Goal: Complete application form

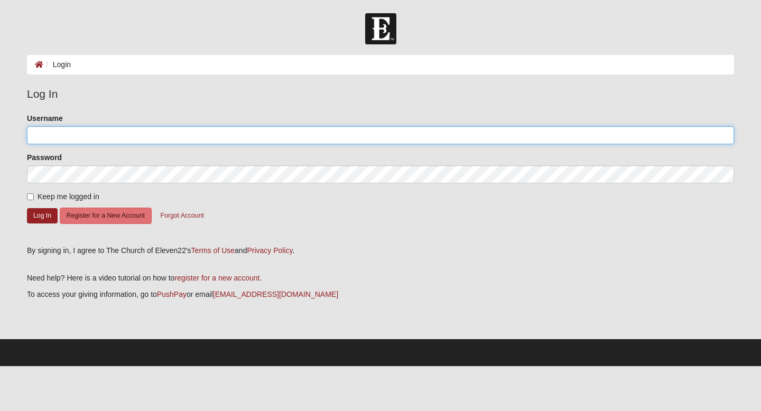
type input "elw5599"
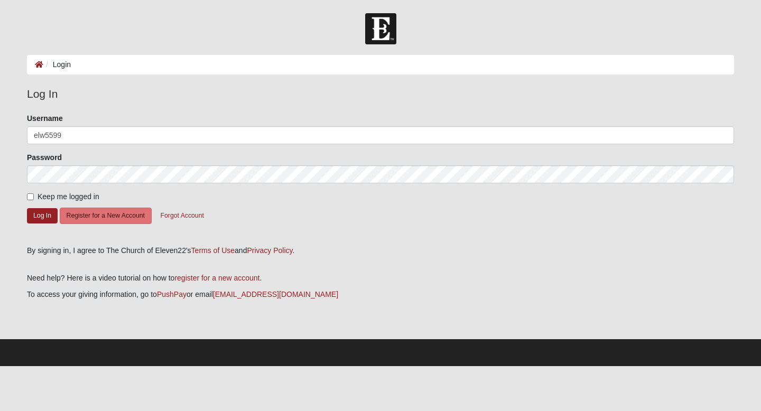
click at [38, 196] on span "Keep me logged in" at bounding box center [69, 196] width 62 height 8
click at [34, 196] on input "Keep me logged in" at bounding box center [30, 196] width 7 height 7
checkbox input "true"
click at [39, 218] on button "Log In" at bounding box center [42, 215] width 31 height 15
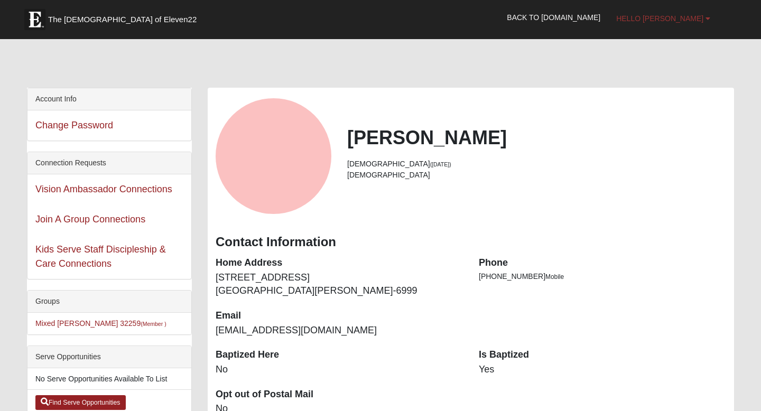
click at [680, 20] on span "Hello [PERSON_NAME]" at bounding box center [659, 18] width 87 height 8
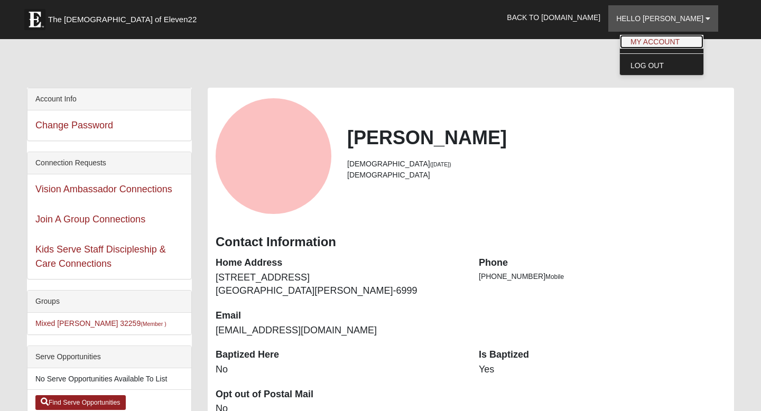
click at [669, 38] on link "My Account" at bounding box center [662, 42] width 84 height 14
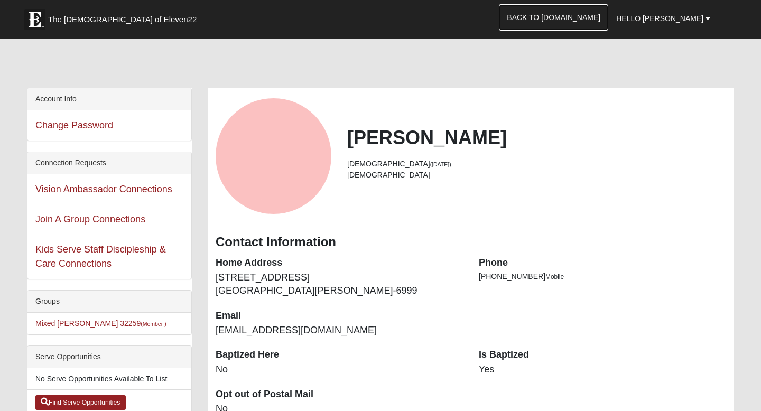
click at [575, 21] on link "Back to [DOMAIN_NAME]" at bounding box center [553, 17] width 109 height 26
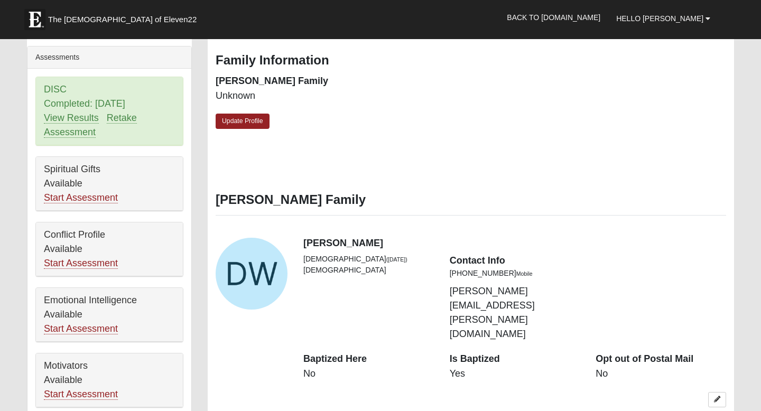
scroll to position [373, 0]
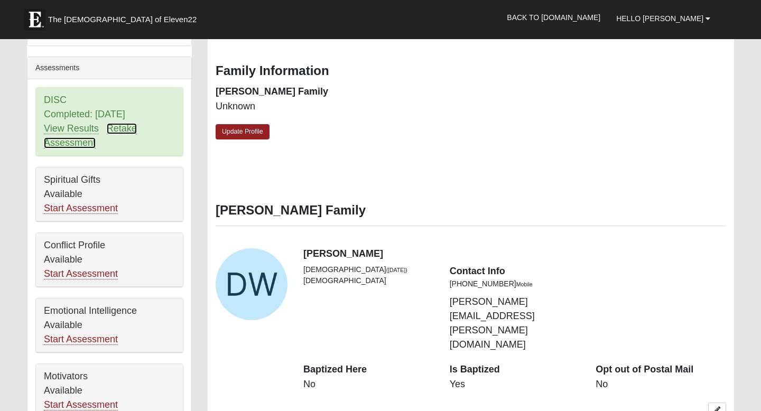
click at [129, 123] on link "Retake Assessment" at bounding box center [90, 135] width 93 height 25
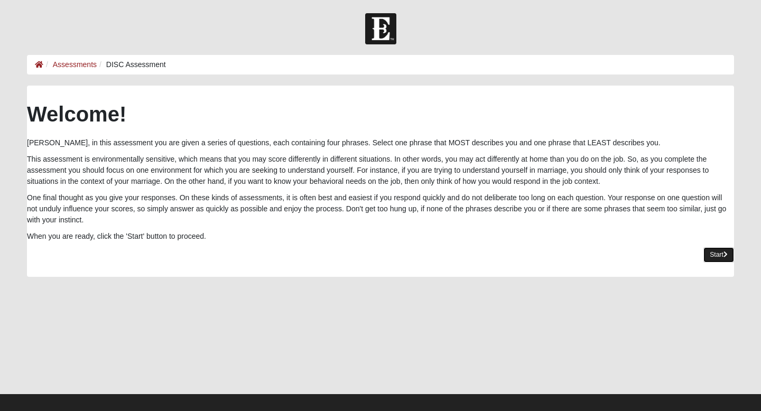
click at [719, 253] on link "Start" at bounding box center [719, 254] width 31 height 15
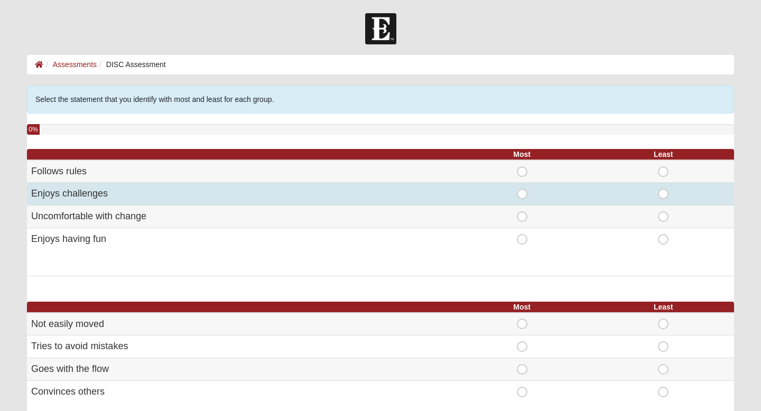
click at [522, 189] on span "Most" at bounding box center [522, 189] width 0 height 0
click at [525, 192] on input "Most" at bounding box center [525, 194] width 7 height 11
radio input "true"
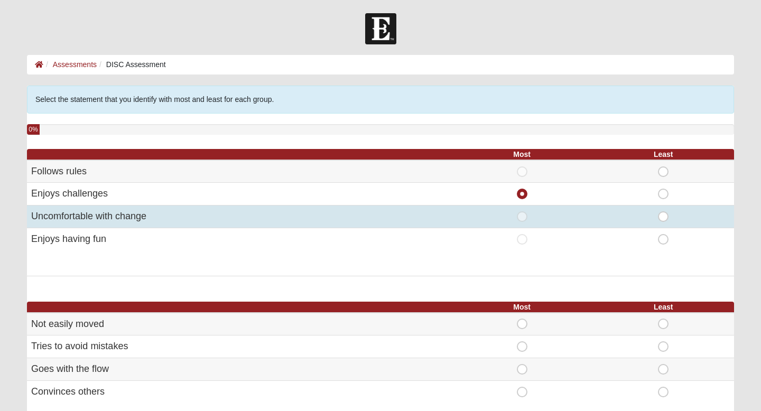
click at [663, 211] on span "Least" at bounding box center [663, 211] width 0 height 0
click at [663, 218] on input "Least" at bounding box center [666, 216] width 7 height 11
radio input "true"
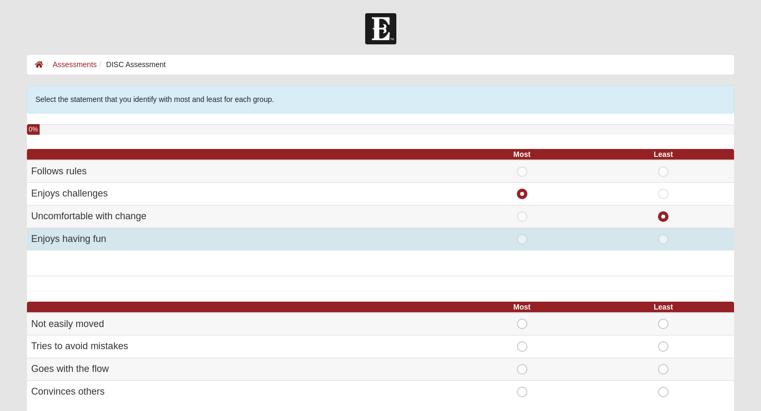
click at [658, 246] on td "Least" at bounding box center [664, 239] width 142 height 22
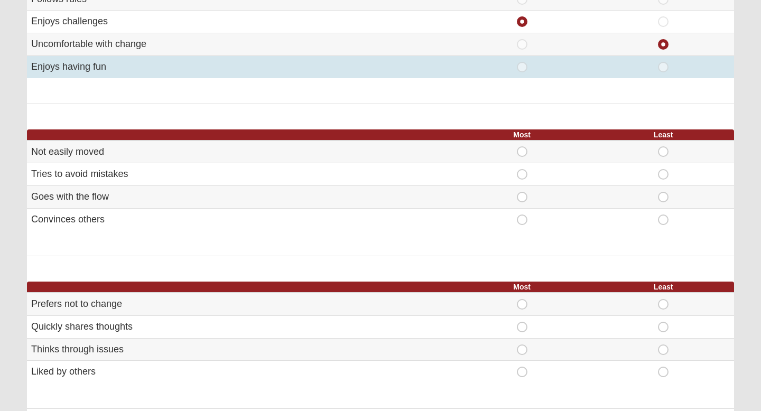
scroll to position [177, 0]
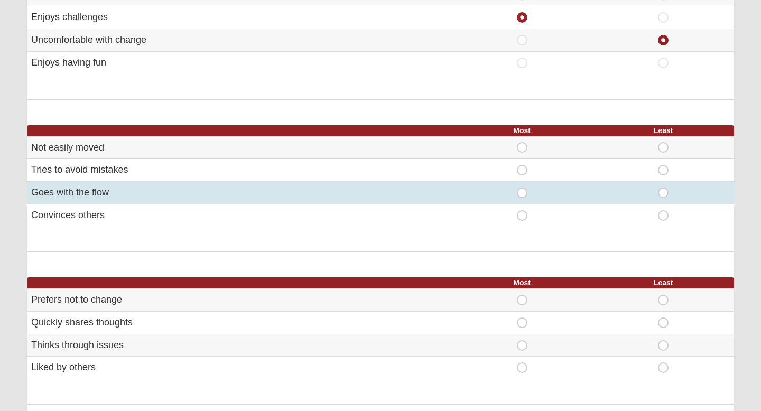
click at [522, 188] on span "Most" at bounding box center [522, 188] width 0 height 0
click at [525, 191] on input "Most" at bounding box center [525, 193] width 7 height 11
radio input "true"
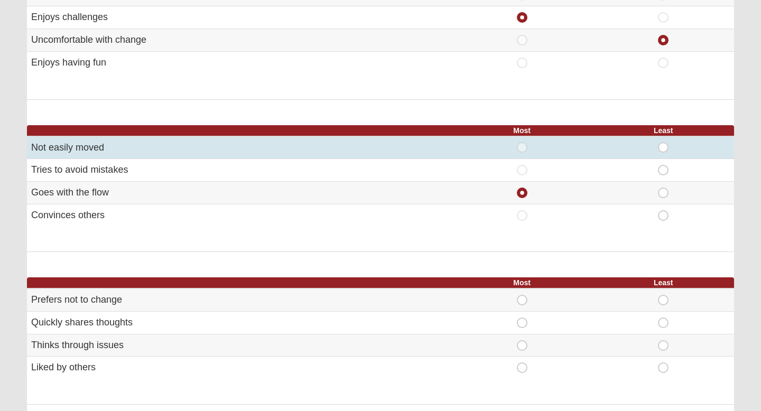
click at [663, 142] on span "Least" at bounding box center [663, 142] width 0 height 0
click at [663, 150] on input "Least" at bounding box center [666, 147] width 7 height 11
radio input "true"
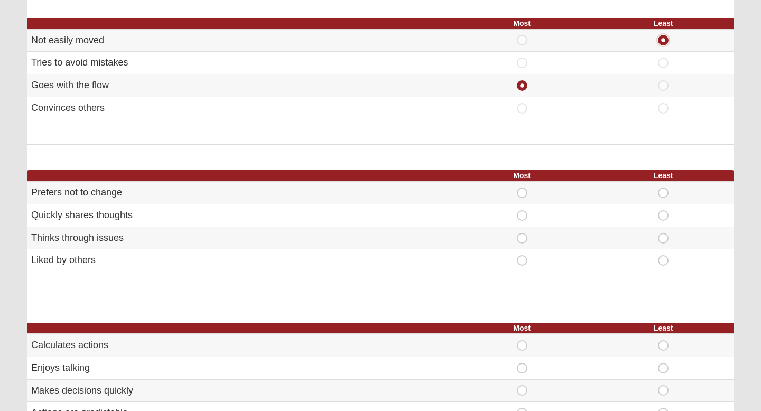
scroll to position [286, 0]
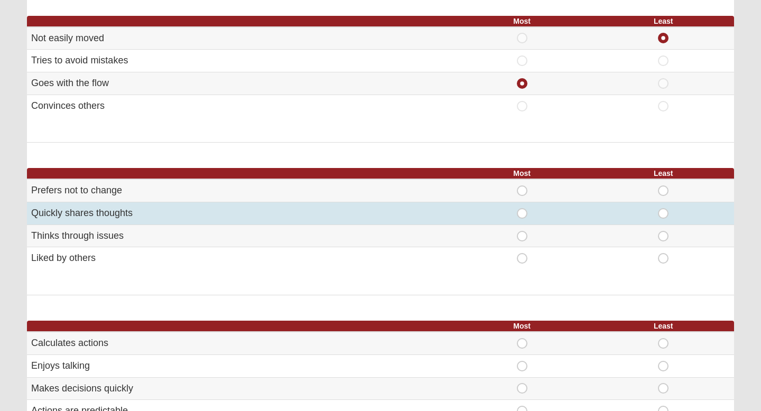
click at [522, 208] on span "Most" at bounding box center [522, 208] width 0 height 0
click at [525, 218] on input "Most" at bounding box center [525, 213] width 7 height 11
radio input "true"
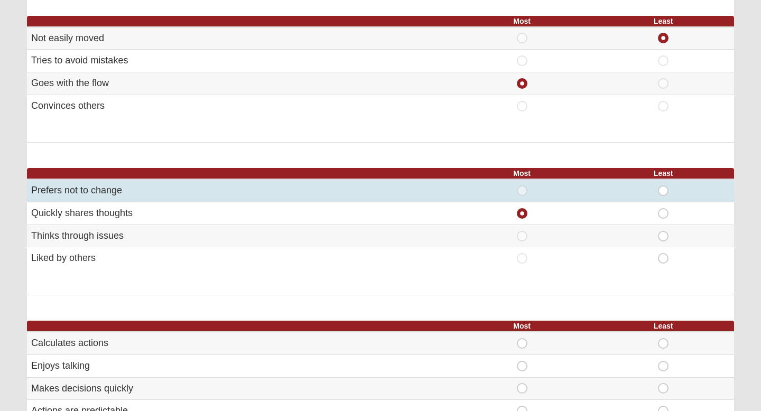
click at [663, 186] on span "Least" at bounding box center [663, 186] width 0 height 0
click at [663, 189] on input "Least" at bounding box center [666, 191] width 7 height 11
radio input "true"
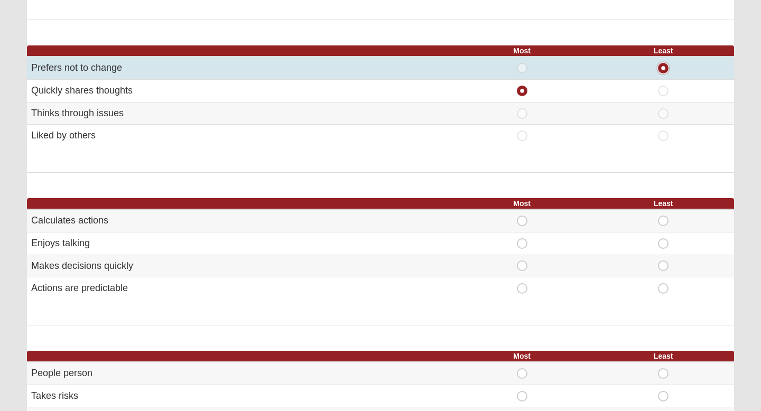
scroll to position [411, 0]
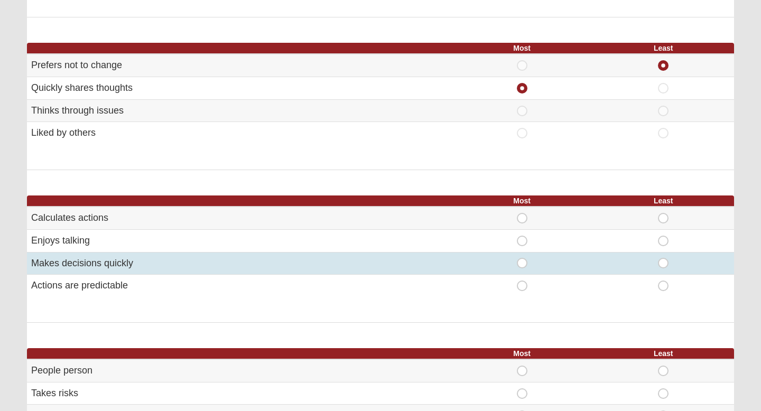
click at [522, 258] on span "Most" at bounding box center [522, 258] width 0 height 0
click at [522, 265] on input "Most" at bounding box center [525, 263] width 7 height 11
radio input "true"
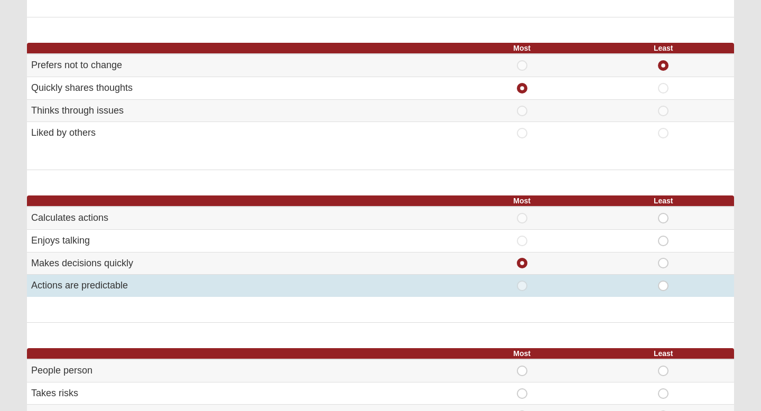
click at [663, 281] on span "Least" at bounding box center [663, 281] width 0 height 0
click at [668, 287] on input "Least" at bounding box center [666, 286] width 7 height 11
radio input "true"
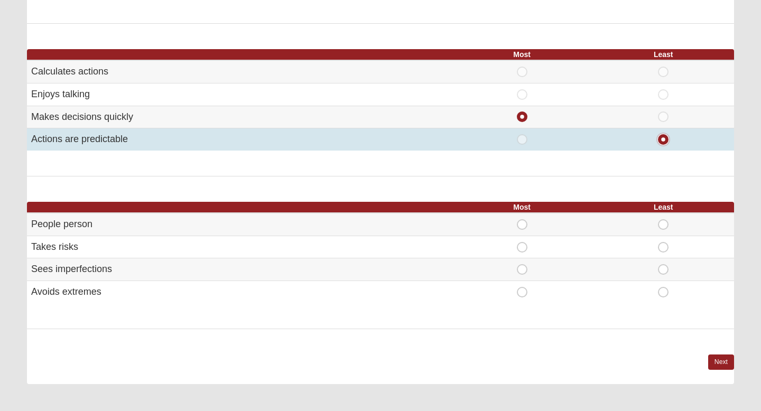
scroll to position [559, 0]
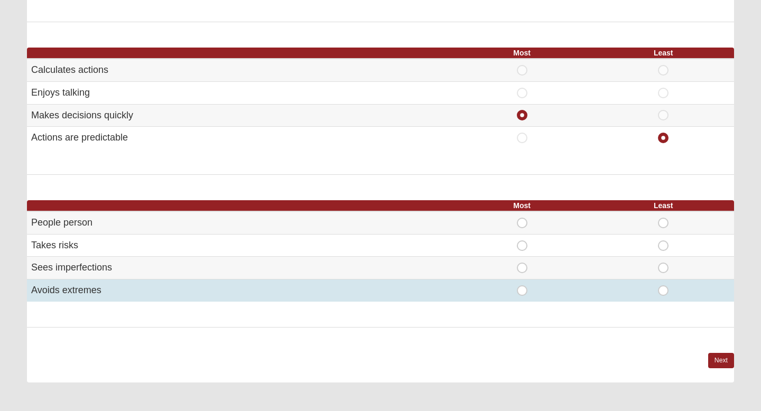
click at [522, 285] on span "Most" at bounding box center [522, 285] width 0 height 0
click at [526, 288] on input "Most" at bounding box center [525, 290] width 7 height 11
radio input "true"
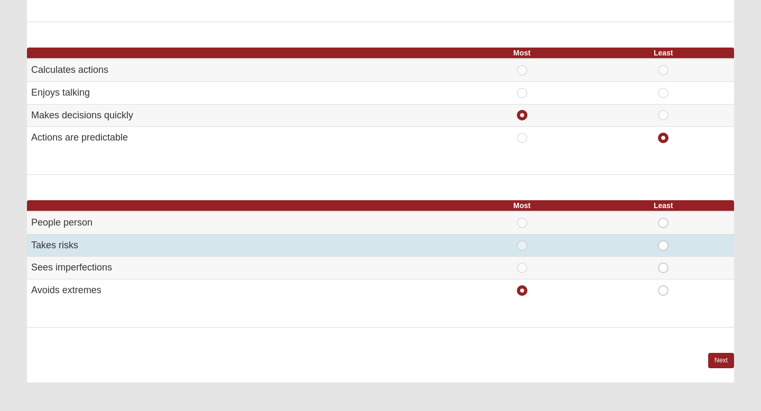
click at [522, 241] on span "Most" at bounding box center [522, 241] width 0 height 0
click at [522, 248] on input "Most" at bounding box center [525, 246] width 7 height 11
radio input "true"
radio input "false"
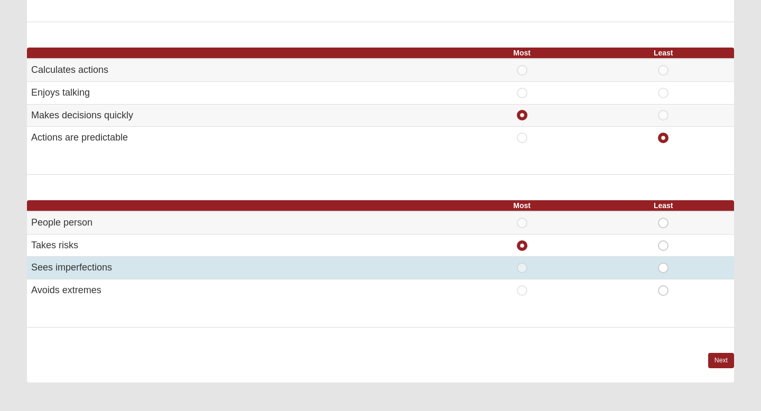
click at [663, 263] on span "Least" at bounding box center [663, 263] width 0 height 0
click at [663, 270] on input "Least" at bounding box center [666, 268] width 7 height 11
radio input "true"
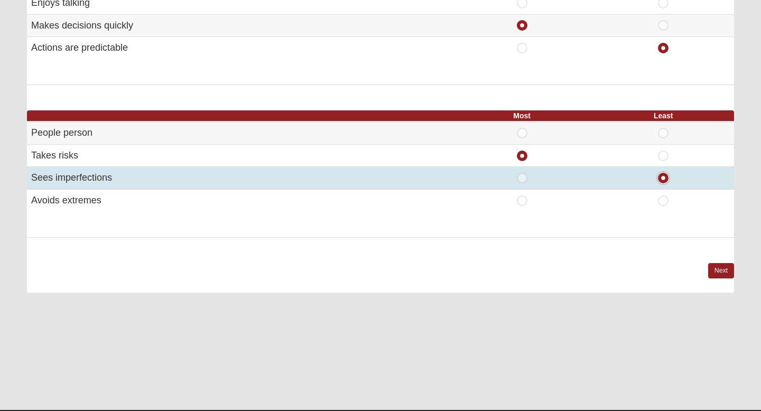
scroll to position [675, 0]
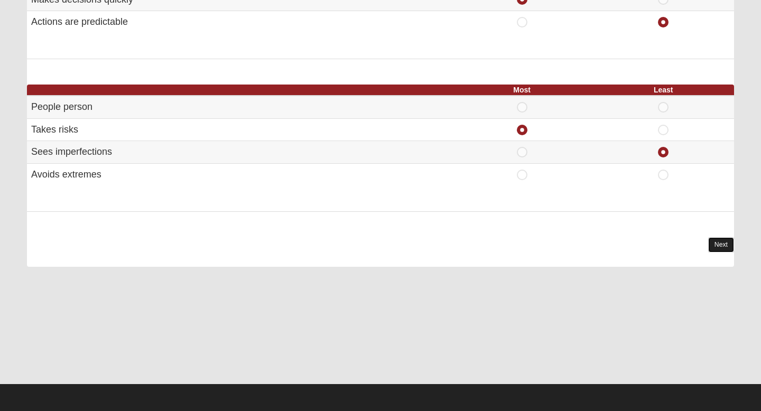
click at [725, 241] on link "Next" at bounding box center [721, 244] width 26 height 15
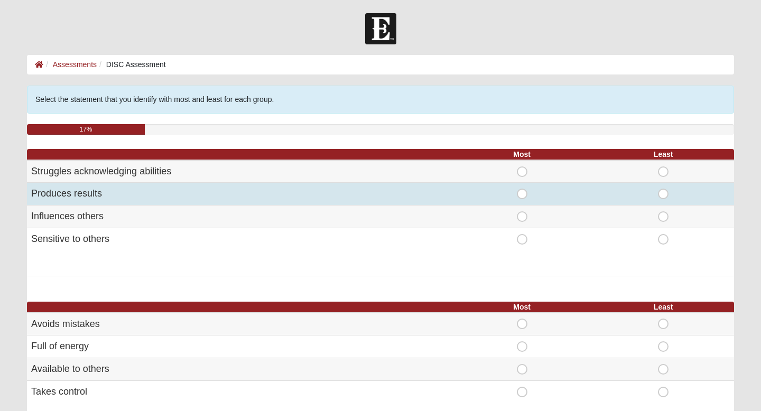
click at [522, 189] on span "Most" at bounding box center [522, 189] width 0 height 0
click at [522, 196] on input "Most" at bounding box center [525, 194] width 7 height 11
radio input "true"
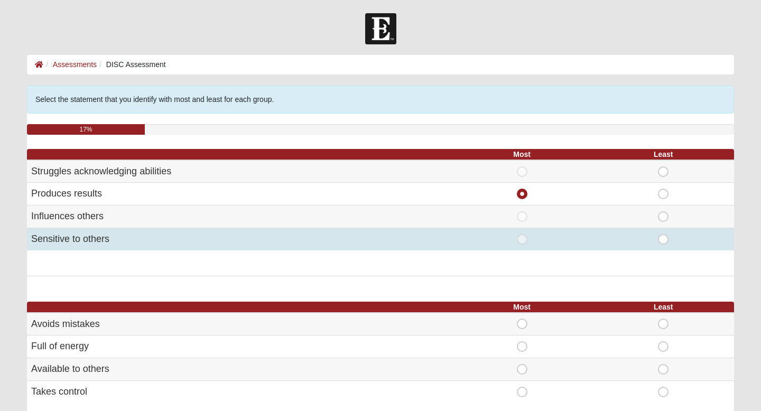
click at [663, 234] on span "Least" at bounding box center [663, 234] width 0 height 0
click at [663, 238] on input "Least" at bounding box center [666, 239] width 7 height 11
radio input "true"
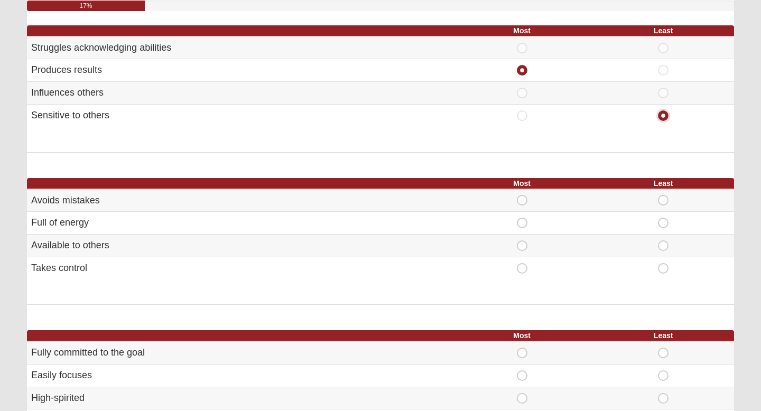
scroll to position [131, 0]
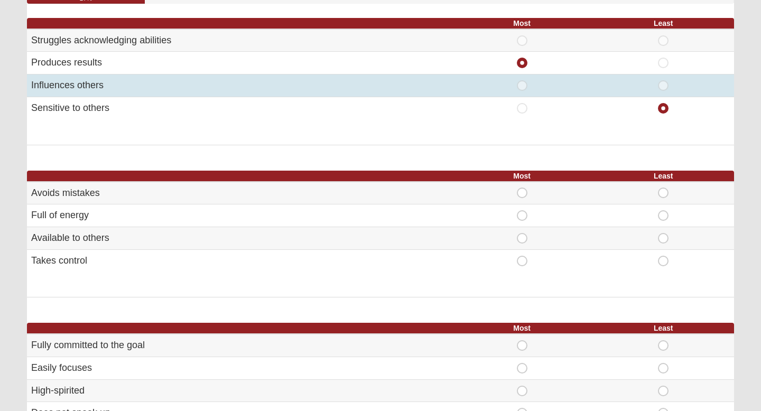
click at [522, 80] on span "Most" at bounding box center [522, 80] width 0 height 0
click at [526, 82] on input "Most" at bounding box center [525, 85] width 7 height 11
radio input "true"
radio input "false"
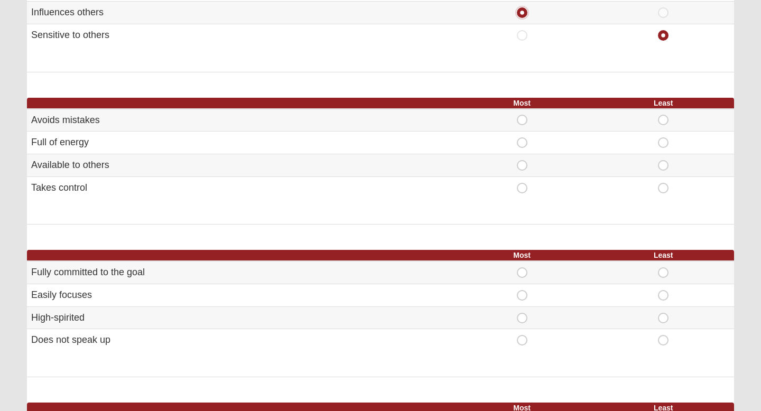
scroll to position [207, 0]
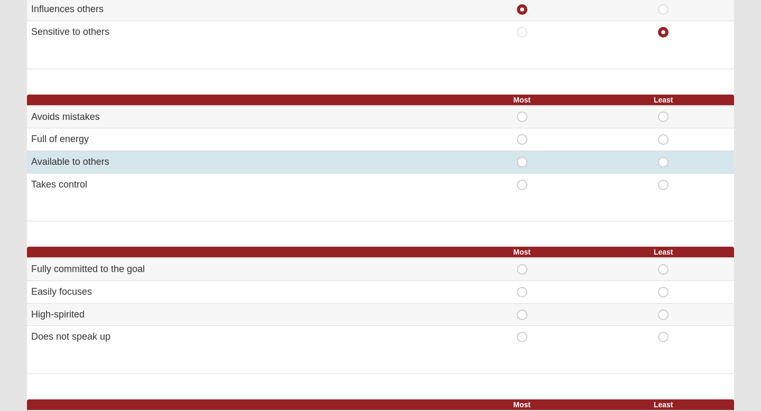
click at [663, 157] on span "Least" at bounding box center [663, 157] width 0 height 0
click at [663, 160] on input "Least" at bounding box center [666, 162] width 7 height 11
radio input "true"
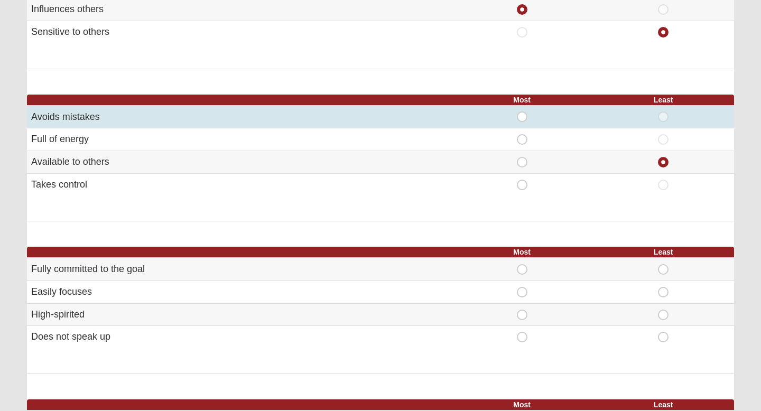
click at [663, 112] on span "Least" at bounding box center [663, 112] width 0 height 0
click at [665, 116] on input "Least" at bounding box center [666, 117] width 7 height 11
radio input "true"
radio input "false"
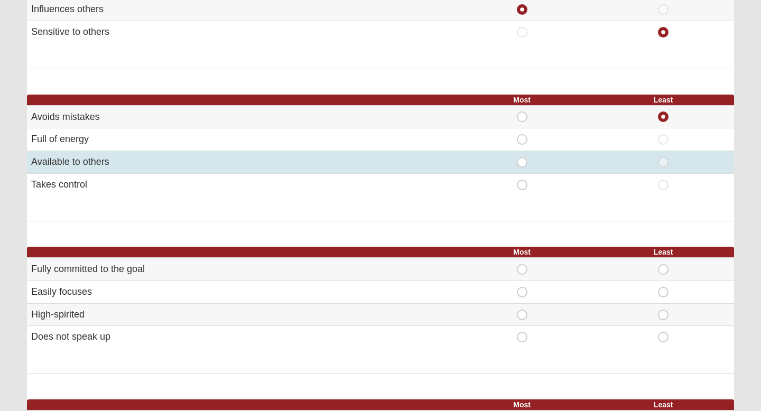
click at [522, 157] on span "Most" at bounding box center [522, 157] width 0 height 0
click at [522, 162] on input "Most" at bounding box center [525, 162] width 7 height 11
radio input "true"
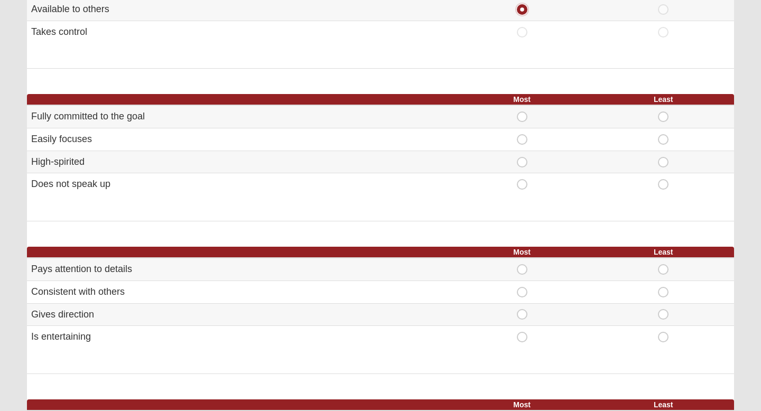
scroll to position [361, 0]
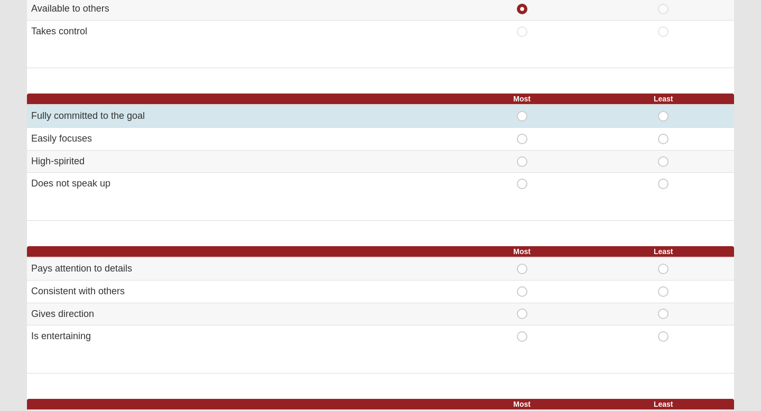
click at [522, 111] on span "Most" at bounding box center [522, 111] width 0 height 0
click at [524, 118] on input "Most" at bounding box center [525, 116] width 7 height 11
radio input "true"
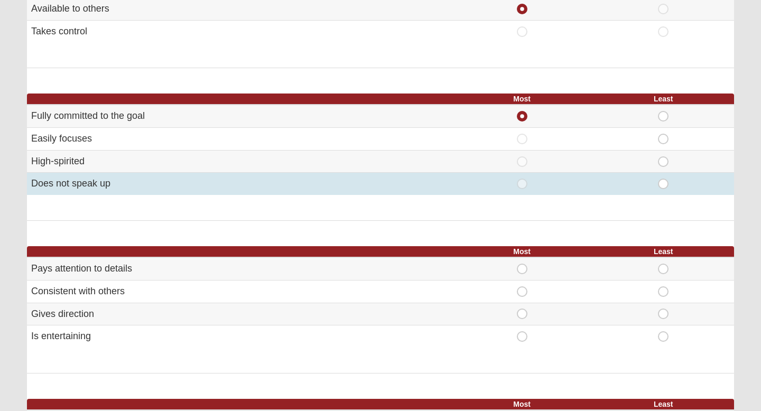
click at [663, 179] on span "Least" at bounding box center [663, 179] width 0 height 0
click at [666, 187] on input "Least" at bounding box center [666, 184] width 7 height 11
radio input "true"
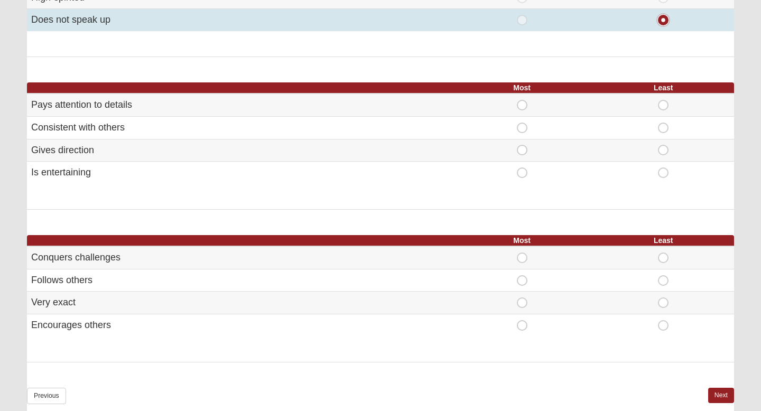
scroll to position [527, 0]
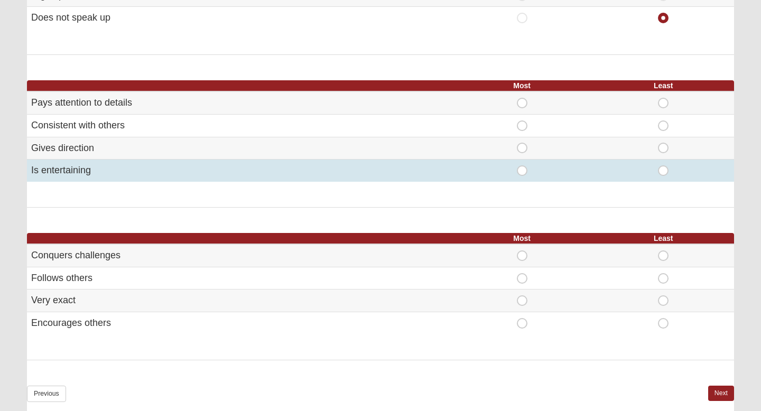
click at [522, 165] on span "Most" at bounding box center [522, 165] width 0 height 0
click at [522, 170] on input "Most" at bounding box center [525, 170] width 7 height 11
radio input "true"
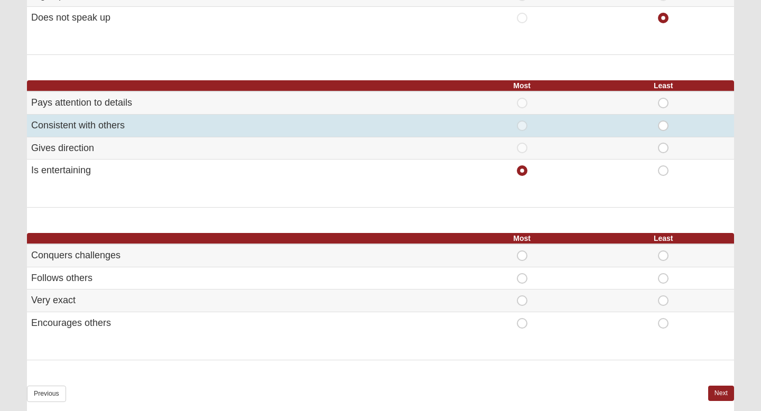
click at [663, 121] on span "Least" at bounding box center [663, 121] width 0 height 0
click at [663, 126] on input "Least" at bounding box center [666, 126] width 7 height 11
radio input "true"
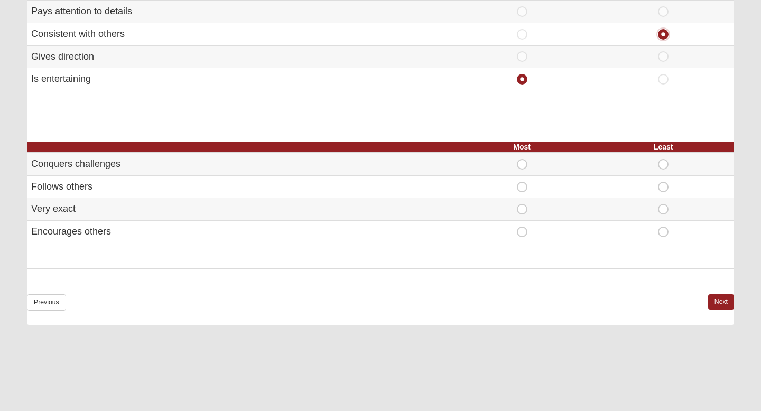
scroll to position [620, 0]
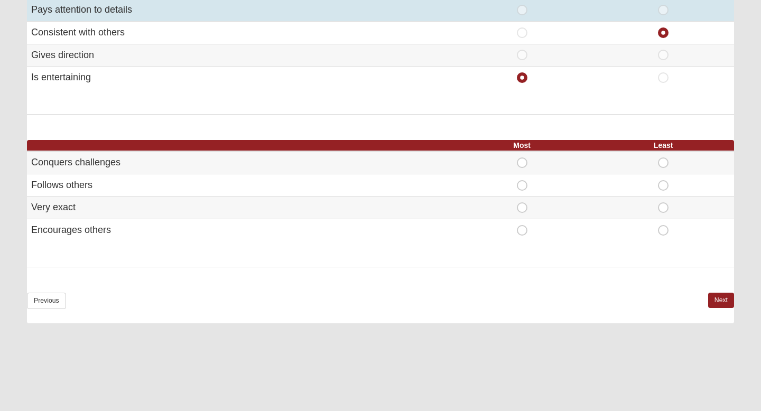
click at [663, 5] on span "Least" at bounding box center [663, 5] width 0 height 0
click at [667, 10] on input "Least" at bounding box center [666, 10] width 7 height 11
radio input "true"
radio input "false"
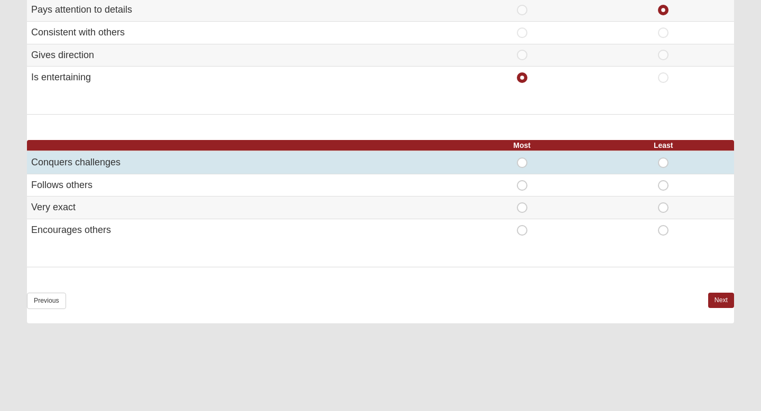
click at [522, 158] on span "Most" at bounding box center [522, 158] width 0 height 0
click at [523, 165] on input "Most" at bounding box center [525, 163] width 7 height 11
radio input "true"
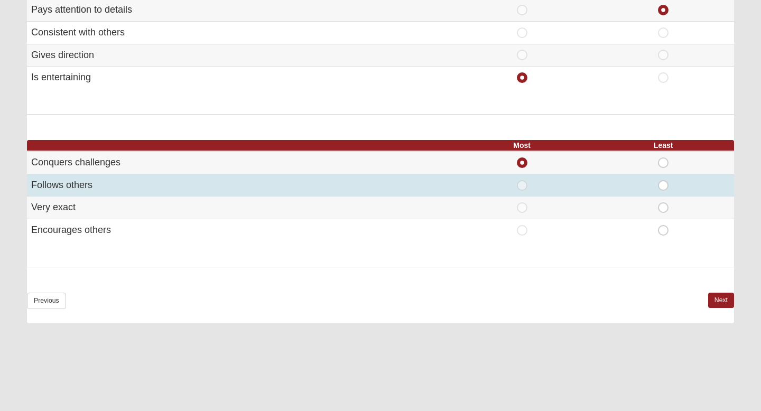
click at [663, 180] on span "Least" at bounding box center [663, 180] width 0 height 0
click at [663, 188] on input "Least" at bounding box center [666, 185] width 7 height 11
radio input "true"
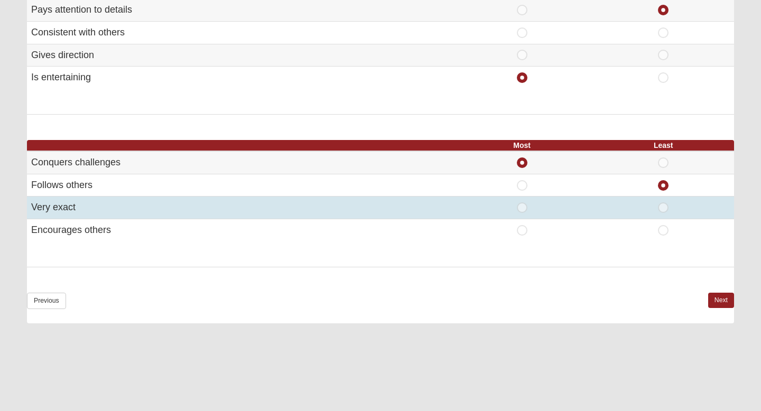
click at [663, 202] on span "Least" at bounding box center [663, 202] width 0 height 0
click at [663, 208] on input "Least" at bounding box center [666, 207] width 7 height 11
radio input "true"
radio input "false"
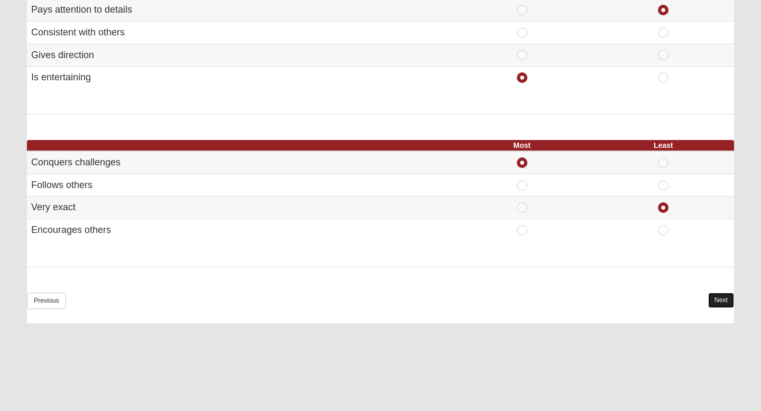
click at [724, 294] on link "Next" at bounding box center [721, 300] width 26 height 15
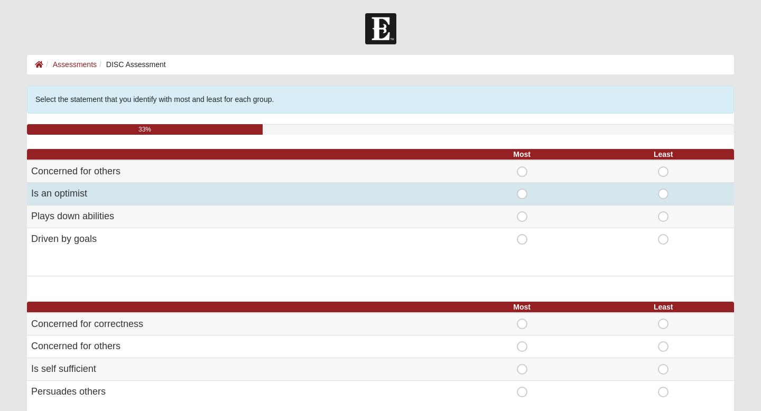
click at [522, 189] on span "Most" at bounding box center [522, 189] width 0 height 0
click at [522, 192] on input "Most" at bounding box center [525, 194] width 7 height 11
radio input "true"
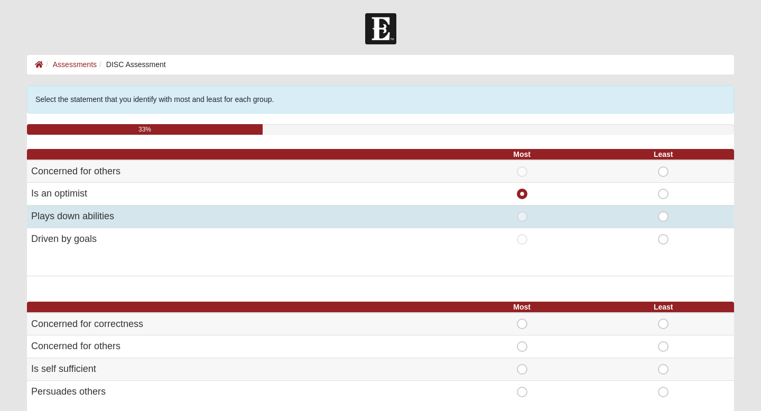
click at [663, 211] on span "Least" at bounding box center [663, 211] width 0 height 0
click at [663, 219] on input "Least" at bounding box center [666, 216] width 7 height 11
radio input "true"
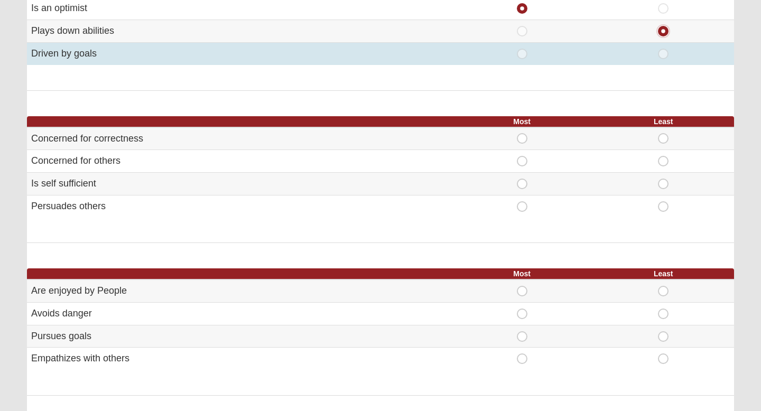
scroll to position [188, 0]
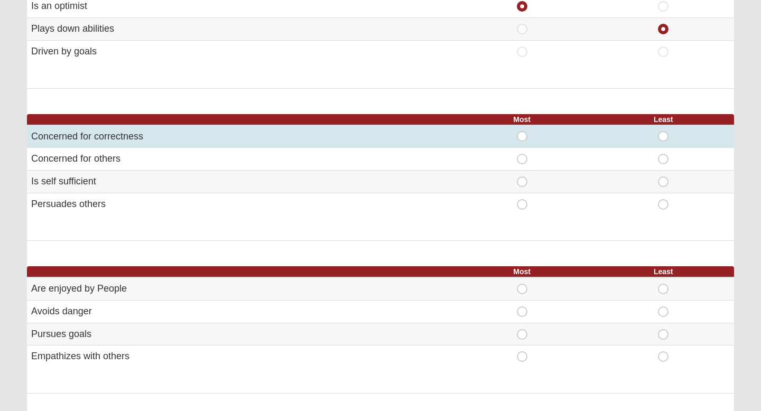
click at [663, 131] on span "Least" at bounding box center [663, 131] width 0 height 0
click at [666, 139] on input "Least" at bounding box center [666, 136] width 7 height 11
radio input "true"
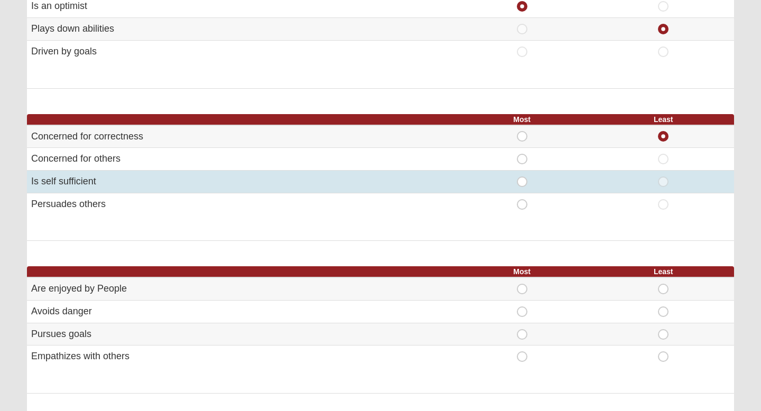
click at [522, 177] on span "Most" at bounding box center [522, 177] width 0 height 0
click at [525, 182] on input "Most" at bounding box center [525, 182] width 7 height 11
radio input "true"
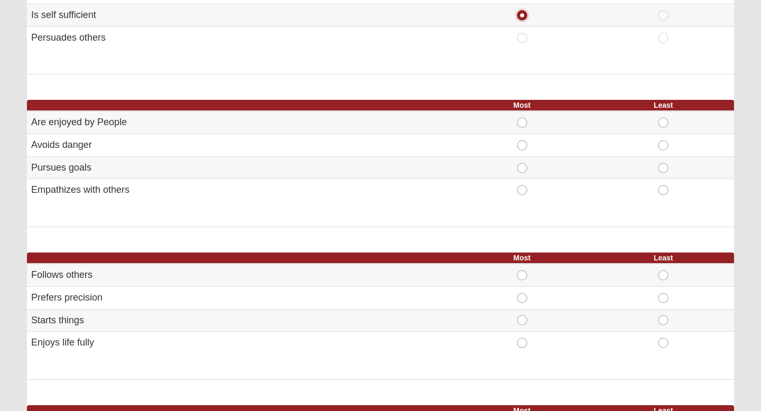
scroll to position [355, 0]
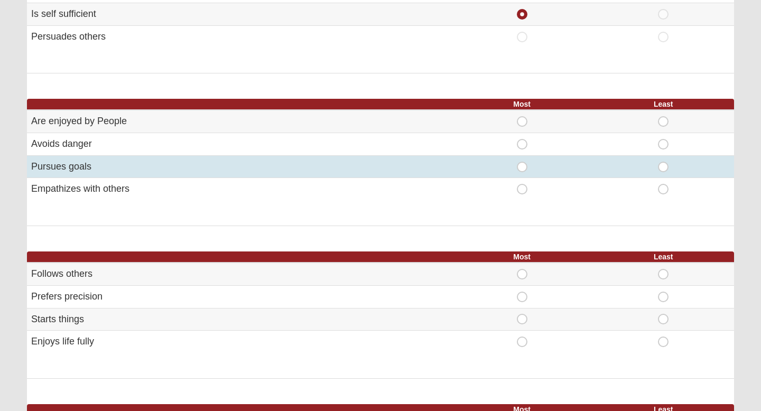
click at [522, 162] on span "Most" at bounding box center [522, 162] width 0 height 0
click at [524, 167] on input "Most" at bounding box center [525, 167] width 7 height 11
radio input "true"
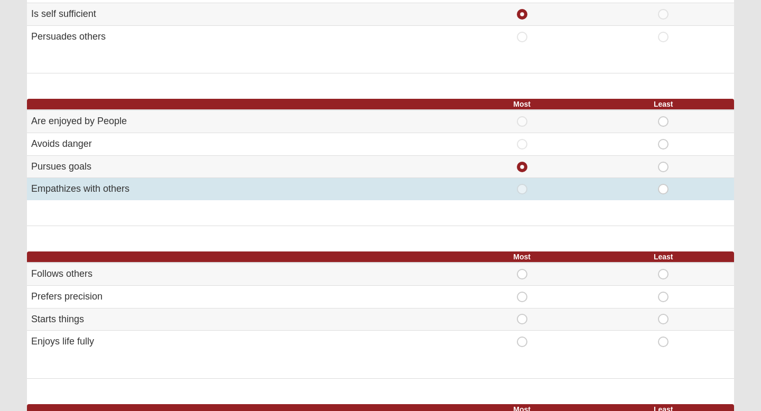
click at [670, 187] on div "Least" at bounding box center [663, 189] width 129 height 11
click at [663, 184] on span "Least" at bounding box center [663, 184] width 0 height 0
click at [665, 188] on input "Least" at bounding box center [666, 189] width 7 height 11
radio input "true"
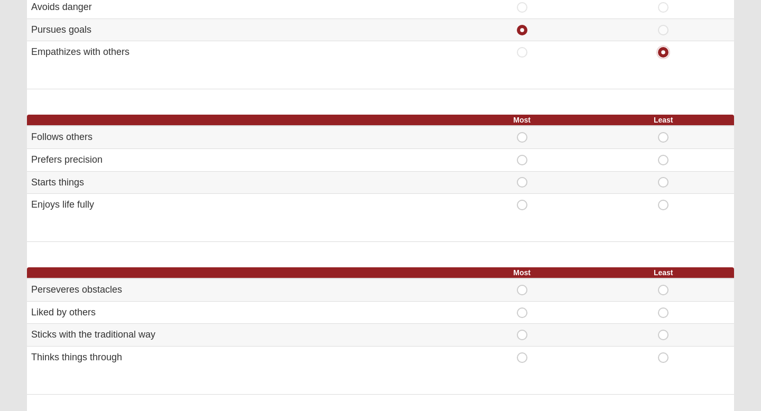
scroll to position [493, 0]
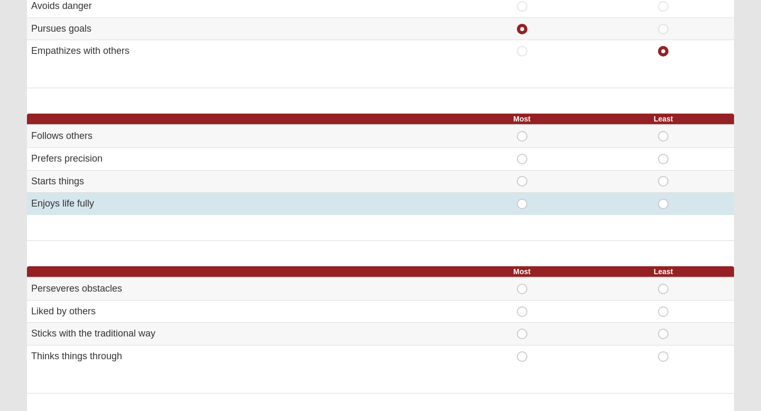
click at [663, 199] on span "Least" at bounding box center [663, 199] width 0 height 0
click at [664, 203] on input "Least" at bounding box center [666, 204] width 7 height 11
radio input "true"
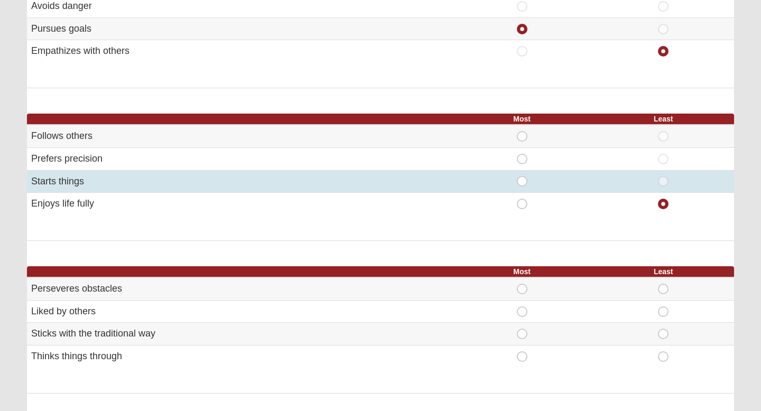
click at [522, 176] on span "Most" at bounding box center [522, 176] width 0 height 0
click at [522, 185] on input "Most" at bounding box center [525, 181] width 7 height 11
radio input "true"
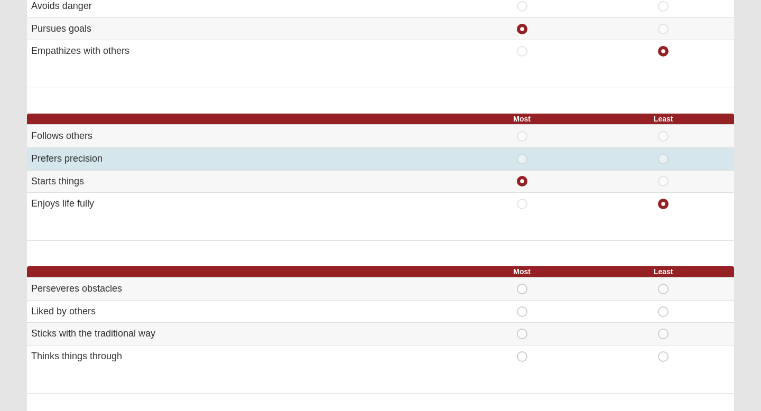
click at [670, 160] on div "Least" at bounding box center [663, 159] width 129 height 11
click at [663, 154] on span "Least" at bounding box center [663, 154] width 0 height 0
click at [665, 159] on input "Least" at bounding box center [666, 159] width 7 height 11
radio input "true"
radio input "false"
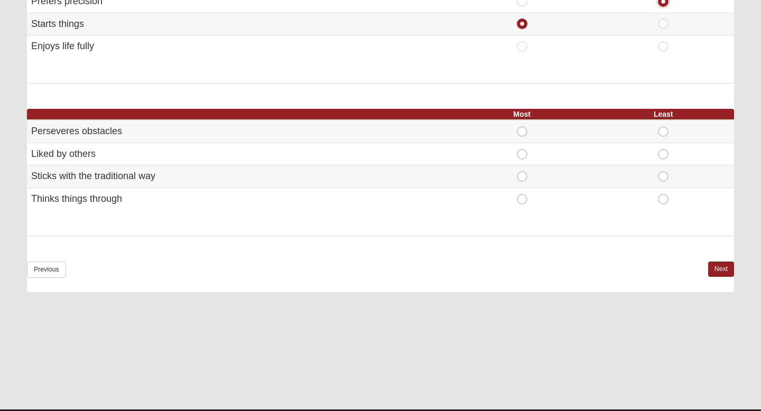
scroll to position [654, 0]
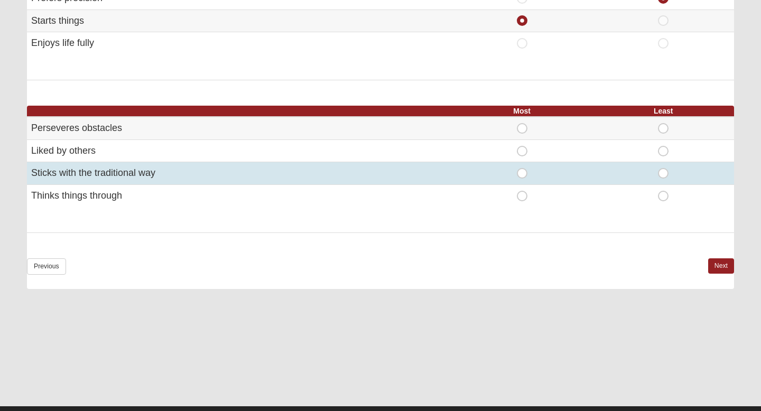
click at [663, 168] on span "Least" at bounding box center [663, 168] width 0 height 0
click at [665, 173] on input "Least" at bounding box center [666, 173] width 7 height 11
radio input "true"
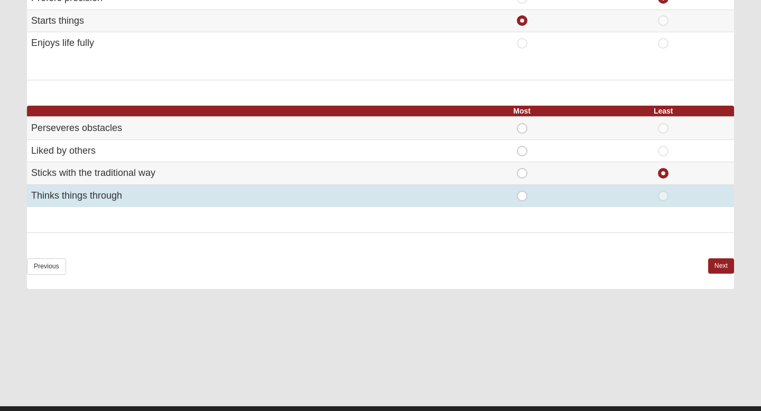
click at [522, 191] on span "Most" at bounding box center [522, 191] width 0 height 0
click at [523, 200] on input "Most" at bounding box center [525, 196] width 7 height 11
radio input "true"
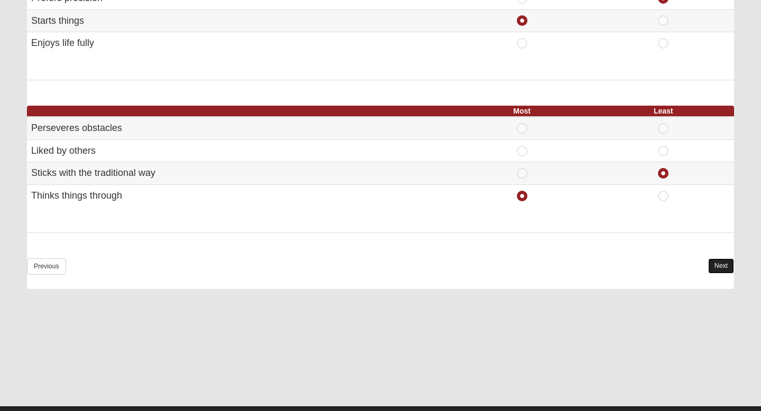
click at [727, 270] on link "Next" at bounding box center [721, 266] width 26 height 15
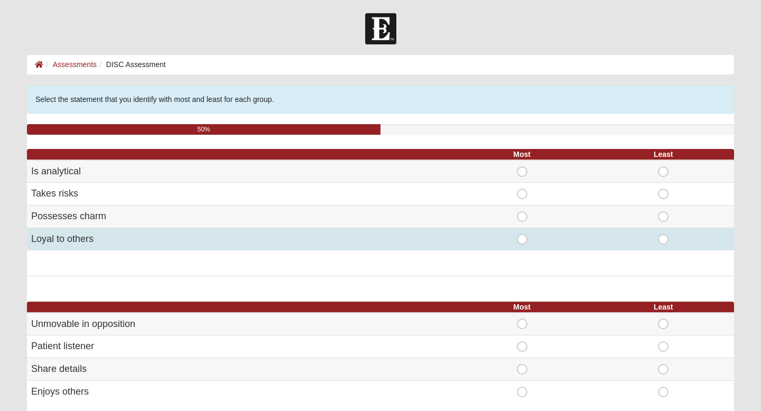
click at [522, 234] on span "Most" at bounding box center [522, 234] width 0 height 0
click at [522, 241] on input "Most" at bounding box center [525, 239] width 7 height 11
radio input "true"
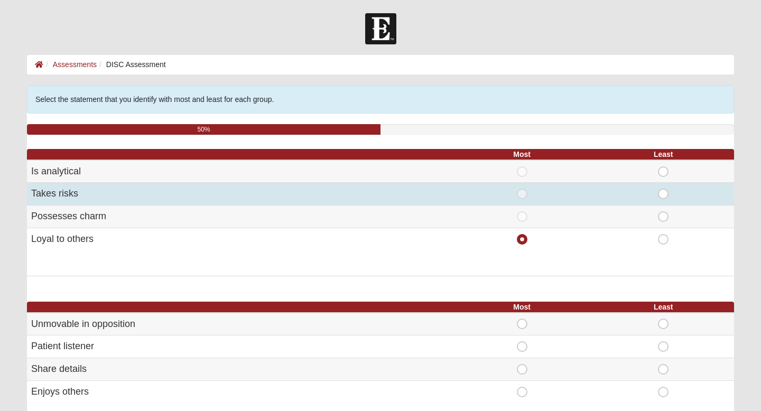
click at [522, 189] on span "Most" at bounding box center [522, 189] width 0 height 0
click at [522, 194] on input "Most" at bounding box center [525, 194] width 7 height 11
radio input "true"
radio input "false"
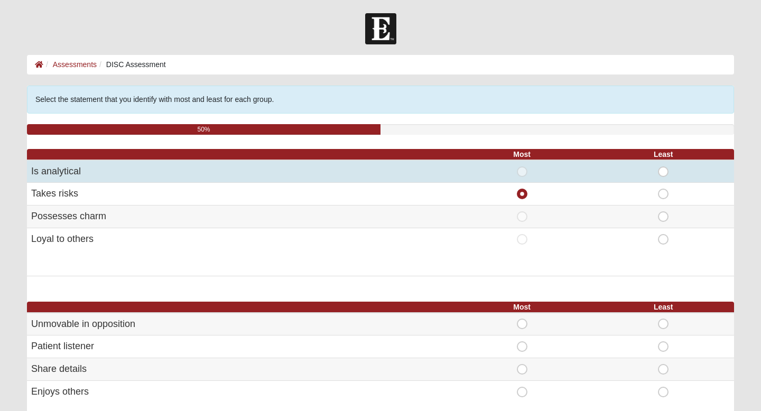
click at [663, 167] on span "Least" at bounding box center [663, 167] width 0 height 0
click at [663, 172] on input "Least" at bounding box center [666, 172] width 7 height 11
radio input "true"
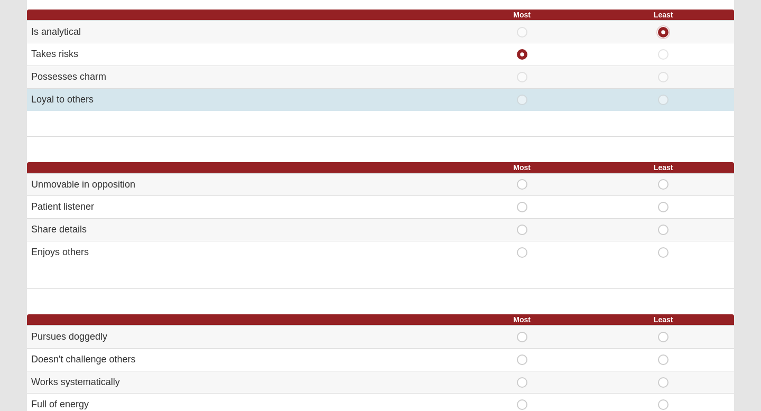
scroll to position [141, 0]
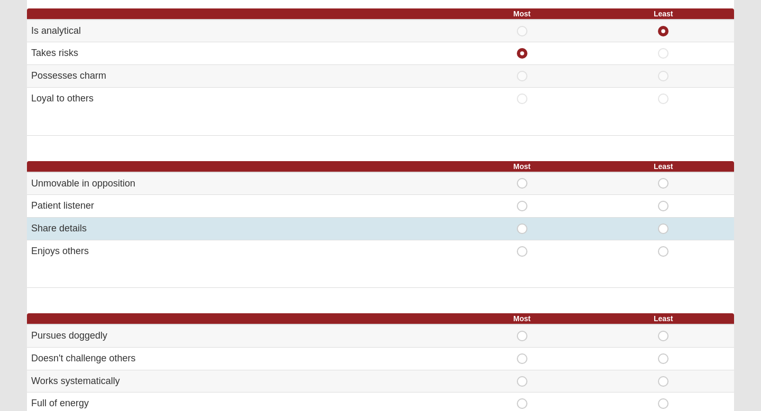
click at [528, 230] on div "Most" at bounding box center [522, 229] width 129 height 11
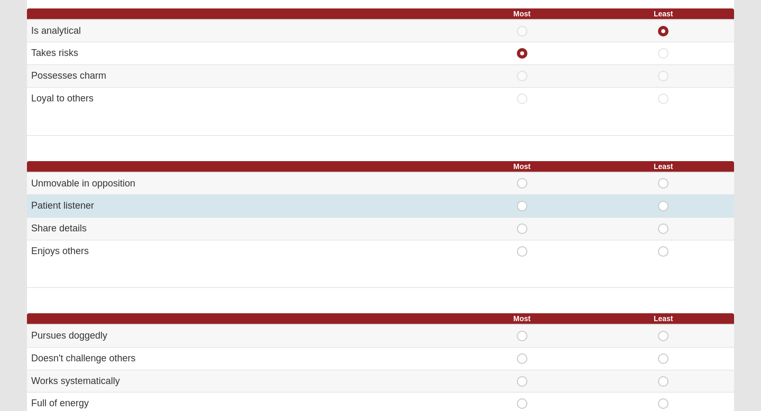
click at [663, 201] on span "Least" at bounding box center [663, 201] width 0 height 0
click at [663, 208] on input "Least" at bounding box center [666, 206] width 7 height 11
radio input "true"
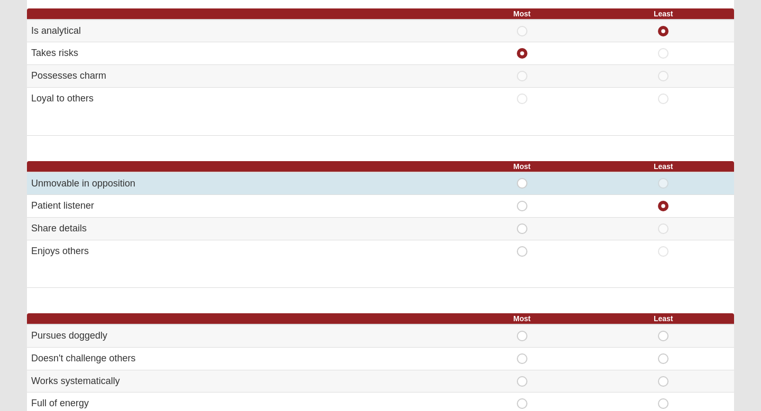
click at [663, 178] on span "Least" at bounding box center [663, 178] width 0 height 0
click at [663, 181] on input "Least" at bounding box center [666, 183] width 7 height 11
radio input "true"
radio input "false"
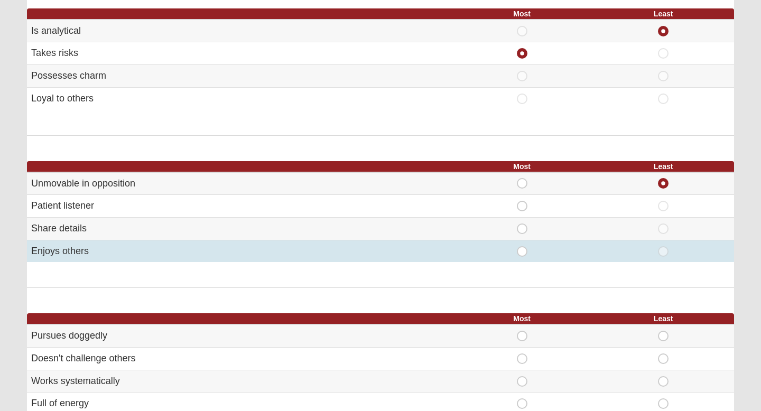
click at [522, 246] on span "Most" at bounding box center [522, 246] width 0 height 0
click at [522, 254] on input "Most" at bounding box center [525, 251] width 7 height 11
radio input "true"
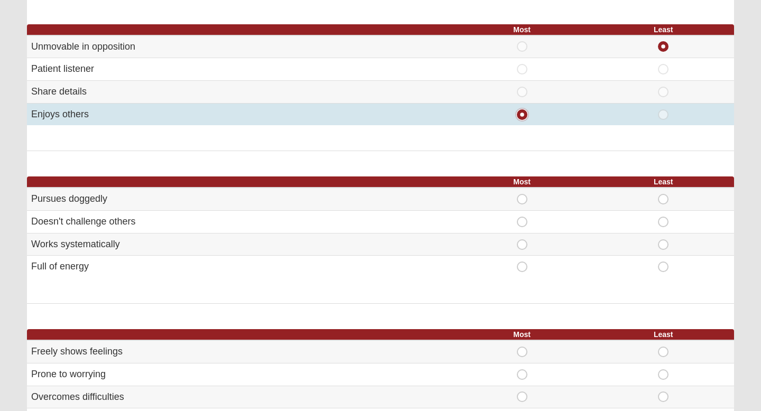
scroll to position [281, 0]
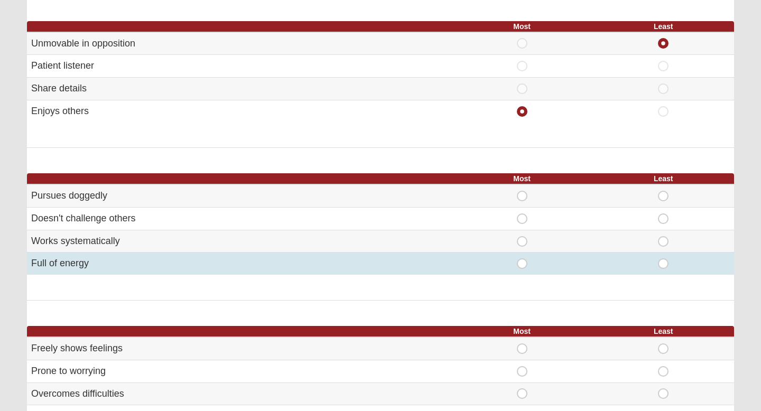
click at [522, 259] on span "Most" at bounding box center [522, 259] width 0 height 0
click at [522, 265] on input "Most" at bounding box center [525, 264] width 7 height 11
radio input "true"
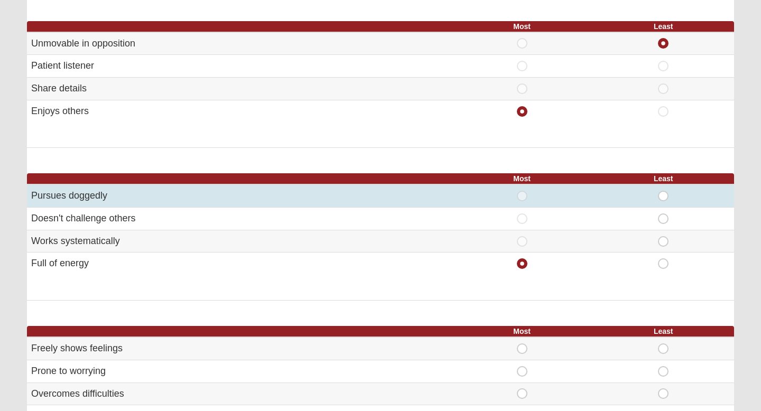
click at [663, 191] on span "Least" at bounding box center [663, 191] width 0 height 0
click at [663, 194] on input "Least" at bounding box center [666, 196] width 7 height 11
radio input "true"
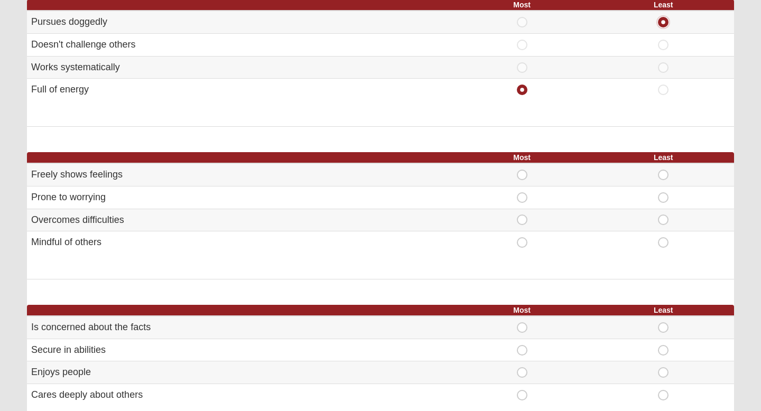
scroll to position [456, 0]
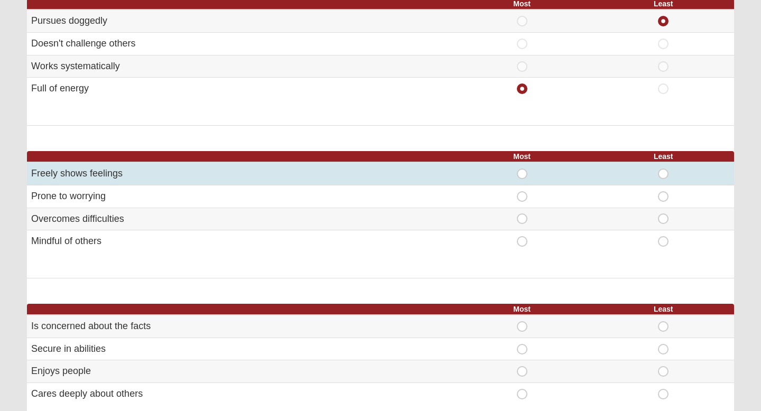
click at [522, 169] on span "Most" at bounding box center [522, 169] width 0 height 0
click at [523, 174] on input "Most" at bounding box center [525, 174] width 7 height 11
radio input "true"
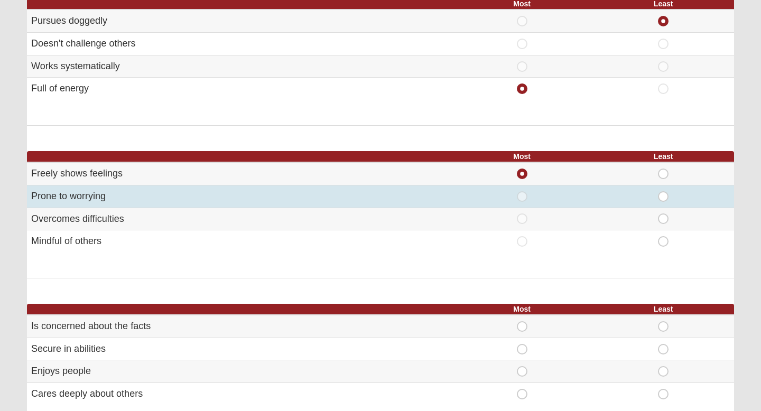
click at [666, 205] on td "Least" at bounding box center [664, 196] width 142 height 23
click at [663, 191] on span "Least" at bounding box center [663, 191] width 0 height 0
click at [663, 198] on input "Least" at bounding box center [666, 196] width 7 height 11
radio input "true"
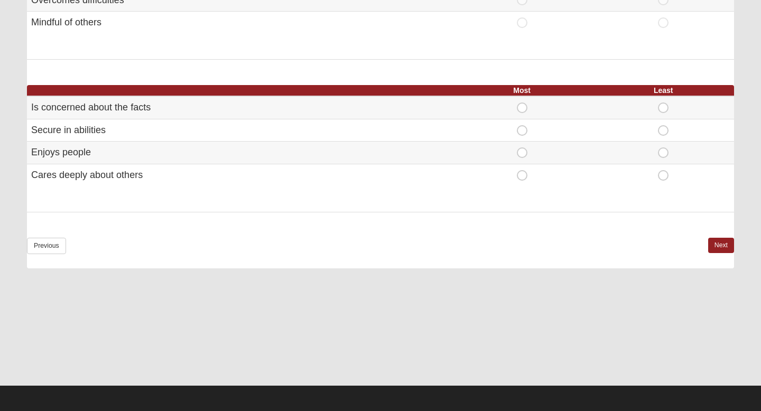
scroll to position [676, 0]
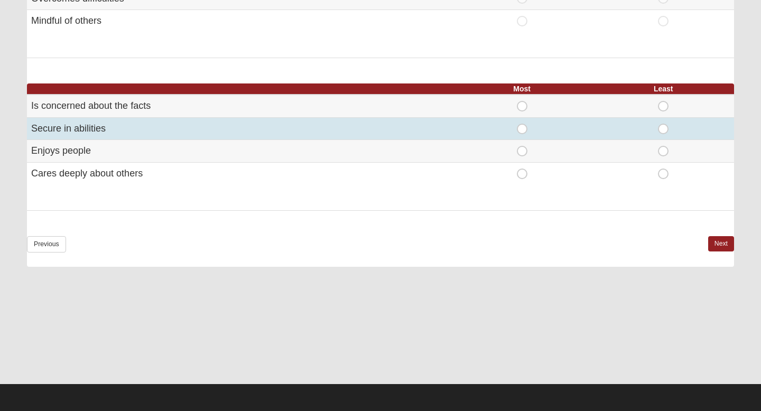
click at [522, 124] on span "Most" at bounding box center [522, 124] width 0 height 0
click at [522, 131] on input "Most" at bounding box center [525, 129] width 7 height 11
radio input "true"
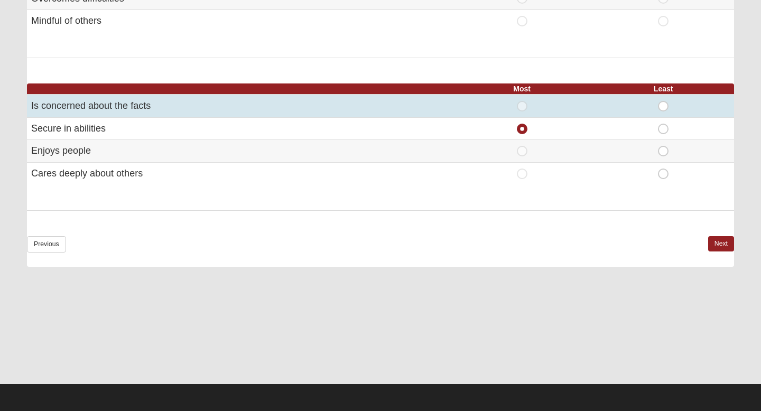
click at [663, 101] on span "Least" at bounding box center [663, 101] width 0 height 0
click at [663, 105] on input "Least" at bounding box center [666, 106] width 7 height 11
radio input "true"
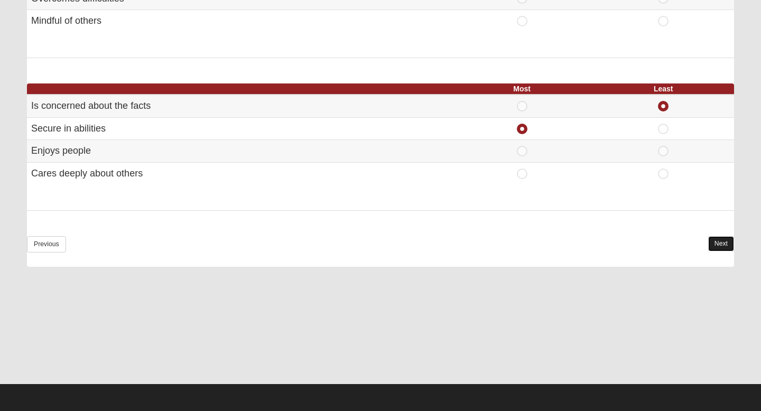
click at [713, 244] on link "Next" at bounding box center [721, 243] width 26 height 15
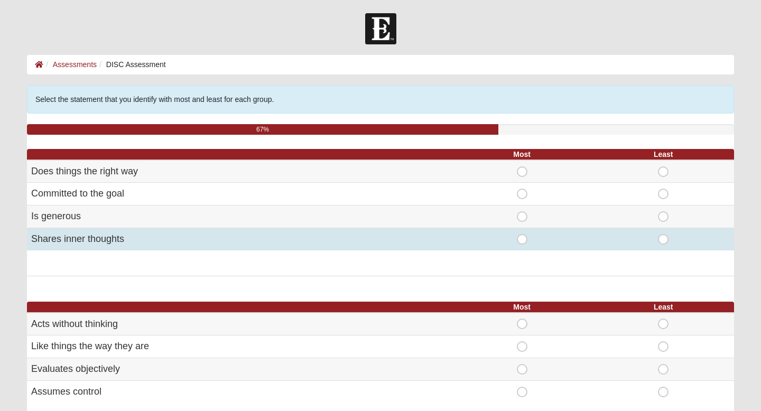
click at [522, 234] on span "Most" at bounding box center [522, 234] width 0 height 0
click at [522, 241] on input "Most" at bounding box center [525, 239] width 7 height 11
radio input "true"
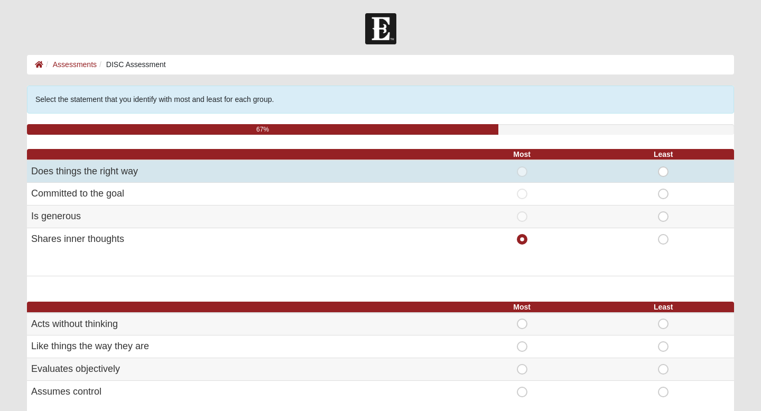
click at [663, 167] on span "Least" at bounding box center [663, 167] width 0 height 0
click at [663, 171] on input "Least" at bounding box center [666, 172] width 7 height 11
radio input "true"
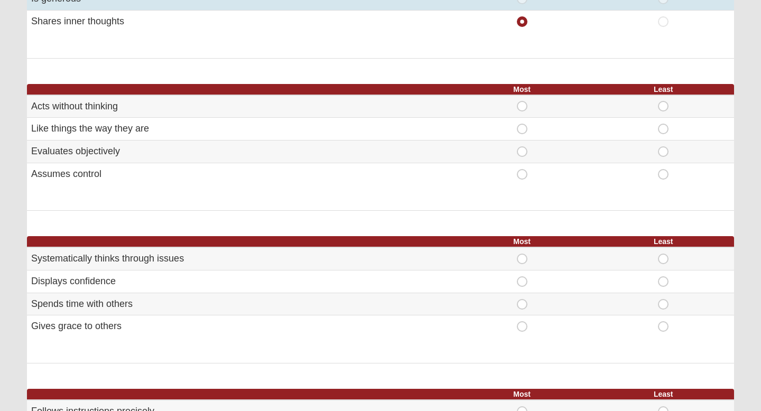
scroll to position [219, 0]
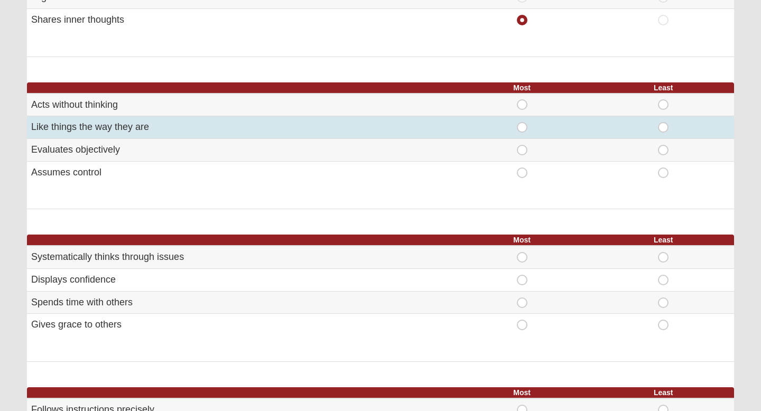
click at [663, 122] on span "Least" at bounding box center [663, 122] width 0 height 0
click at [666, 128] on input "Least" at bounding box center [666, 127] width 7 height 11
radio input "true"
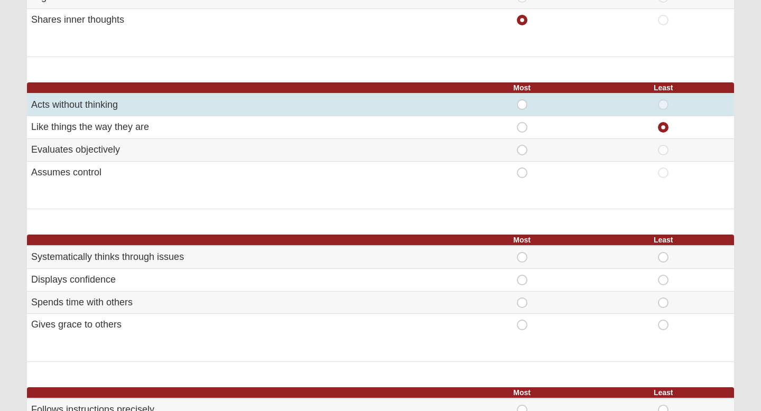
click at [522, 99] on span "Most" at bounding box center [522, 99] width 0 height 0
click at [522, 102] on input "Most" at bounding box center [525, 104] width 7 height 11
radio input "true"
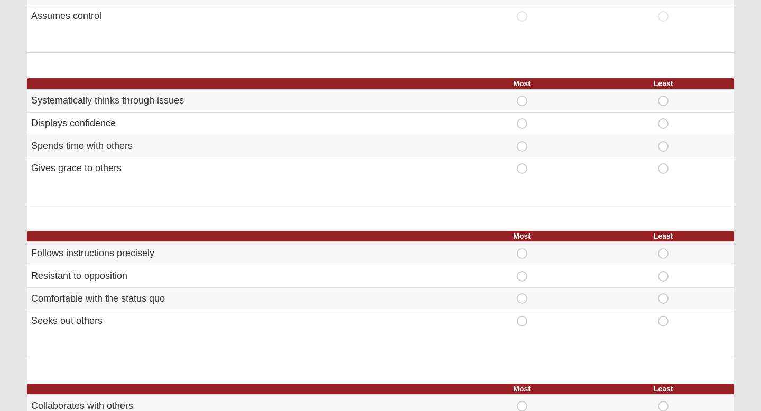
scroll to position [377, 0]
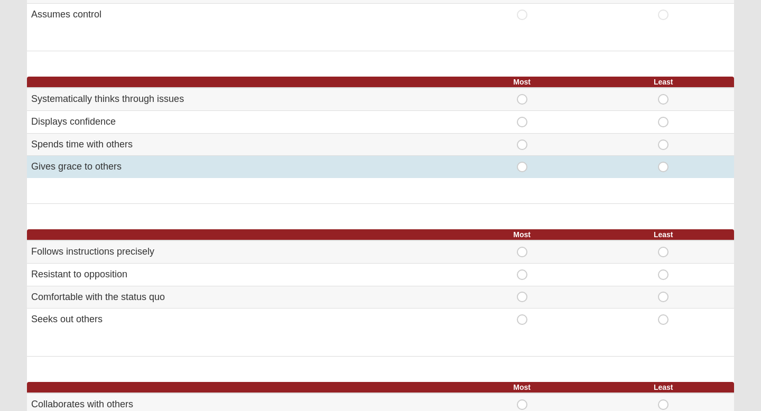
click at [663, 162] on span "Least" at bounding box center [663, 162] width 0 height 0
click at [663, 172] on input "Least" at bounding box center [666, 167] width 7 height 11
radio input "true"
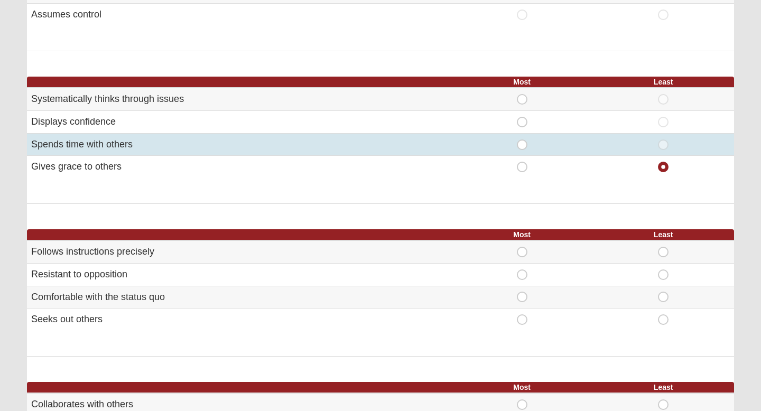
click at [522, 140] on span "Most" at bounding box center [522, 140] width 0 height 0
click at [522, 142] on input "Most" at bounding box center [525, 145] width 7 height 11
radio input "true"
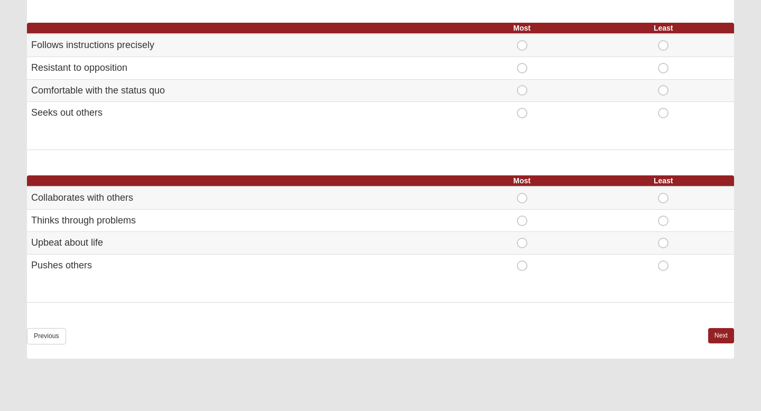
scroll to position [584, 0]
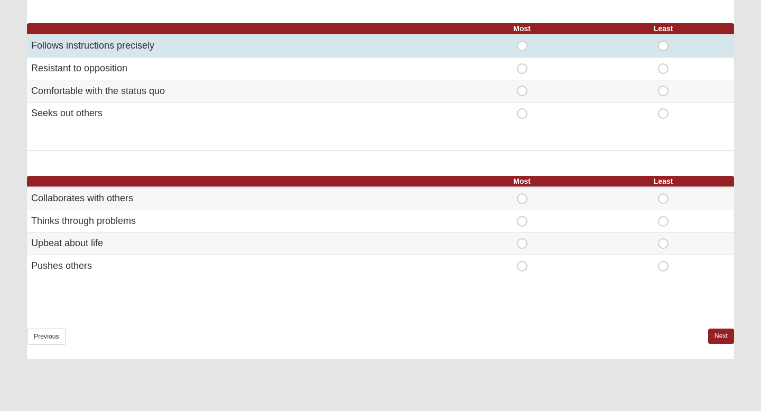
click at [663, 41] on span "Least" at bounding box center [663, 41] width 0 height 0
click at [665, 47] on input "Least" at bounding box center [666, 46] width 7 height 11
radio input "true"
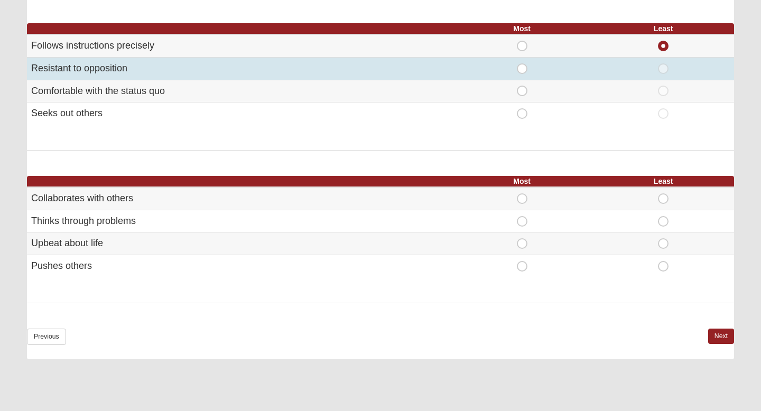
click at [522, 63] on span "Most" at bounding box center [522, 63] width 0 height 0
click at [522, 73] on input "Most" at bounding box center [525, 68] width 7 height 11
radio input "true"
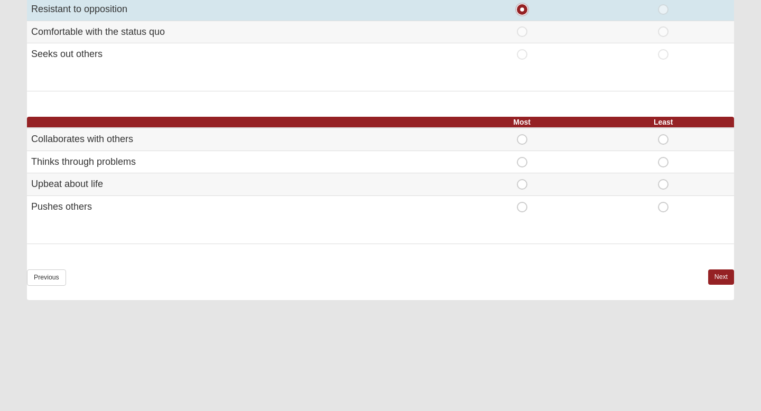
scroll to position [676, 0]
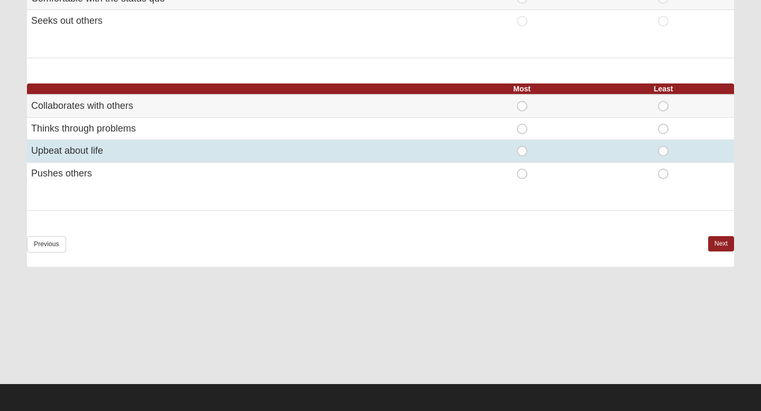
click at [522, 146] on span "Most" at bounding box center [522, 146] width 0 height 0
click at [522, 154] on input "Most" at bounding box center [525, 151] width 7 height 11
radio input "true"
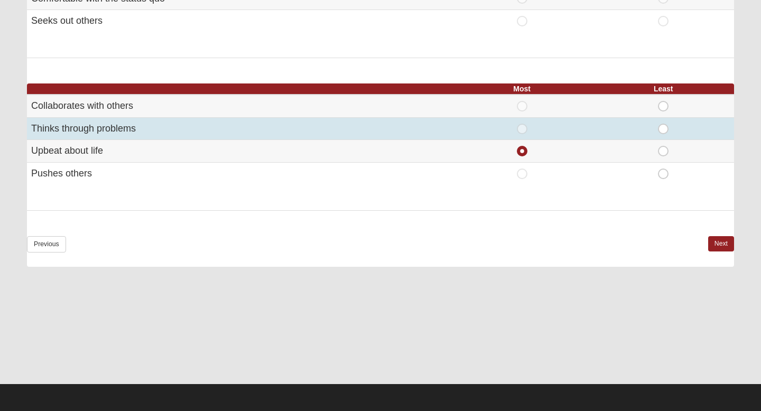
click at [522, 124] on span "Most" at bounding box center [522, 124] width 0 height 0
click at [524, 133] on input "Most" at bounding box center [525, 129] width 7 height 11
radio input "true"
radio input "false"
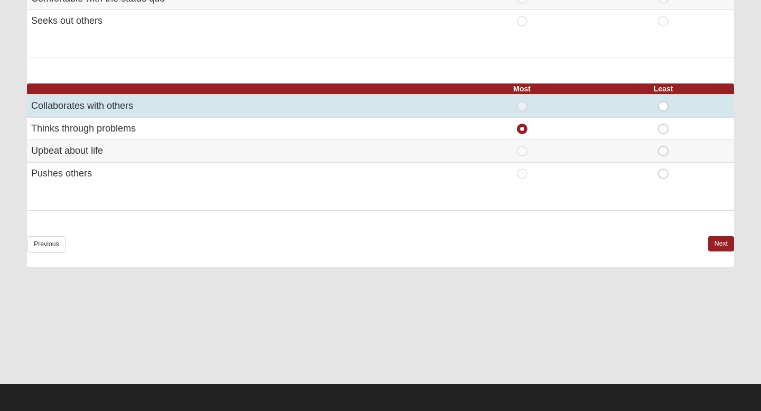
click at [522, 101] on span "Most" at bounding box center [522, 101] width 0 height 0
click at [527, 109] on input "Most" at bounding box center [525, 106] width 7 height 11
radio input "true"
radio input "false"
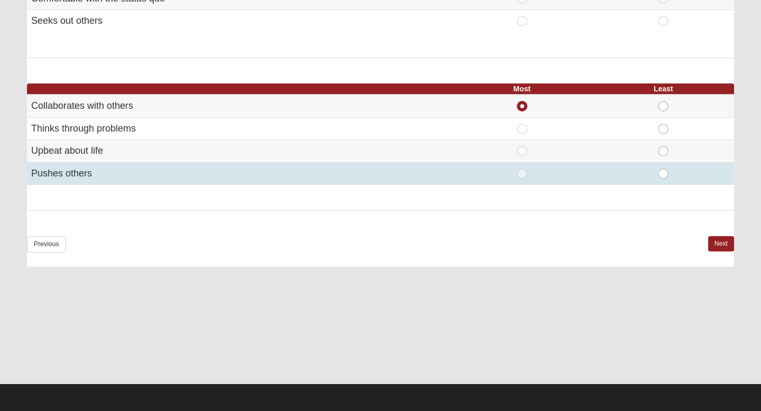
click at [674, 176] on div "Least" at bounding box center [663, 174] width 129 height 11
click at [663, 169] on span "Least" at bounding box center [663, 169] width 0 height 0
click at [665, 176] on input "Least" at bounding box center [666, 174] width 7 height 11
radio input "true"
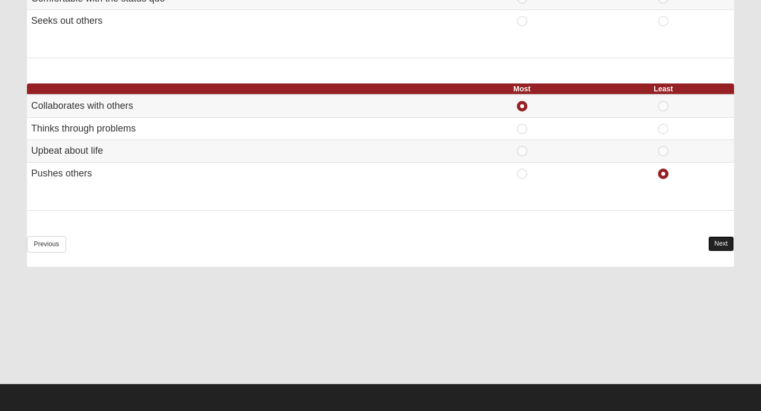
click at [713, 248] on link "Next" at bounding box center [721, 243] width 26 height 15
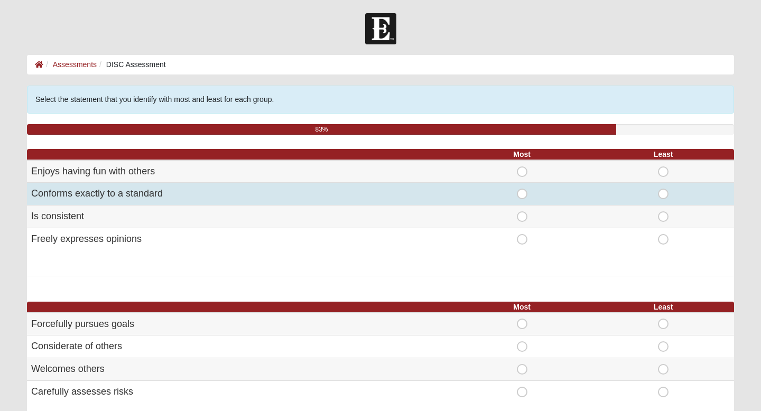
click at [674, 192] on div "Least" at bounding box center [663, 194] width 129 height 11
click at [663, 189] on span "Least" at bounding box center [663, 189] width 0 height 0
click at [663, 194] on input "Least" at bounding box center [666, 194] width 7 height 11
radio input "true"
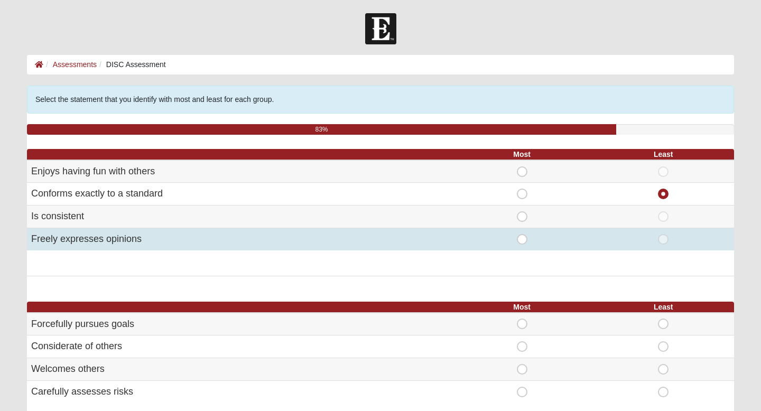
click at [522, 234] on span "Most" at bounding box center [522, 234] width 0 height 0
click at [522, 244] on input "Most" at bounding box center [525, 239] width 7 height 11
radio input "true"
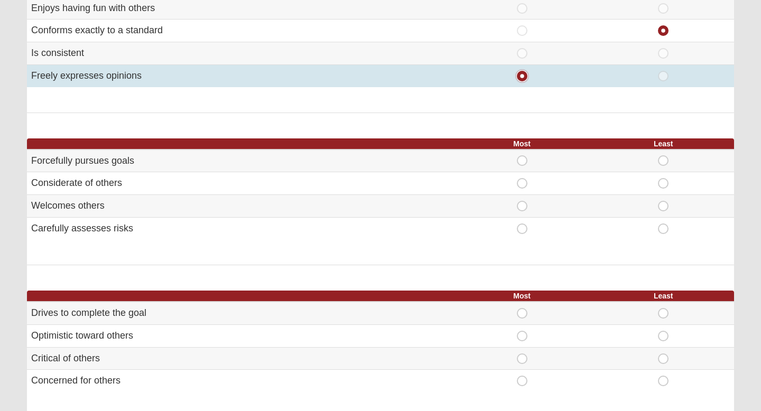
scroll to position [165, 0]
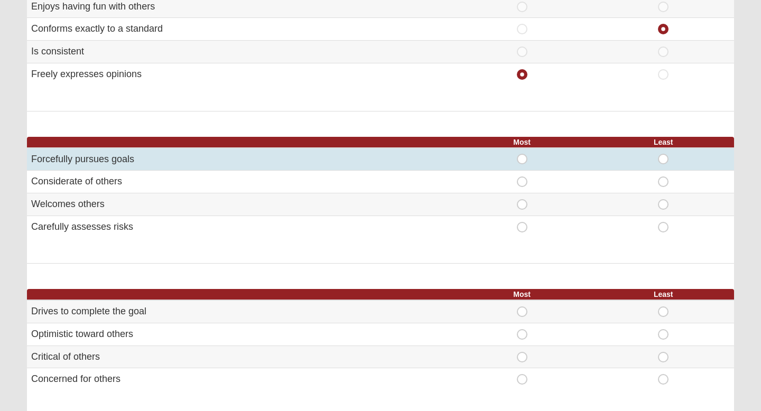
click at [663, 154] on span "Least" at bounding box center [663, 154] width 0 height 0
click at [663, 162] on input "Least" at bounding box center [666, 159] width 7 height 11
radio input "true"
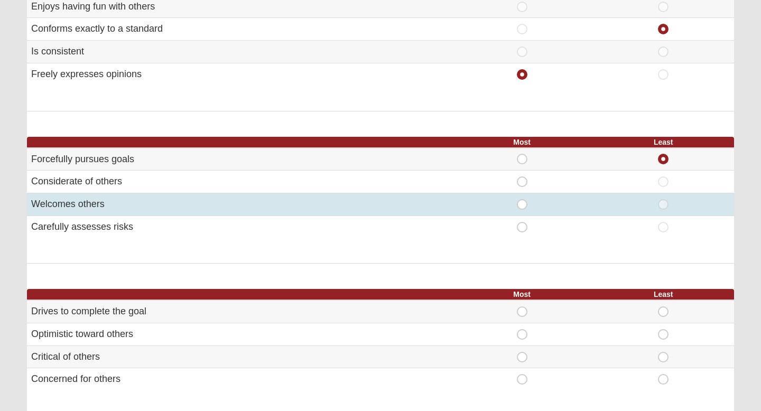
click at [522, 199] on span "Most" at bounding box center [522, 199] width 0 height 0
click at [523, 204] on input "Most" at bounding box center [525, 204] width 7 height 11
radio input "true"
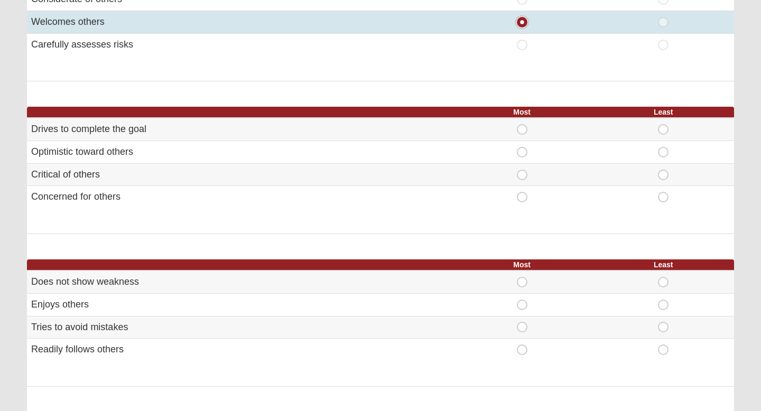
scroll to position [351, 0]
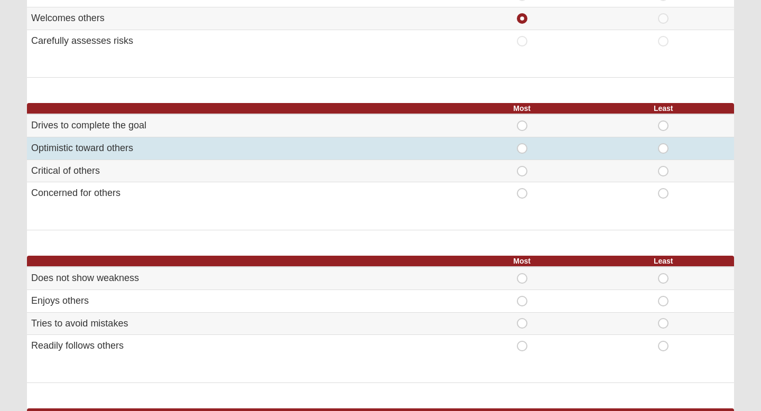
click at [522, 143] on span "Most" at bounding box center [522, 143] width 0 height 0
click at [526, 153] on input "Most" at bounding box center [525, 148] width 7 height 11
radio input "true"
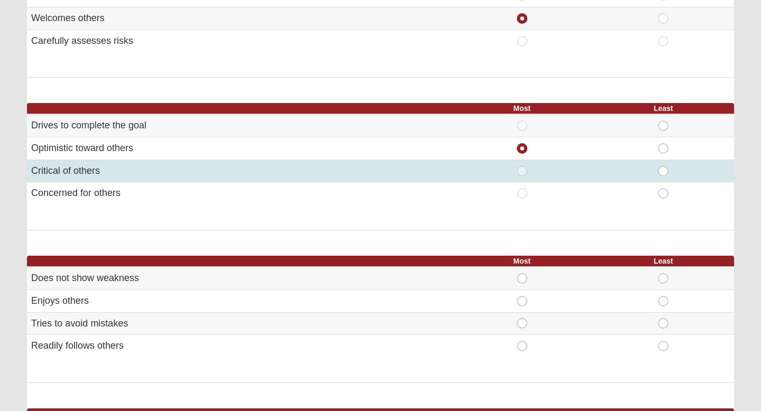
click at [663, 166] on span "Least" at bounding box center [663, 166] width 0 height 0
click at [668, 171] on input "Least" at bounding box center [666, 171] width 7 height 11
radio input "true"
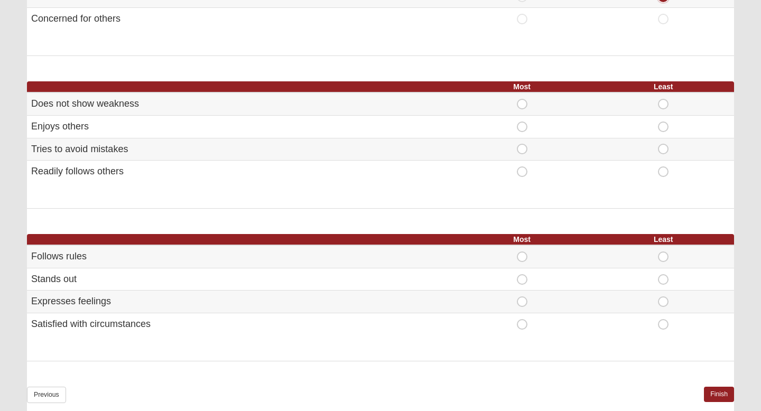
scroll to position [530, 0]
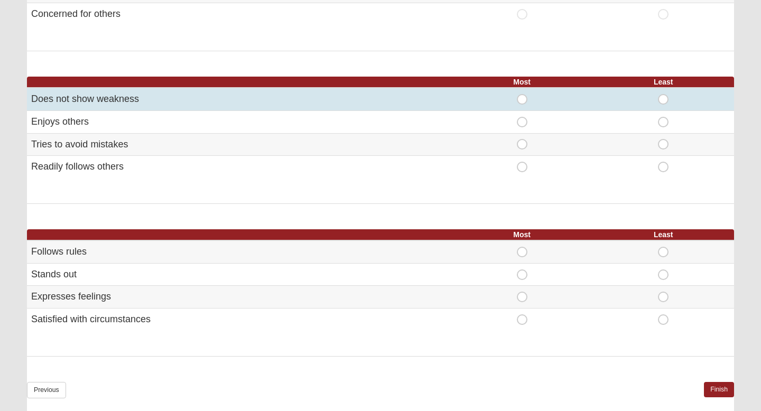
click at [663, 94] on span "Least" at bounding box center [663, 94] width 0 height 0
click at [663, 96] on input "Least" at bounding box center [666, 99] width 7 height 11
radio input "true"
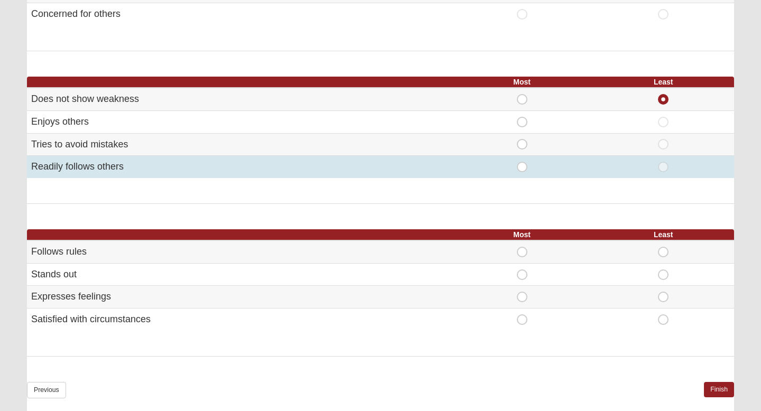
click at [522, 162] on span "Most" at bounding box center [522, 162] width 0 height 0
click at [522, 172] on input "Most" at bounding box center [525, 167] width 7 height 11
radio input "true"
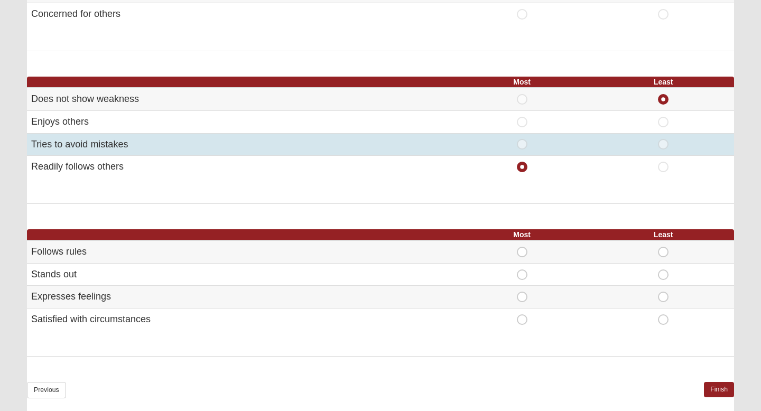
click at [522, 139] on span "Most" at bounding box center [522, 139] width 0 height 0
click at [523, 143] on input "Most" at bounding box center [525, 144] width 7 height 11
radio input "true"
radio input "false"
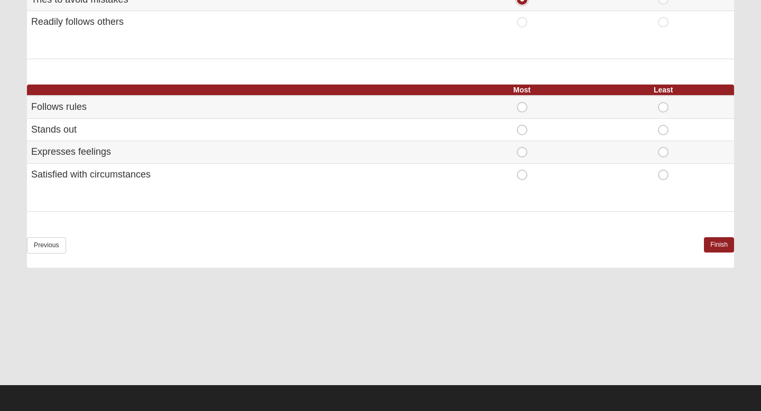
scroll to position [676, 0]
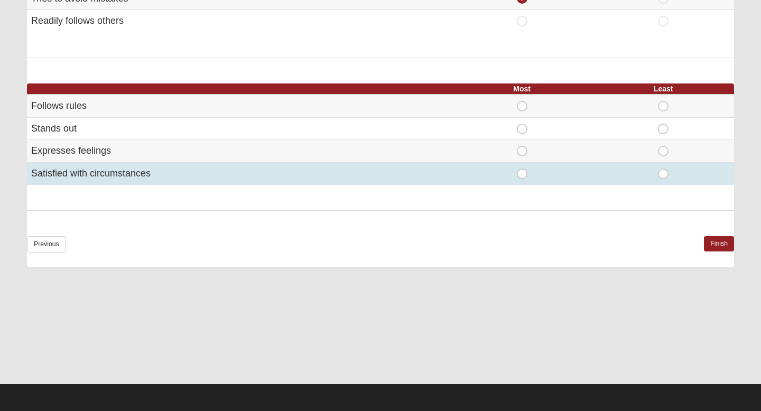
click at [663, 169] on span "Least" at bounding box center [663, 169] width 0 height 0
click at [666, 172] on input "Least" at bounding box center [666, 174] width 7 height 11
radio input "true"
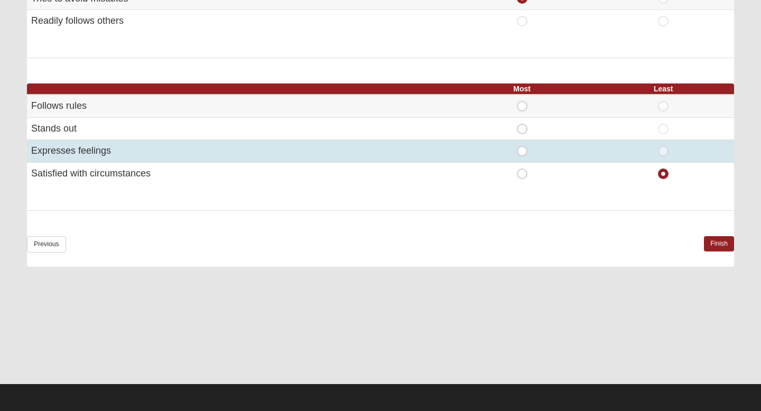
click at [522, 146] on span "Most" at bounding box center [522, 146] width 0 height 0
click at [522, 151] on input "Most" at bounding box center [525, 151] width 7 height 11
radio input "true"
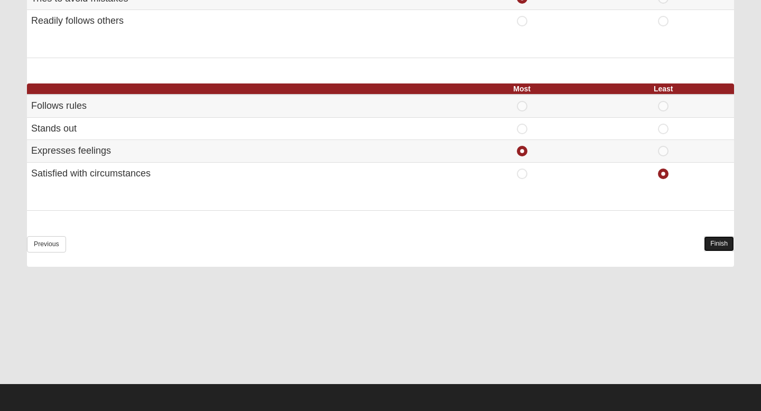
click at [721, 245] on link "Finish" at bounding box center [719, 243] width 30 height 15
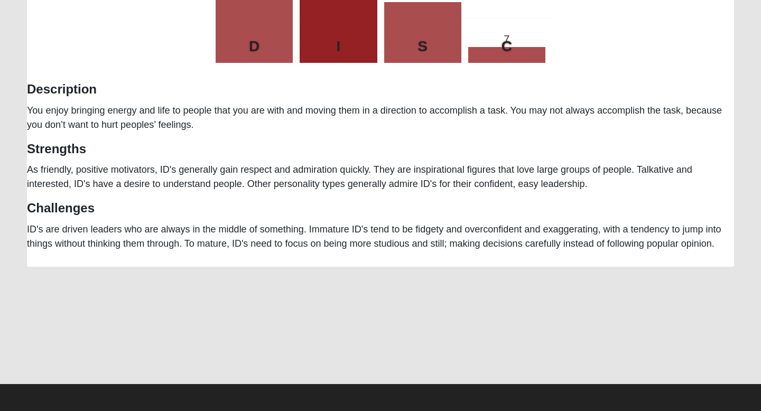
scroll to position [0, 0]
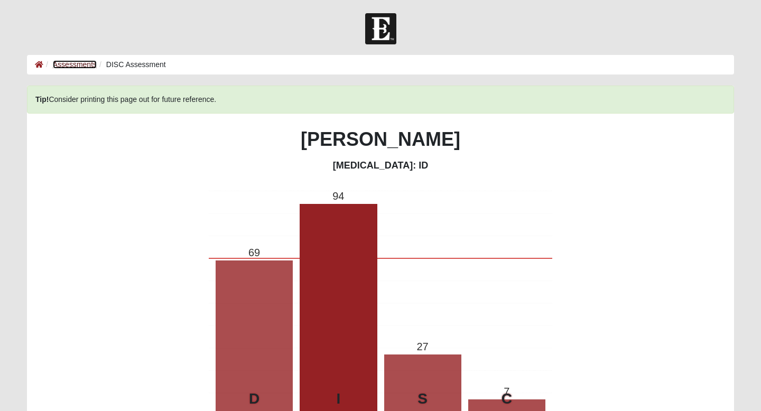
click at [58, 63] on link "Assessments" at bounding box center [75, 64] width 44 height 8
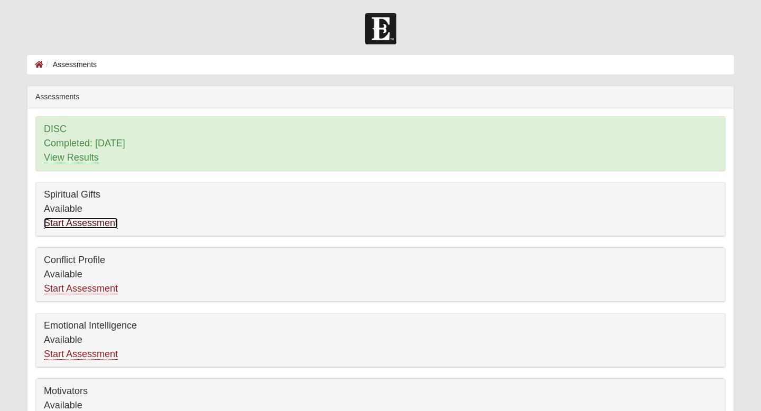
click at [88, 227] on link "Start Assessment" at bounding box center [81, 223] width 74 height 11
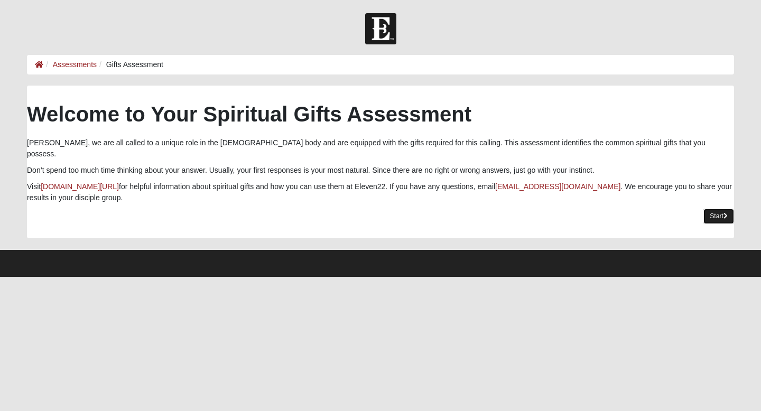
click at [722, 209] on link "Start" at bounding box center [719, 216] width 31 height 15
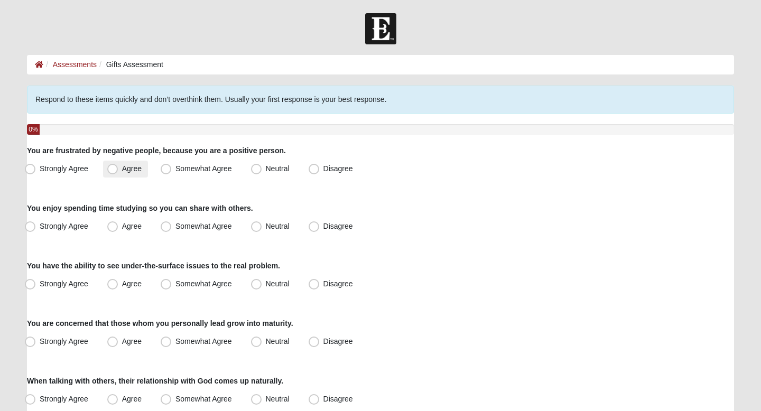
click at [122, 174] on label "Agree" at bounding box center [125, 169] width 45 height 17
click at [118, 172] on input "Agree" at bounding box center [115, 168] width 7 height 7
radio input "true"
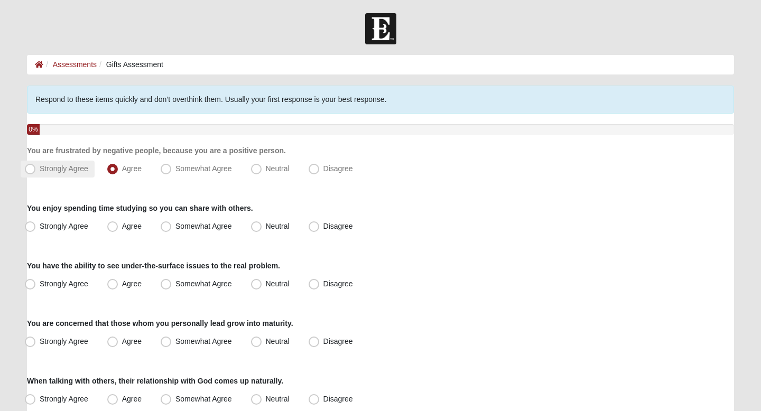
click at [60, 173] on label "Strongly Agree" at bounding box center [58, 169] width 74 height 17
click at [36, 172] on input "Strongly Agree" at bounding box center [32, 168] width 7 height 7
radio input "true"
click at [179, 232] on label "Somewhat Agree" at bounding box center [197, 226] width 82 height 17
click at [172, 230] on input "Somewhat Agree" at bounding box center [168, 226] width 7 height 7
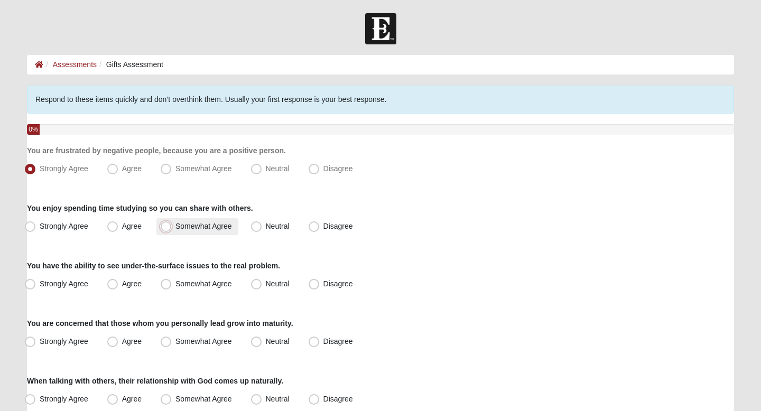
radio input "true"
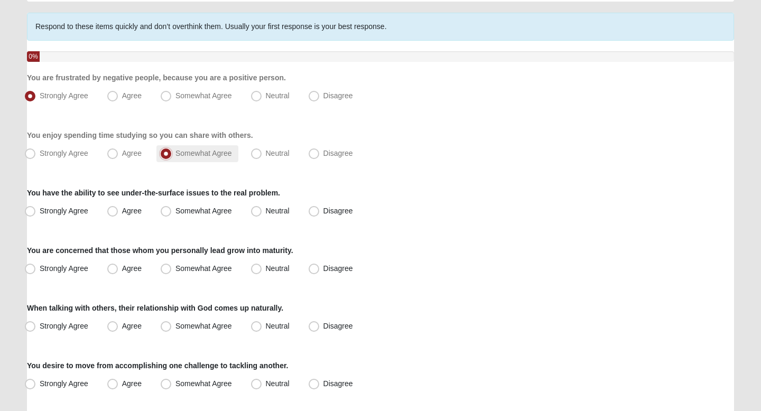
scroll to position [73, 0]
click at [135, 211] on span "Agree" at bounding box center [132, 210] width 20 height 8
click at [118, 211] on input "Agree" at bounding box center [115, 210] width 7 height 7
radio input "true"
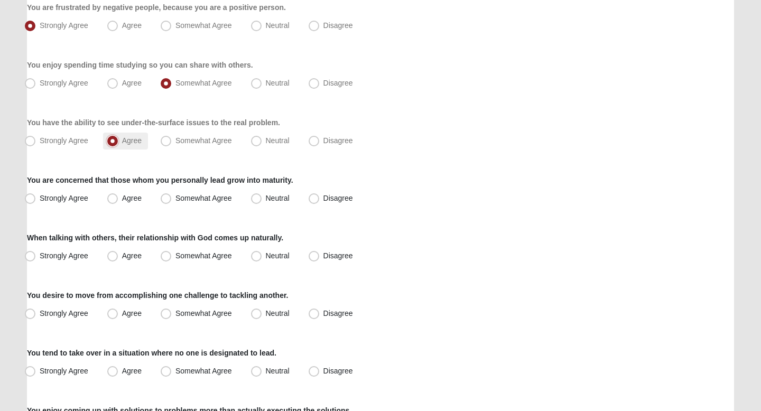
scroll to position [146, 0]
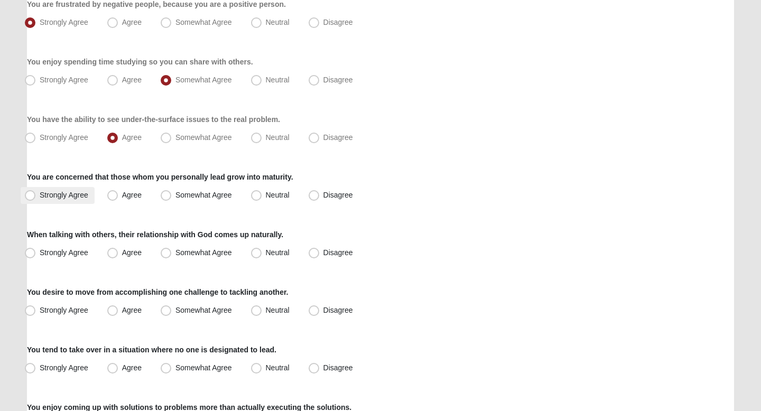
click at [66, 199] on label "Strongly Agree" at bounding box center [58, 195] width 74 height 17
click at [36, 199] on input "Strongly Agree" at bounding box center [32, 195] width 7 height 7
radio input "true"
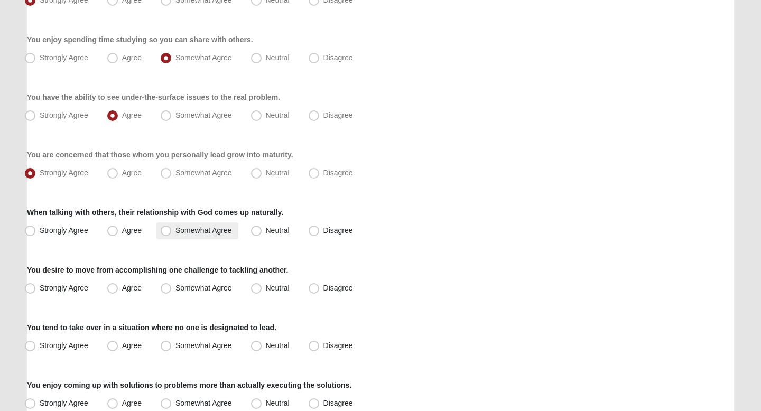
click at [195, 237] on label "Somewhat Agree" at bounding box center [197, 231] width 82 height 17
click at [172, 234] on input "Somewhat Agree" at bounding box center [168, 230] width 7 height 7
radio input "true"
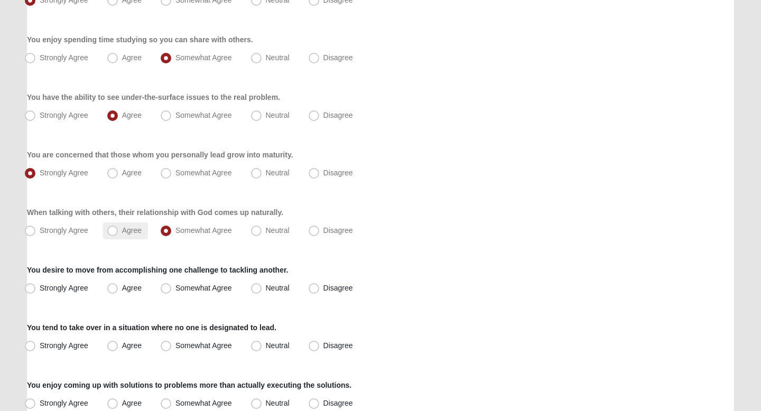
click at [121, 229] on label "Agree" at bounding box center [125, 231] width 45 height 17
click at [118, 229] on input "Agree" at bounding box center [115, 230] width 7 height 7
radio input "true"
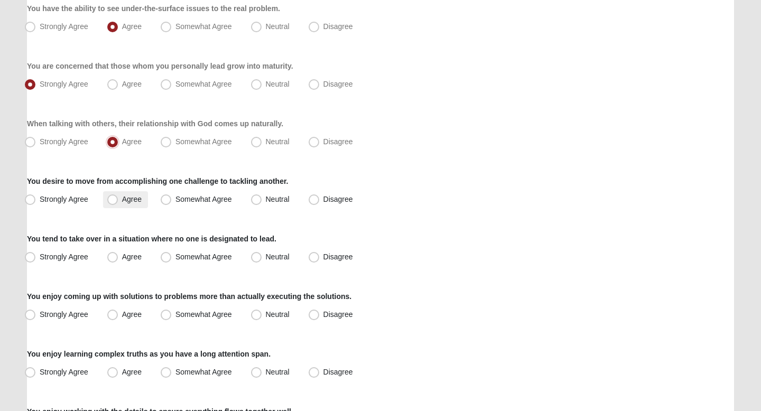
scroll to position [259, 0]
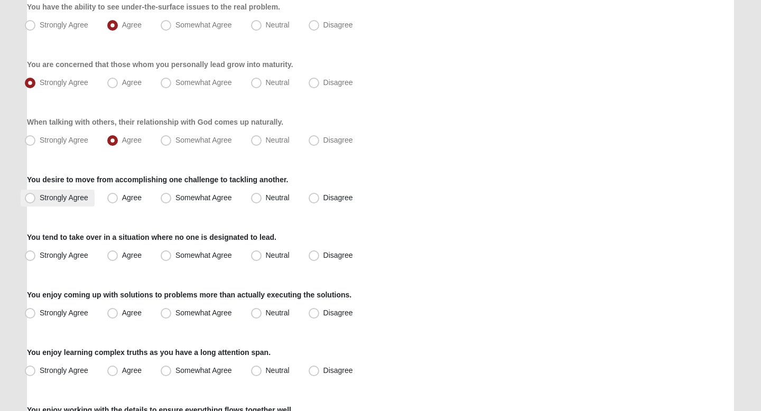
click at [50, 194] on span "Strongly Agree" at bounding box center [64, 197] width 49 height 8
click at [36, 195] on input "Strongly Agree" at bounding box center [32, 198] width 7 height 7
radio input "true"
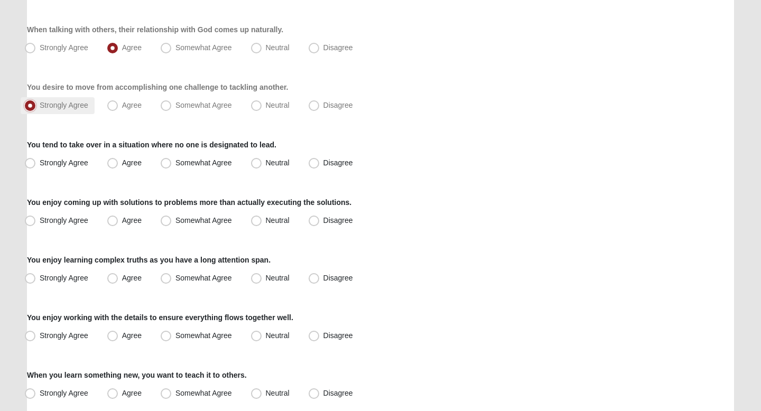
scroll to position [353, 0]
click at [122, 166] on span "Agree" at bounding box center [132, 162] width 20 height 8
click at [112, 165] on input "Agree" at bounding box center [115, 162] width 7 height 7
radio input "true"
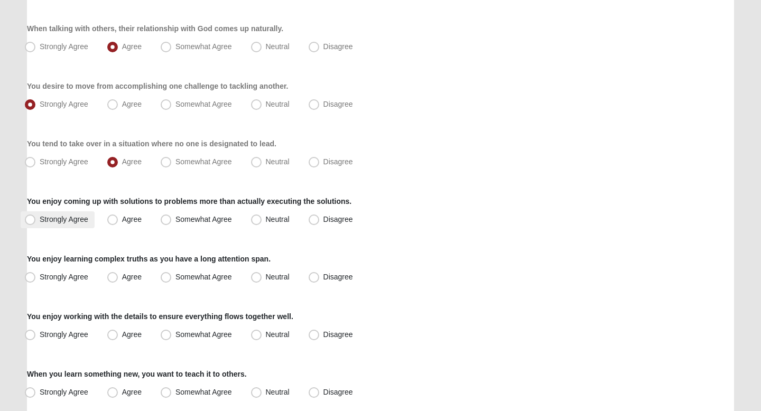
click at [62, 220] on span "Strongly Agree" at bounding box center [64, 219] width 49 height 8
click at [36, 220] on input "Strongly Agree" at bounding box center [32, 219] width 7 height 7
radio input "true"
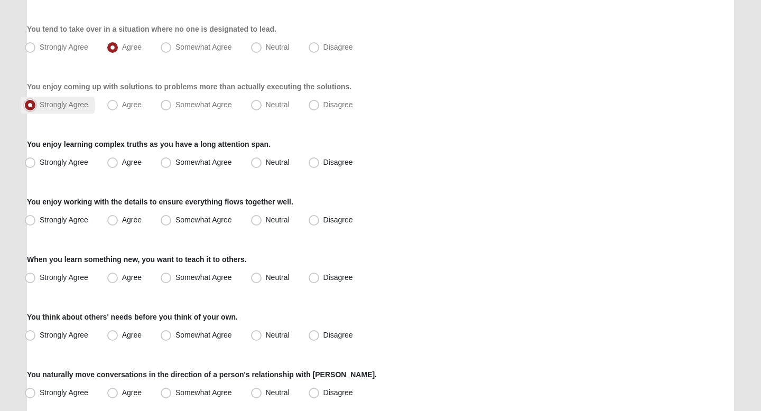
scroll to position [469, 0]
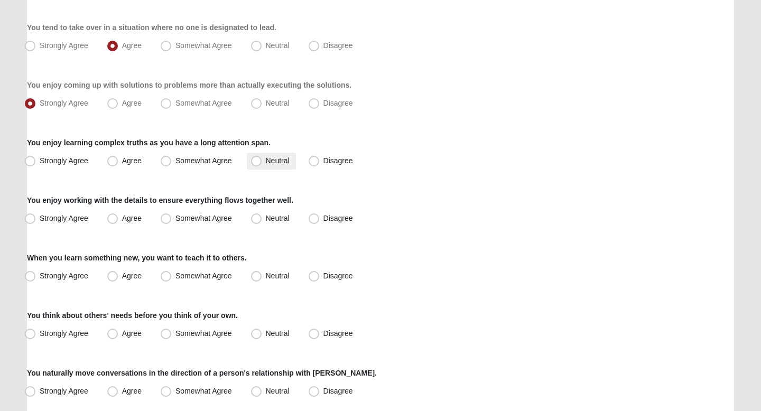
click at [262, 161] on label "Neutral" at bounding box center [271, 161] width 49 height 17
click at [262, 161] on input "Neutral" at bounding box center [258, 161] width 7 height 7
radio input "true"
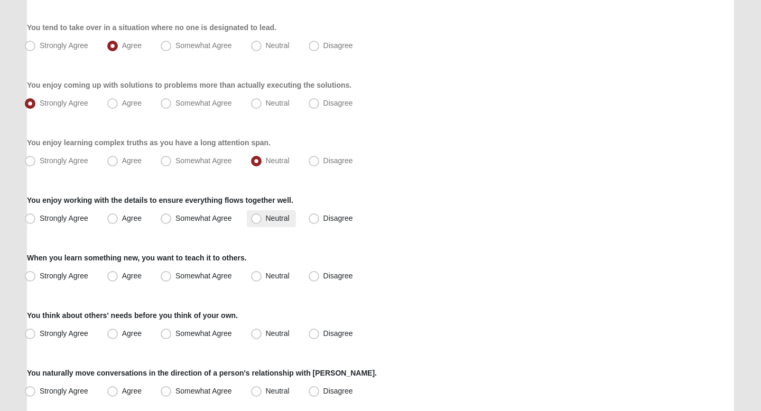
click at [272, 216] on span "Neutral" at bounding box center [278, 218] width 24 height 8
click at [262, 216] on input "Neutral" at bounding box center [258, 218] width 7 height 7
radio input "true"
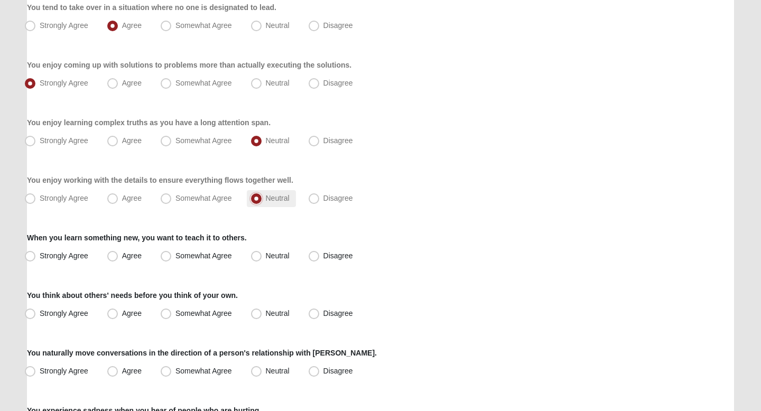
scroll to position [502, 0]
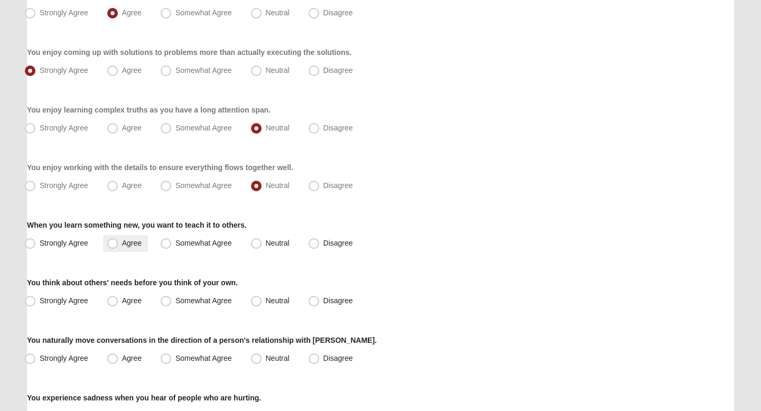
click at [128, 247] on span "Agree" at bounding box center [132, 243] width 20 height 8
click at [118, 247] on input "Agree" at bounding box center [115, 243] width 7 height 7
radio input "true"
click at [81, 243] on span "Strongly Agree" at bounding box center [64, 243] width 49 height 8
click at [36, 243] on input "Strongly Agree" at bounding box center [32, 243] width 7 height 7
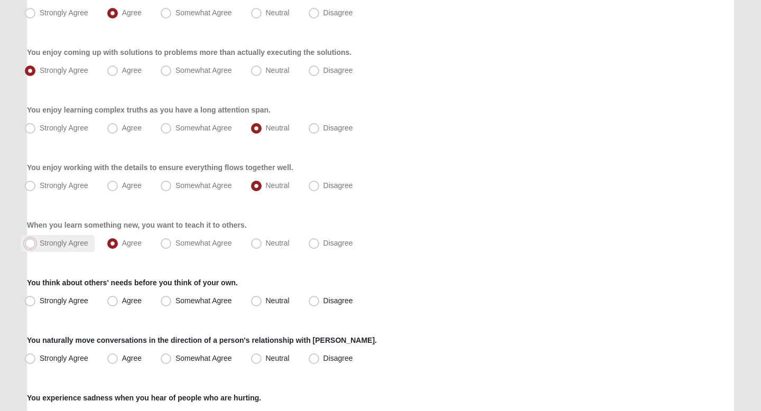
radio input "true"
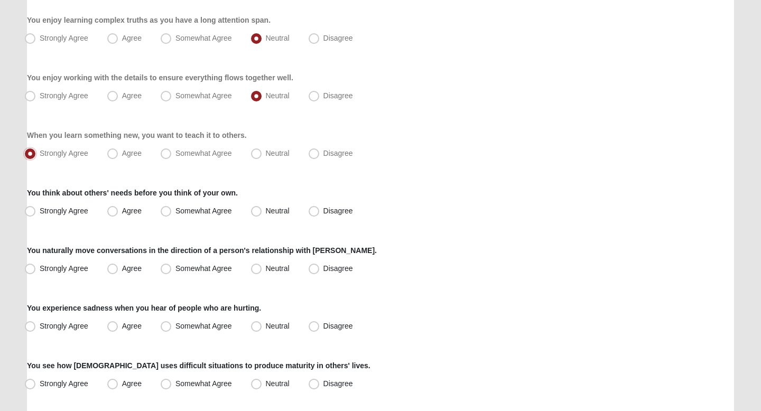
scroll to position [593, 0]
click at [263, 209] on label "Neutral" at bounding box center [271, 210] width 49 height 17
click at [262, 209] on input "Neutral" at bounding box center [258, 210] width 7 height 7
radio input "true"
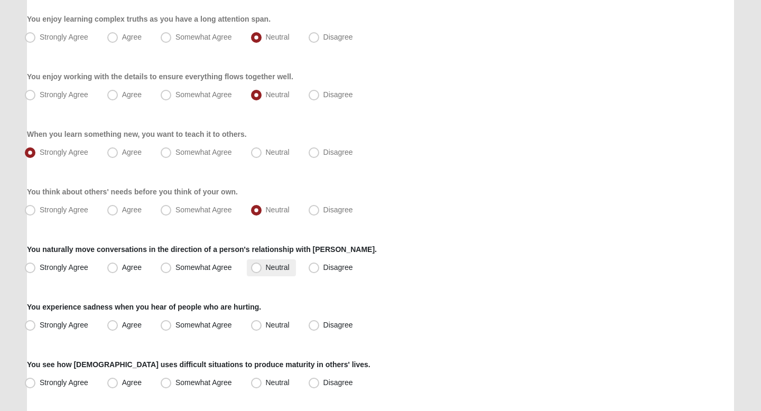
click at [264, 272] on label "Neutral" at bounding box center [271, 268] width 49 height 17
click at [262, 271] on input "Neutral" at bounding box center [258, 267] width 7 height 7
radio input "true"
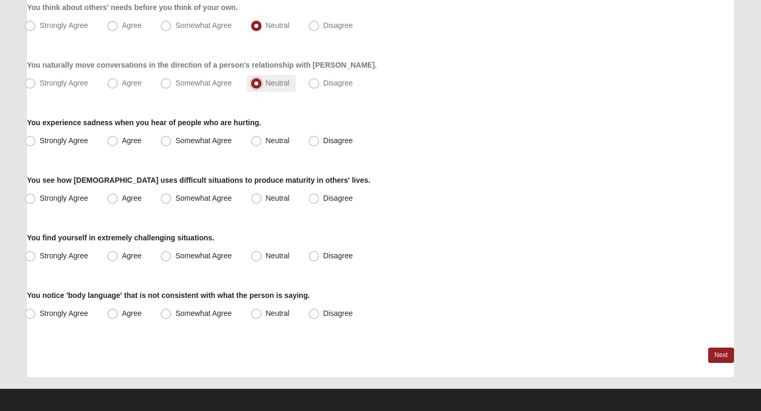
scroll to position [782, 0]
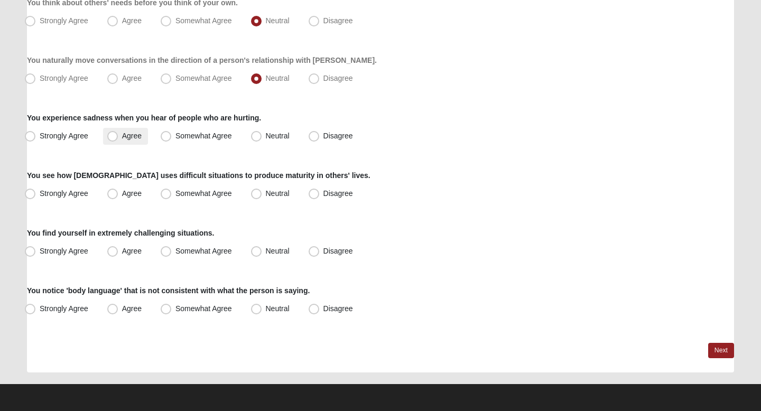
click at [122, 132] on span "Agree" at bounding box center [132, 136] width 20 height 8
click at [115, 133] on input "Agree" at bounding box center [115, 136] width 7 height 7
radio input "true"
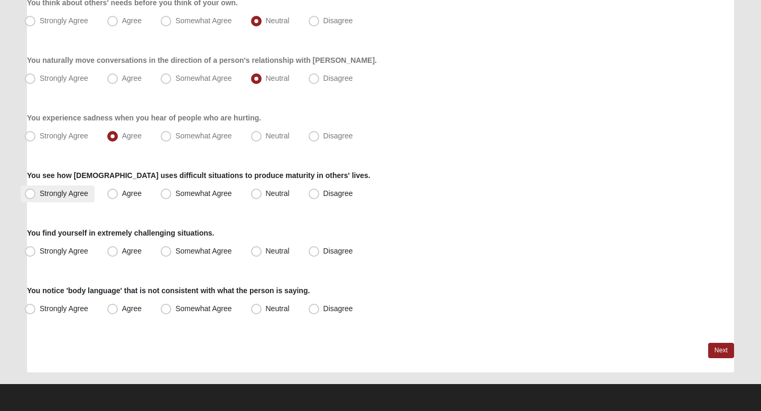
click at [59, 199] on label "Strongly Agree" at bounding box center [58, 194] width 74 height 17
click at [36, 197] on input "Strongly Agree" at bounding box center [32, 193] width 7 height 7
radio input "true"
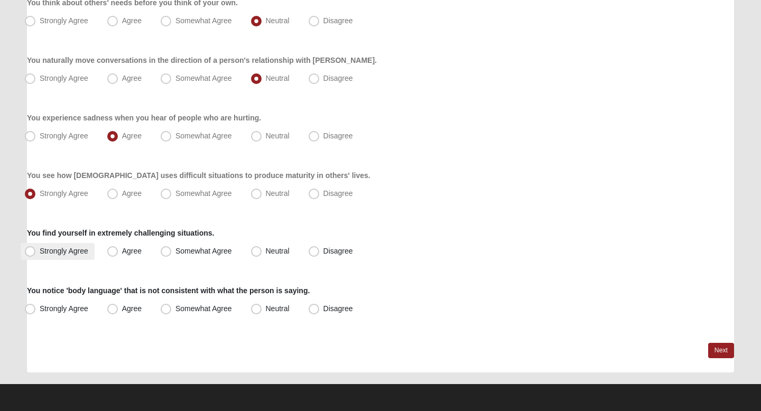
click at [64, 247] on span "Strongly Agree" at bounding box center [64, 251] width 49 height 8
click at [36, 248] on input "Strongly Agree" at bounding box center [32, 251] width 7 height 7
radio input "true"
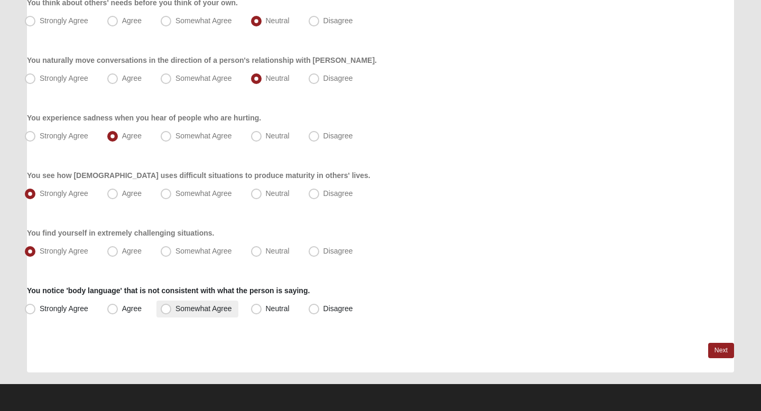
click at [176, 310] on span "Somewhat Agree" at bounding box center [204, 309] width 57 height 8
click at [170, 310] on input "Somewhat Agree" at bounding box center [168, 309] width 7 height 7
radio input "true"
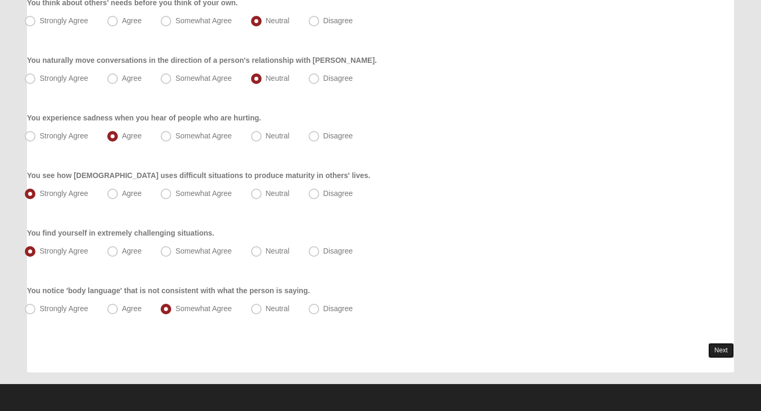
click at [722, 351] on link "Next" at bounding box center [721, 350] width 26 height 15
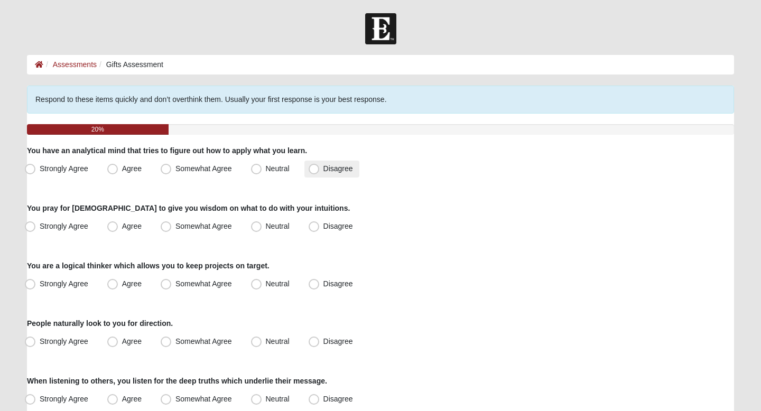
click at [324, 171] on span "Disagree" at bounding box center [339, 168] width 30 height 8
click at [315, 171] on input "Disagree" at bounding box center [316, 168] width 7 height 7
radio input "true"
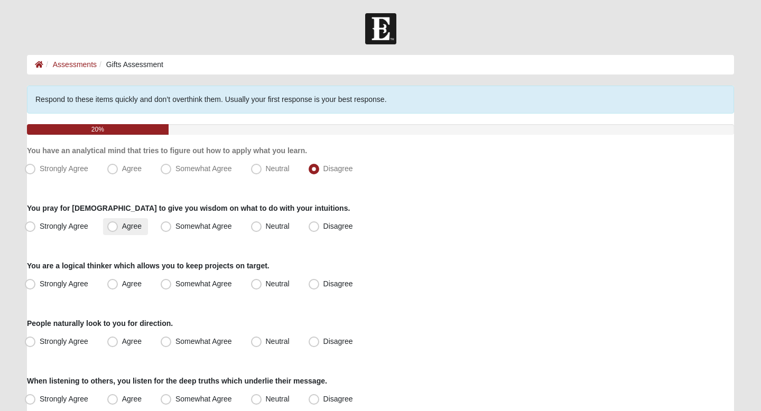
click at [125, 231] on label "Agree" at bounding box center [125, 226] width 45 height 17
click at [118, 230] on input "Agree" at bounding box center [115, 226] width 7 height 7
radio input "true"
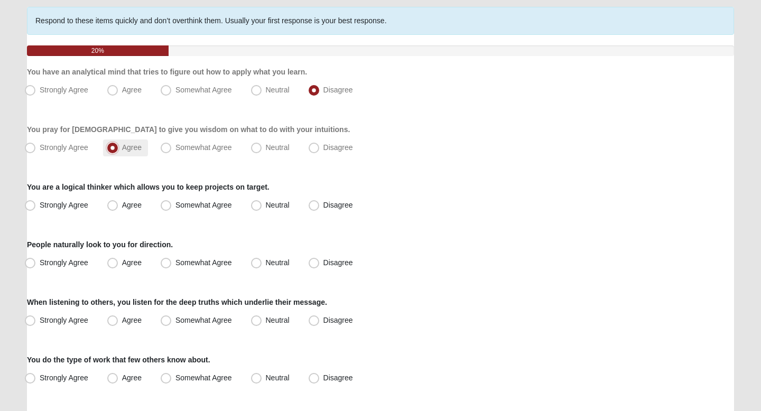
scroll to position [82, 0]
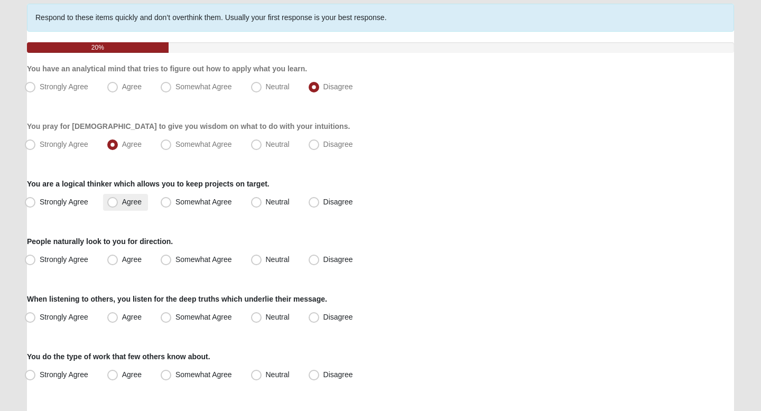
click at [126, 201] on span "Agree" at bounding box center [132, 202] width 20 height 8
click at [118, 201] on input "Agree" at bounding box center [115, 202] width 7 height 7
radio input "true"
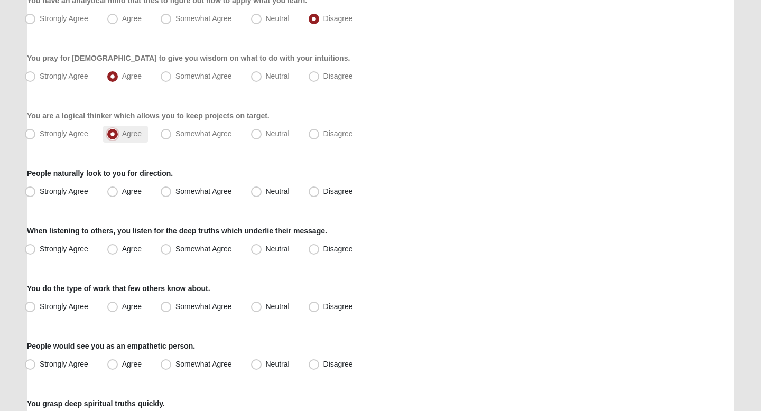
scroll to position [154, 0]
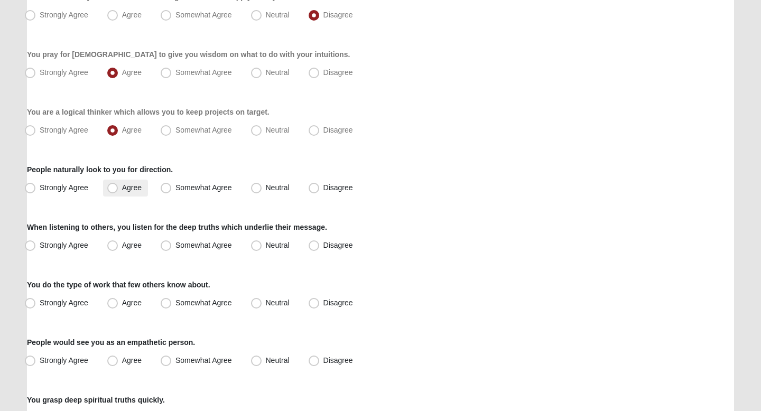
click at [126, 191] on span "Agree" at bounding box center [132, 187] width 20 height 8
click at [118, 191] on input "Agree" at bounding box center [115, 188] width 7 height 7
radio input "true"
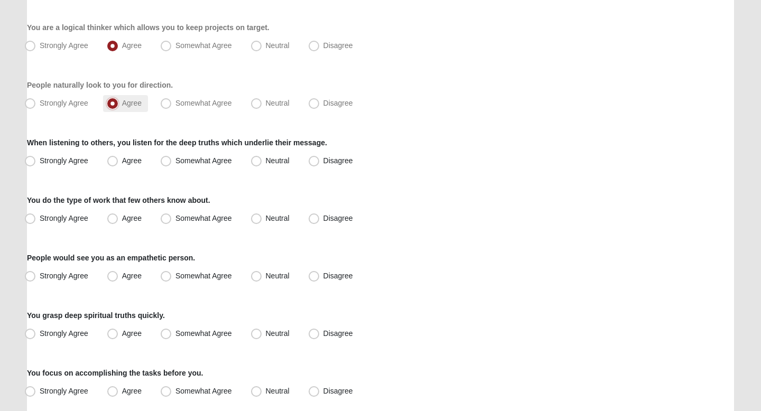
scroll to position [240, 0]
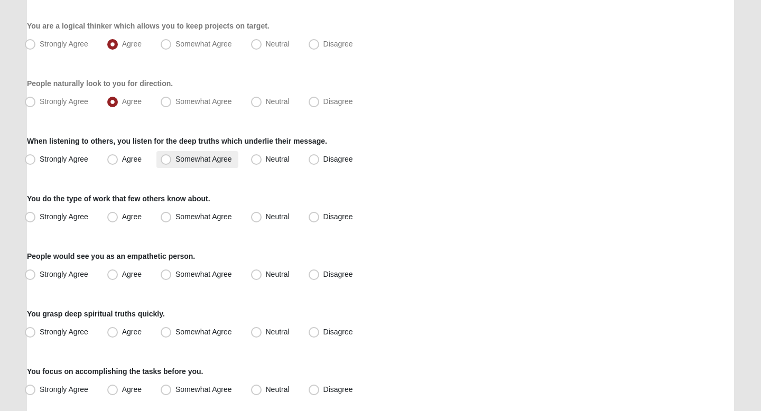
click at [206, 163] on label "Somewhat Agree" at bounding box center [197, 159] width 82 height 17
click at [172, 163] on input "Somewhat Agree" at bounding box center [168, 159] width 7 height 7
radio input "true"
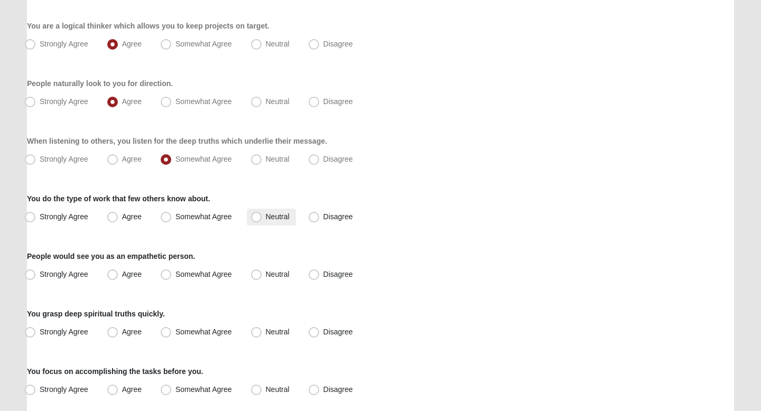
click at [266, 213] on span "Neutral" at bounding box center [278, 217] width 24 height 8
click at [257, 214] on input "Neutral" at bounding box center [258, 217] width 7 height 7
radio input "true"
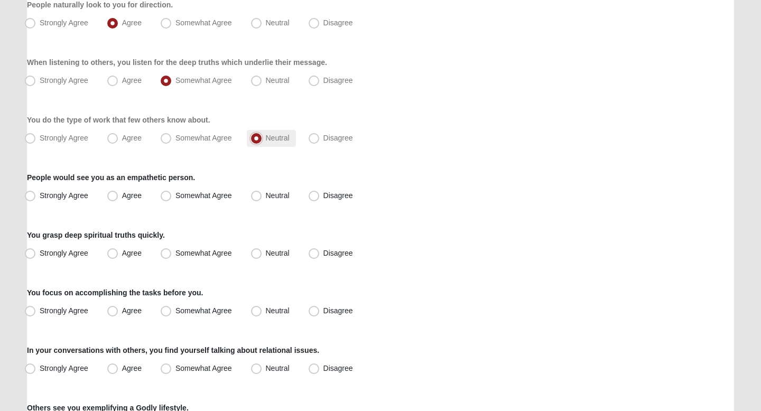
scroll to position [322, 0]
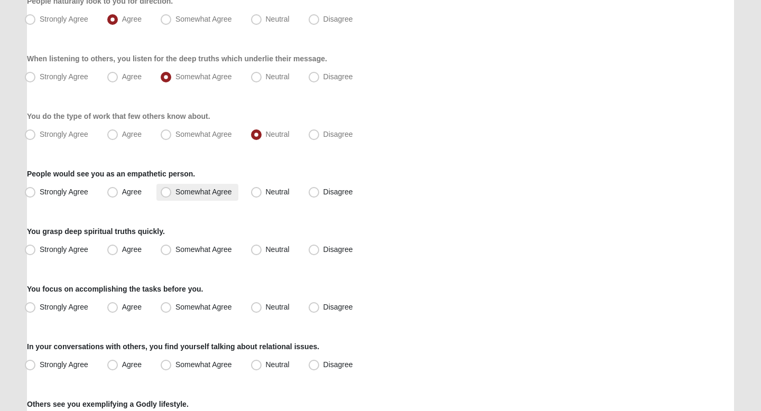
click at [225, 196] on span "Somewhat Agree" at bounding box center [204, 192] width 57 height 8
click at [172, 196] on input "Somewhat Agree" at bounding box center [168, 192] width 7 height 7
radio input "true"
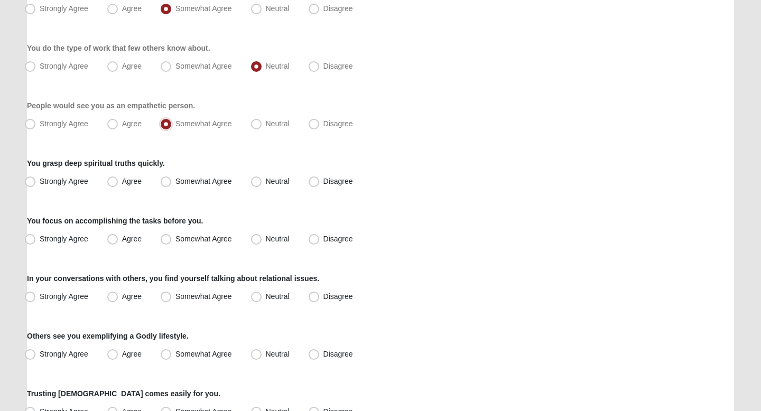
scroll to position [393, 0]
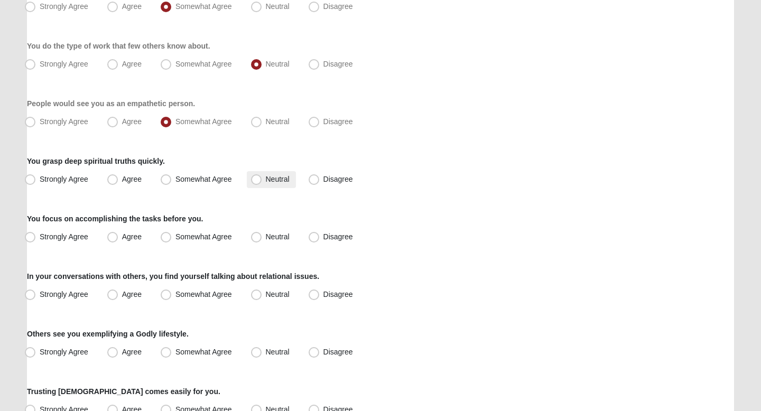
click at [268, 181] on span "Neutral" at bounding box center [278, 179] width 24 height 8
click at [262, 181] on input "Neutral" at bounding box center [258, 179] width 7 height 7
radio input "true"
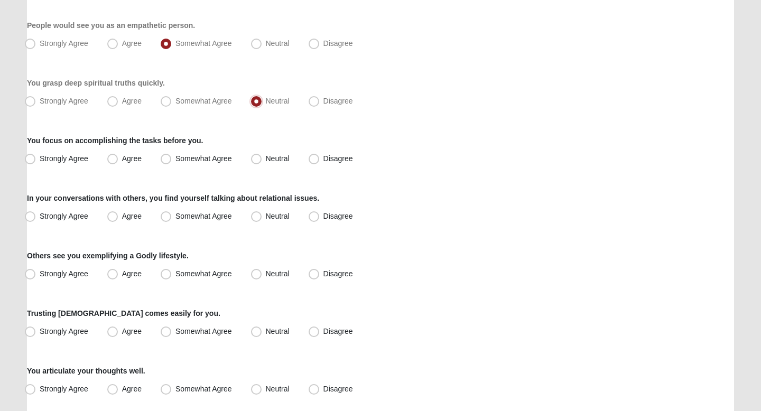
scroll to position [472, 0]
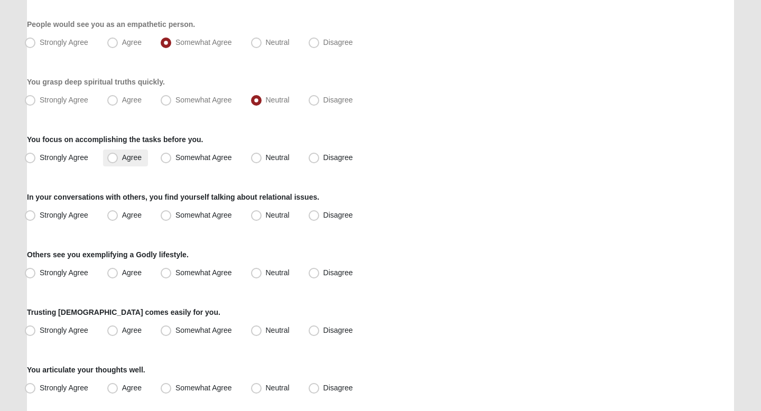
click at [142, 162] on label "Agree" at bounding box center [125, 158] width 45 height 17
click at [118, 161] on input "Agree" at bounding box center [115, 157] width 7 height 7
radio input "true"
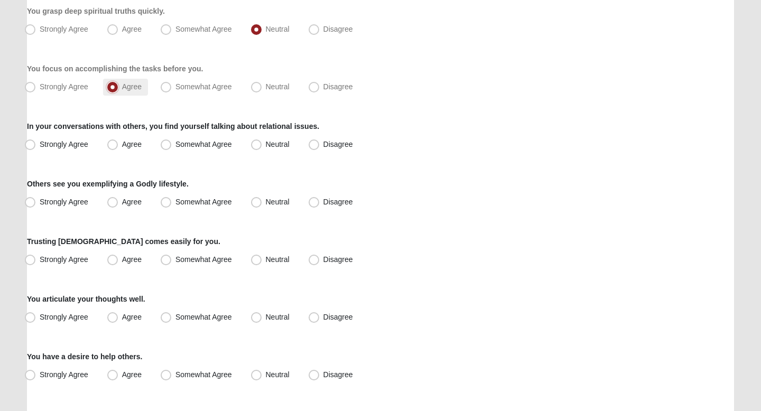
scroll to position [543, 0]
click at [57, 145] on span "Strongly Agree" at bounding box center [64, 144] width 49 height 8
click at [36, 145] on input "Strongly Agree" at bounding box center [32, 144] width 7 height 7
radio input "true"
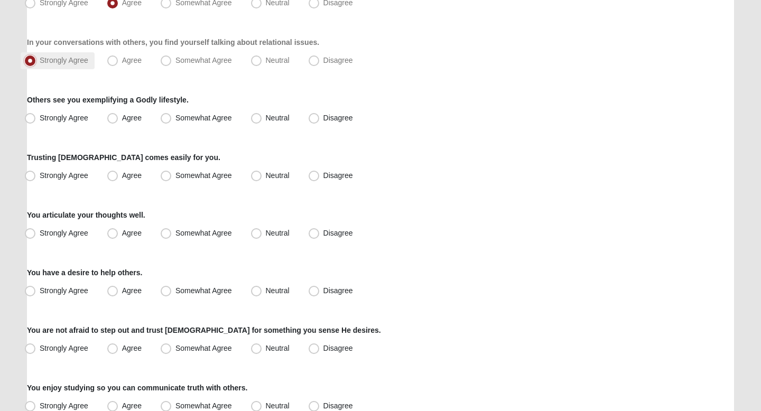
scroll to position [629, 0]
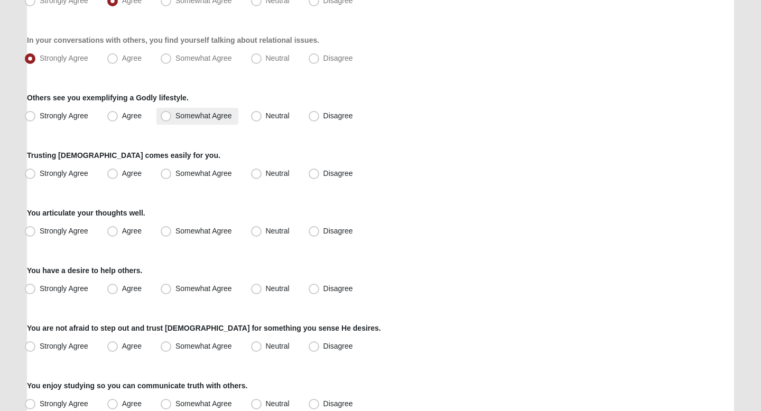
click at [202, 118] on span "Somewhat Agree" at bounding box center [204, 116] width 57 height 8
click at [172, 118] on input "Somewhat Agree" at bounding box center [168, 116] width 7 height 7
radio input "true"
click at [132, 172] on span "Agree" at bounding box center [132, 173] width 20 height 8
click at [118, 172] on input "Agree" at bounding box center [115, 173] width 7 height 7
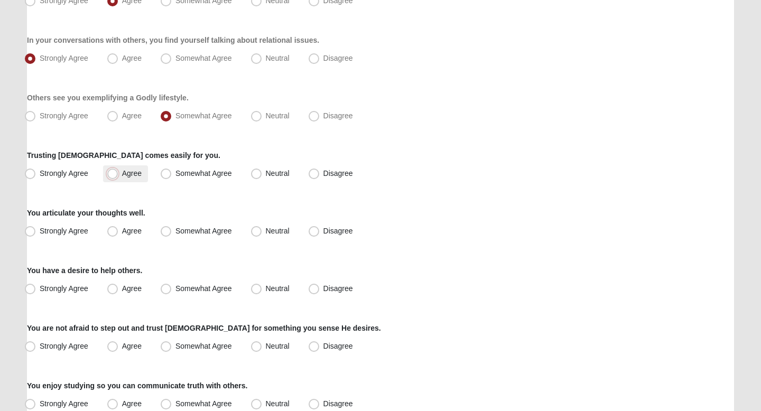
radio input "true"
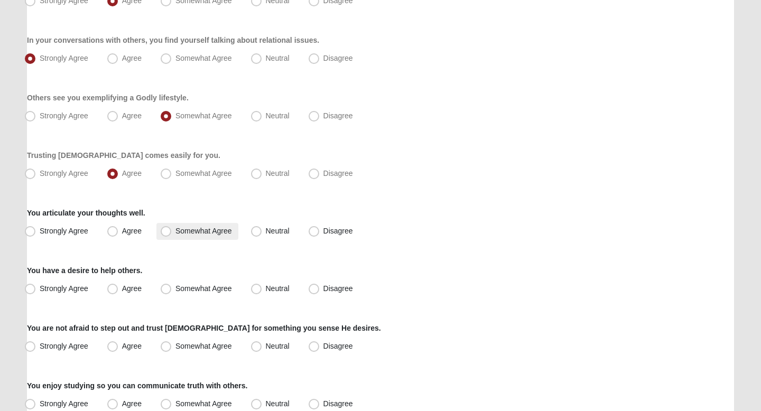
click at [174, 228] on label "Somewhat Agree" at bounding box center [197, 231] width 82 height 17
click at [172, 228] on input "Somewhat Agree" at bounding box center [168, 231] width 7 height 7
radio input "true"
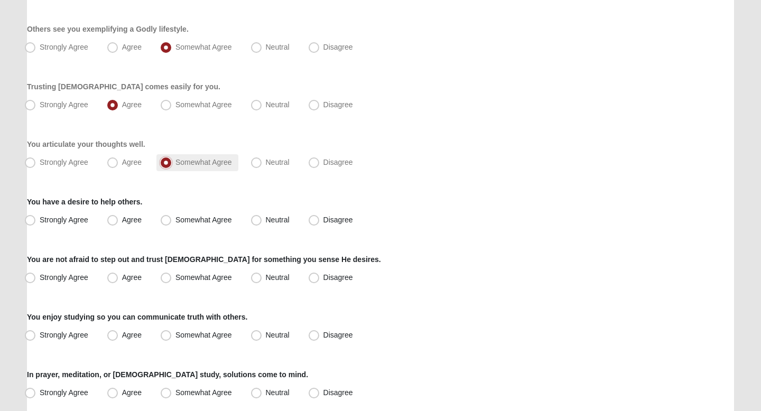
scroll to position [700, 0]
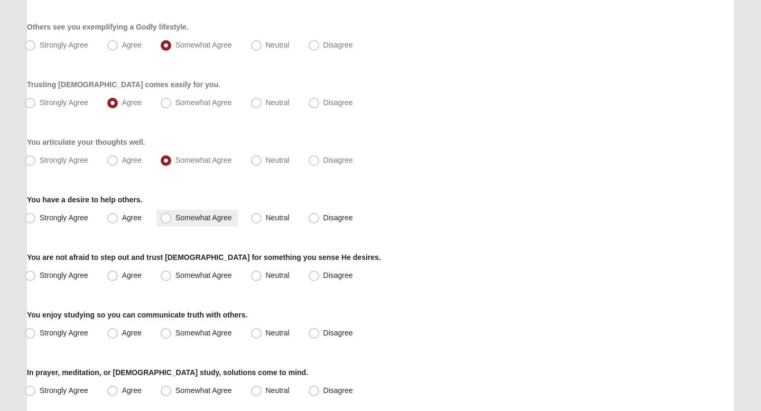
click at [172, 222] on label "Somewhat Agree" at bounding box center [197, 218] width 82 height 17
click at [172, 222] on input "Somewhat Agree" at bounding box center [168, 218] width 7 height 7
radio input "true"
click at [143, 219] on label "Agree" at bounding box center [125, 218] width 45 height 17
click at [118, 219] on input "Agree" at bounding box center [115, 218] width 7 height 7
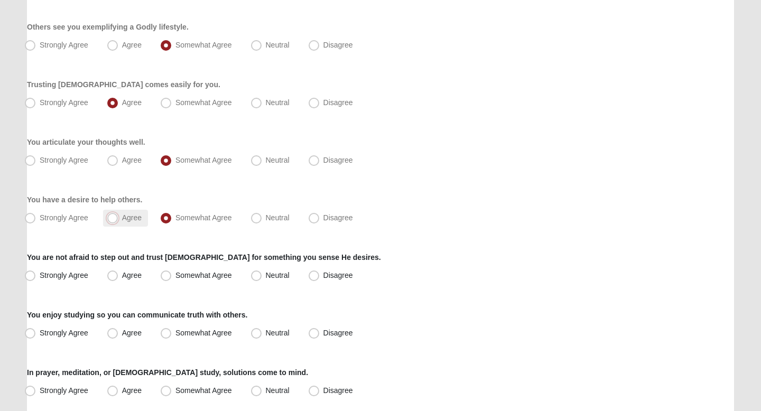
radio input "true"
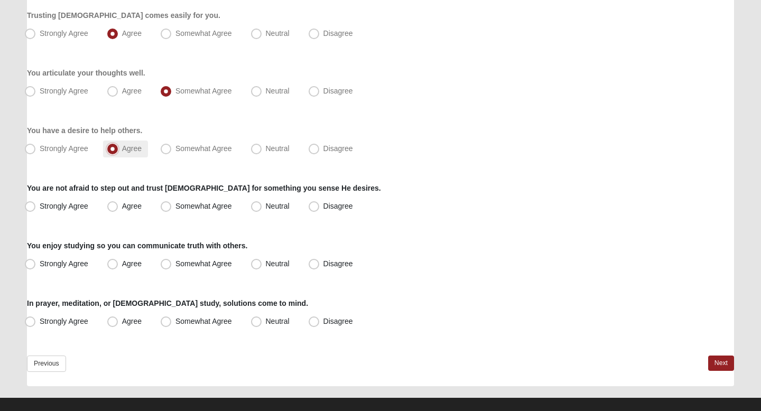
scroll to position [783, 0]
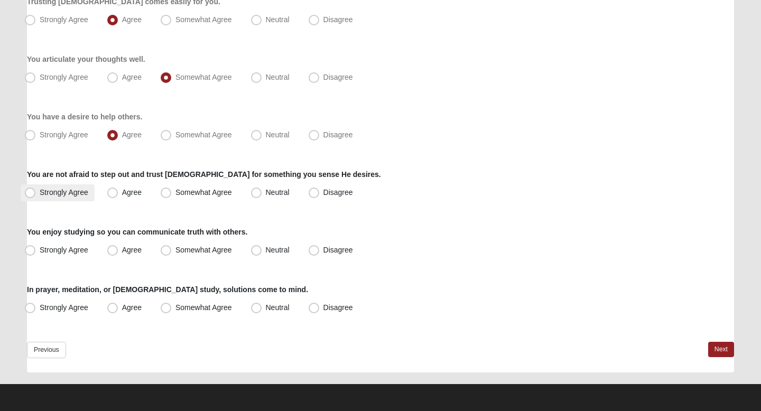
click at [51, 198] on label "Strongly Agree" at bounding box center [58, 193] width 74 height 17
click at [36, 196] on input "Strongly Agree" at bounding box center [32, 192] width 7 height 7
radio input "true"
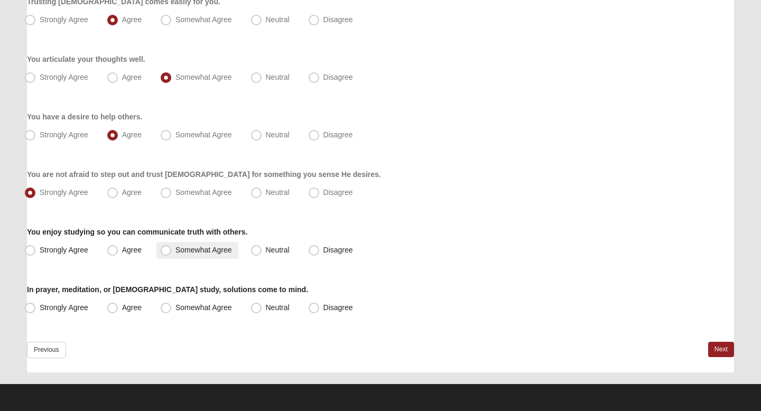
click at [199, 250] on span "Somewhat Agree" at bounding box center [204, 250] width 57 height 8
click at [172, 250] on input "Somewhat Agree" at bounding box center [168, 250] width 7 height 7
radio input "true"
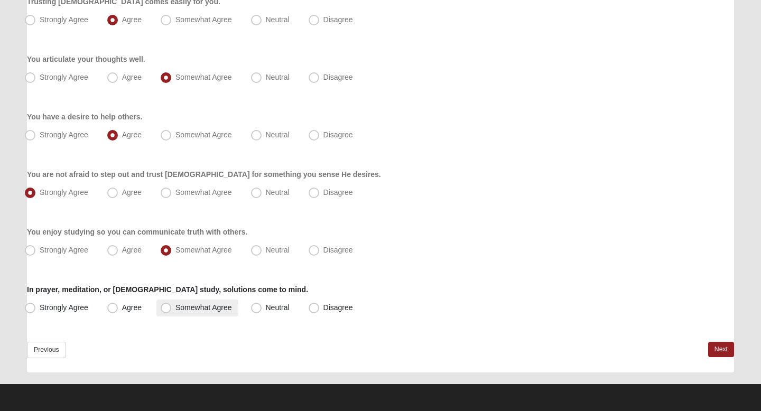
click at [202, 308] on span "Somewhat Agree" at bounding box center [204, 307] width 57 height 8
click at [172, 308] on input "Somewhat Agree" at bounding box center [168, 308] width 7 height 7
radio input "true"
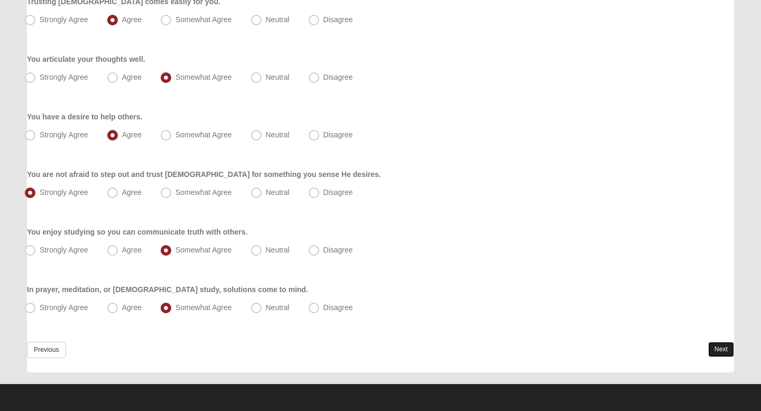
click at [713, 351] on link "Next" at bounding box center [721, 349] width 26 height 15
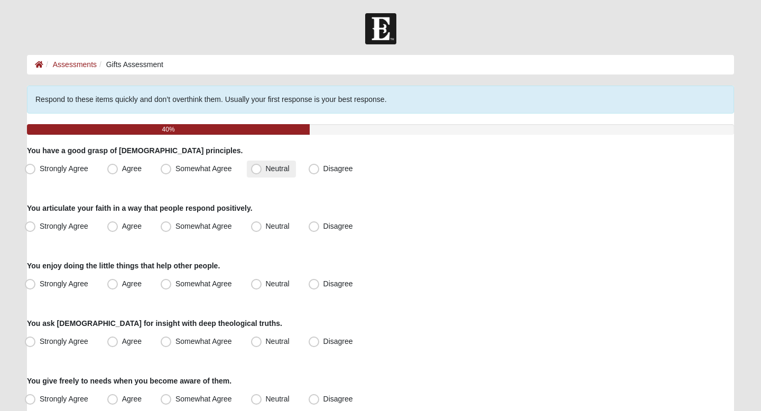
click at [264, 171] on label "Neutral" at bounding box center [271, 169] width 49 height 17
click at [262, 171] on input "Neutral" at bounding box center [258, 168] width 7 height 7
radio input "true"
click at [201, 174] on label "Somewhat Agree" at bounding box center [197, 169] width 82 height 17
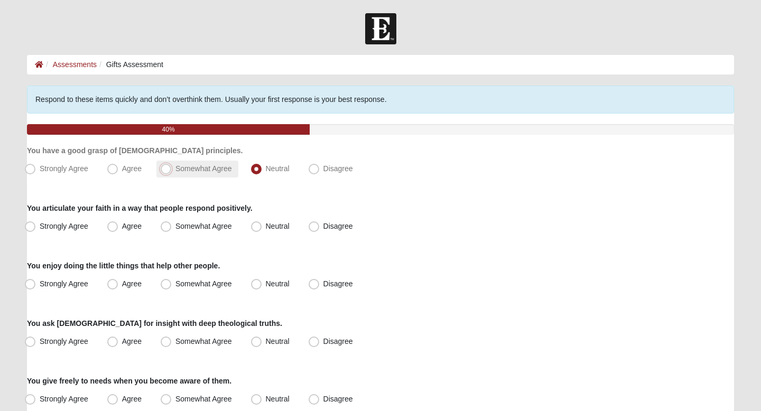
click at [172, 172] on input "Somewhat Agree" at bounding box center [168, 168] width 7 height 7
radio input "true"
click at [198, 226] on span "Somewhat Agree" at bounding box center [204, 226] width 57 height 8
click at [172, 226] on input "Somewhat Agree" at bounding box center [168, 226] width 7 height 7
radio input "true"
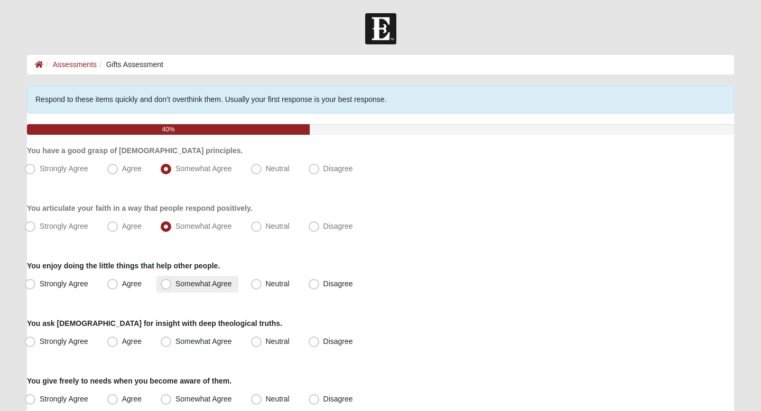
click at [196, 286] on span "Somewhat Agree" at bounding box center [204, 284] width 57 height 8
click at [172, 286] on input "Somewhat Agree" at bounding box center [168, 284] width 7 height 7
radio input "true"
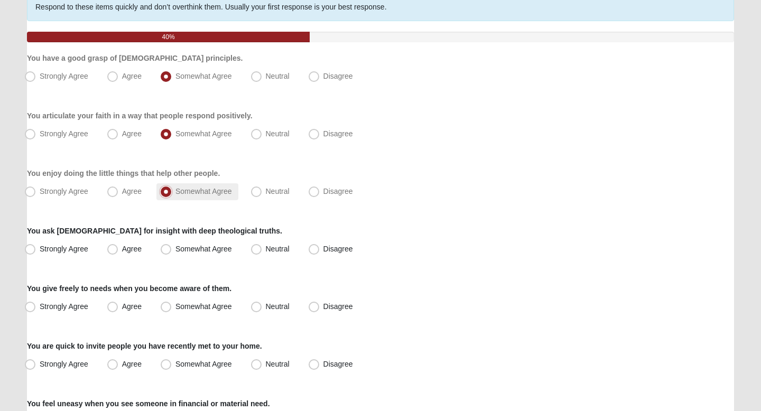
scroll to position [94, 0]
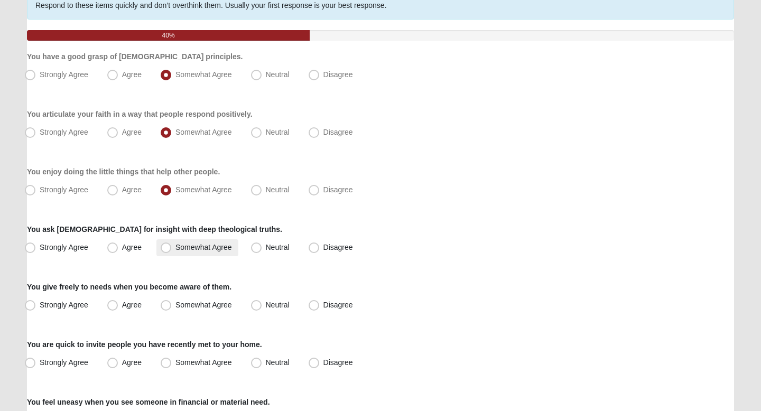
click at [192, 246] on span "Somewhat Agree" at bounding box center [204, 247] width 57 height 8
click at [172, 246] on input "Somewhat Agree" at bounding box center [168, 247] width 7 height 7
radio input "true"
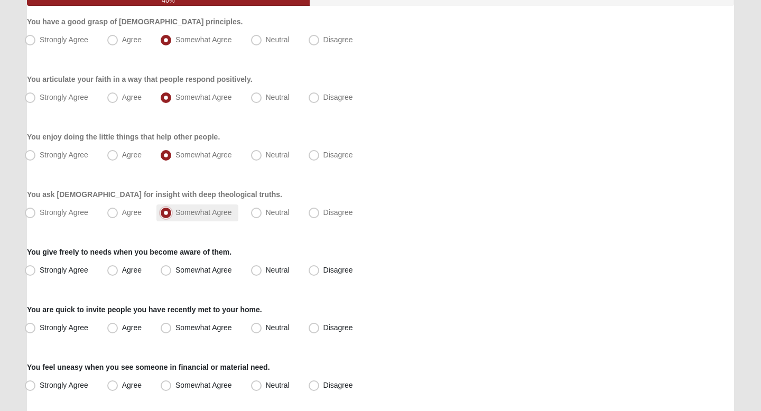
scroll to position [131, 0]
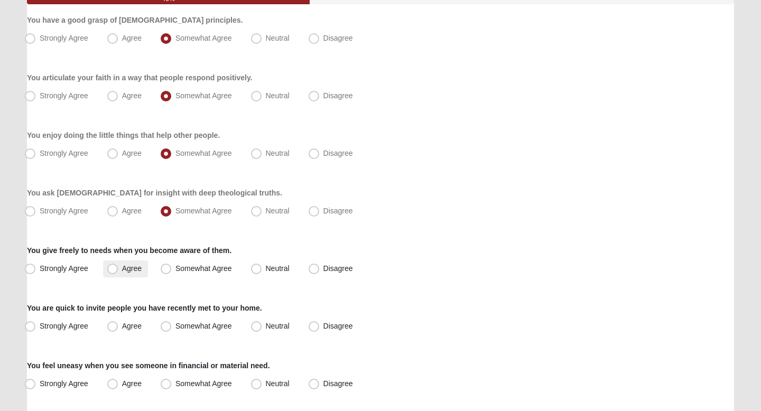
click at [126, 268] on span "Agree" at bounding box center [132, 268] width 20 height 8
click at [118, 268] on input "Agree" at bounding box center [115, 268] width 7 height 7
radio input "true"
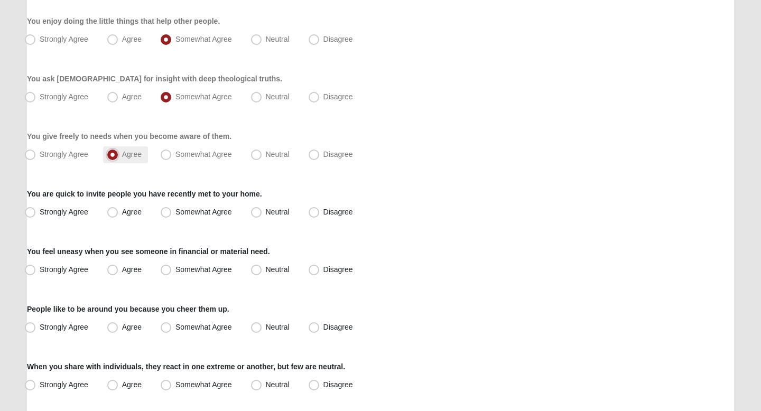
scroll to position [245, 0]
click at [275, 218] on label "Neutral" at bounding box center [271, 212] width 49 height 17
click at [262, 215] on input "Neutral" at bounding box center [258, 211] width 7 height 7
radio input "true"
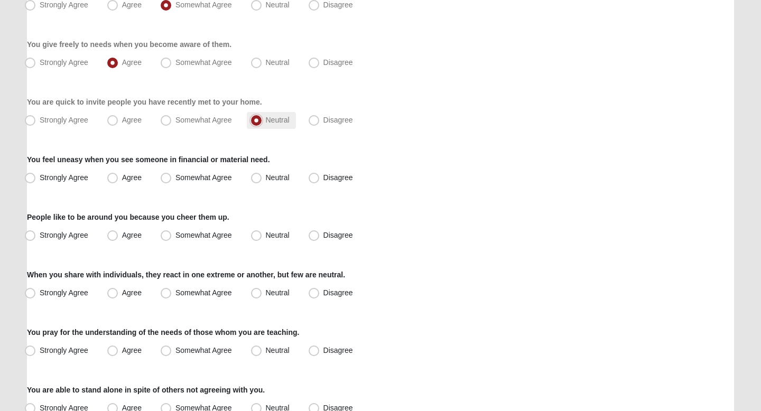
scroll to position [338, 0]
click at [226, 181] on label "Somewhat Agree" at bounding box center [197, 177] width 82 height 17
click at [172, 180] on input "Somewhat Agree" at bounding box center [168, 176] width 7 height 7
radio input "true"
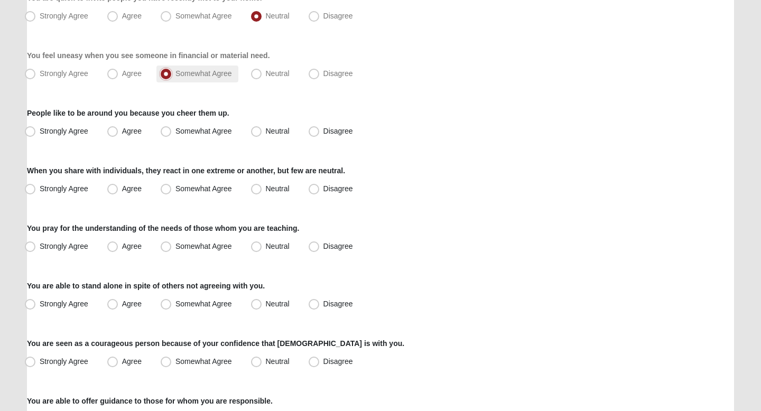
scroll to position [444, 0]
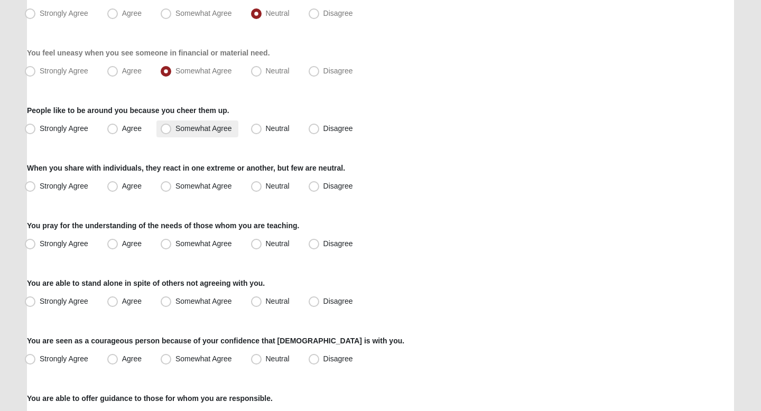
click at [213, 132] on span "Somewhat Agree" at bounding box center [204, 128] width 57 height 8
click at [172, 132] on input "Somewhat Agree" at bounding box center [168, 128] width 7 height 7
radio input "true"
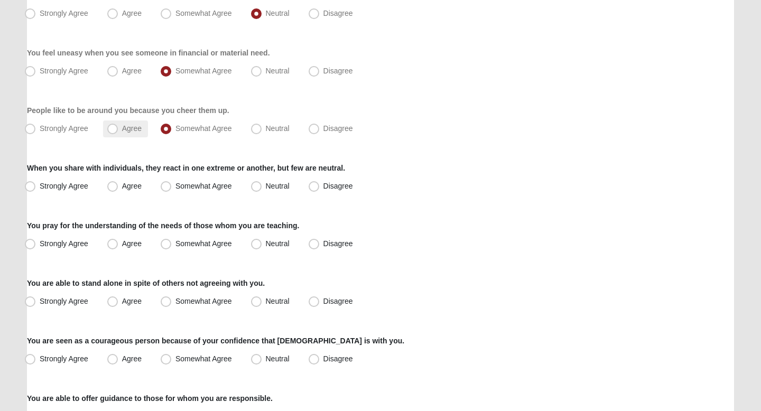
click at [123, 130] on span "Agree" at bounding box center [132, 128] width 20 height 8
click at [118, 130] on input "Agree" at bounding box center [115, 128] width 7 height 7
radio input "true"
click at [176, 185] on span "Somewhat Agree" at bounding box center [204, 186] width 57 height 8
click at [165, 185] on input "Somewhat Agree" at bounding box center [168, 186] width 7 height 7
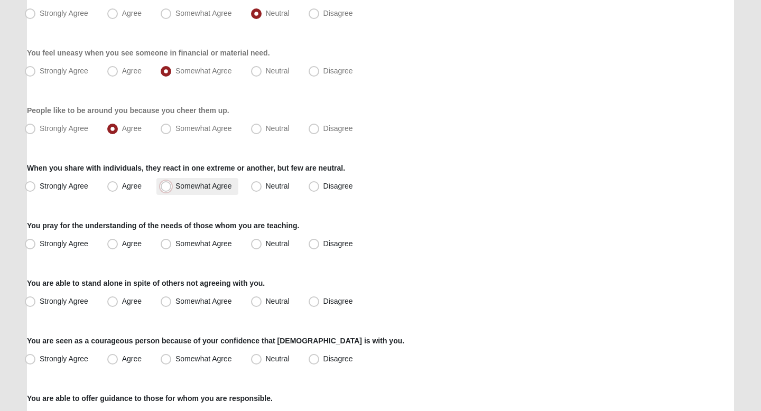
radio input "true"
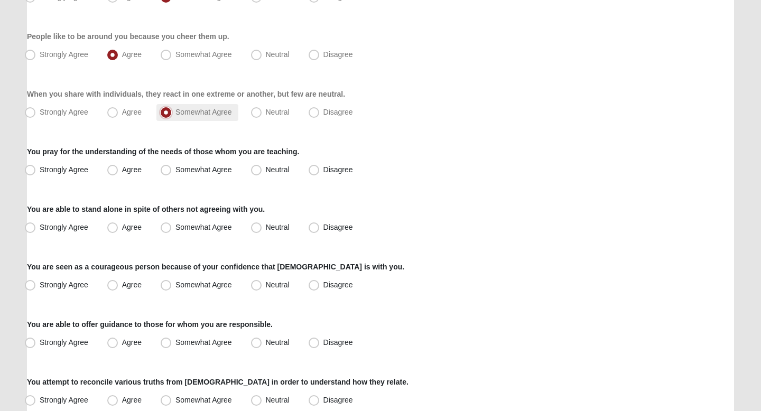
scroll to position [518, 0]
click at [171, 174] on label "Somewhat Agree" at bounding box center [197, 169] width 82 height 17
click at [171, 173] on input "Somewhat Agree" at bounding box center [168, 169] width 7 height 7
radio input "true"
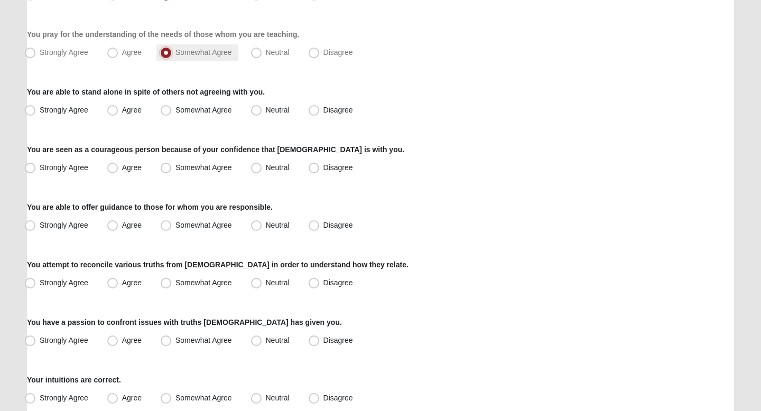
scroll to position [639, 0]
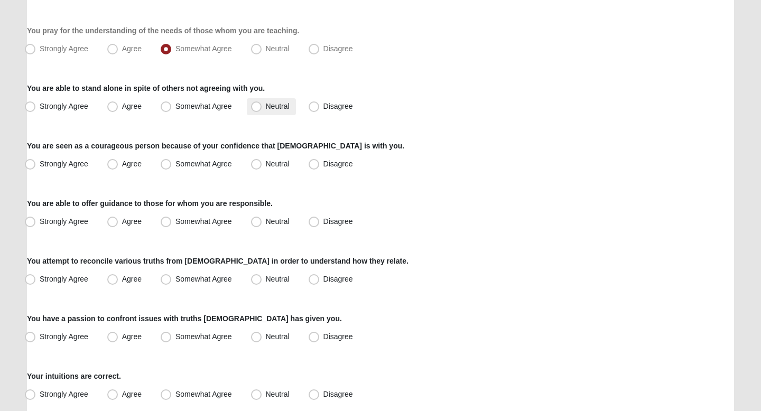
click at [271, 114] on label "Neutral" at bounding box center [271, 106] width 49 height 17
click at [262, 110] on input "Neutral" at bounding box center [258, 106] width 7 height 7
radio input "true"
click at [132, 169] on label "Agree" at bounding box center [125, 164] width 45 height 17
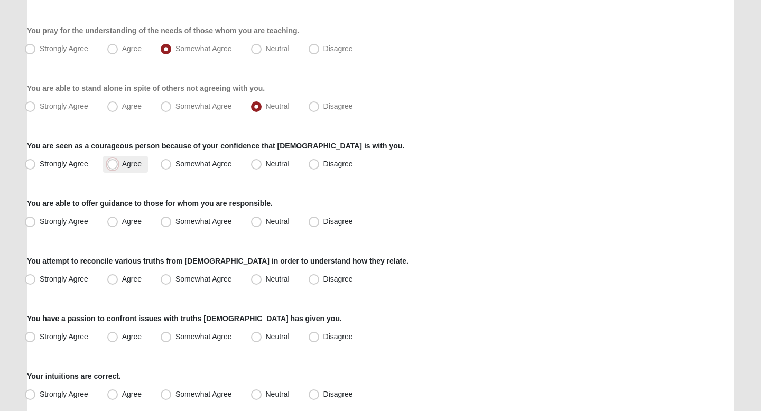
click at [118, 168] on input "Agree" at bounding box center [115, 164] width 7 height 7
radio input "true"
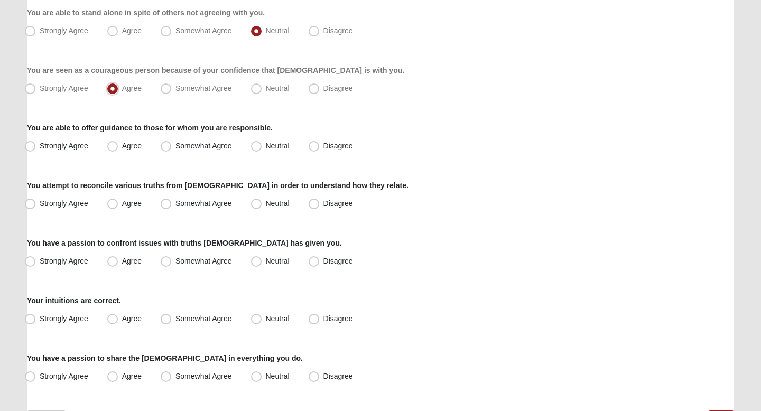
scroll to position [719, 0]
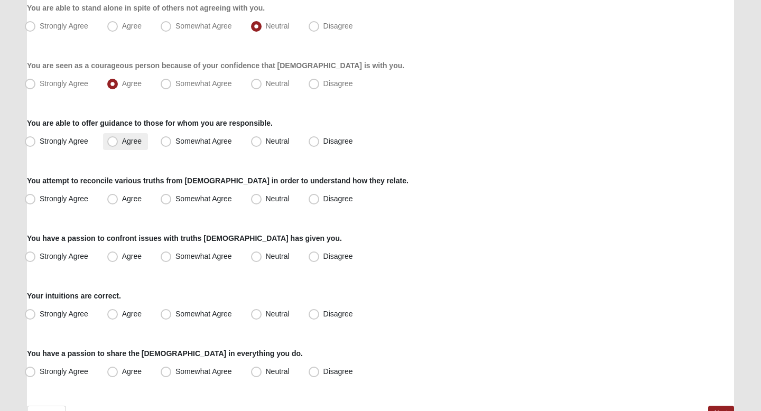
click at [121, 146] on label "Agree" at bounding box center [125, 141] width 45 height 17
click at [118, 145] on input "Agree" at bounding box center [115, 141] width 7 height 7
radio input "true"
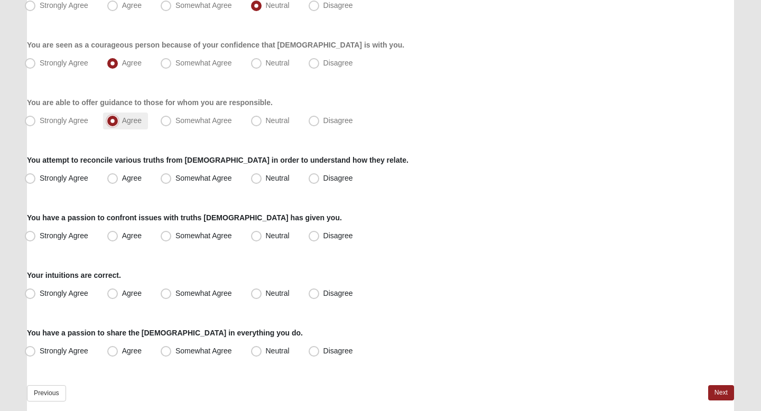
scroll to position [743, 0]
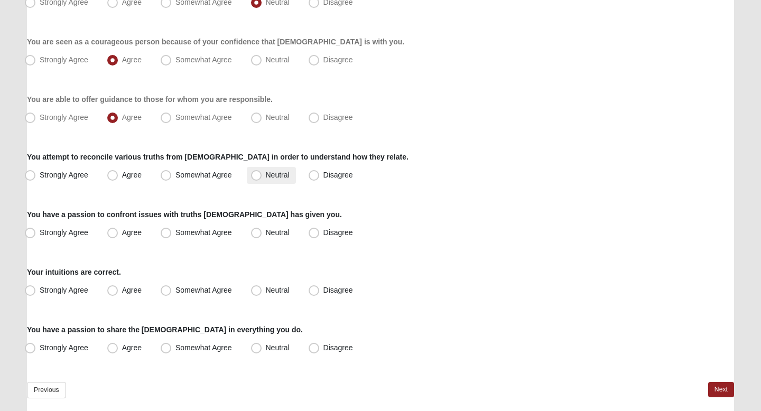
click at [278, 181] on label "Neutral" at bounding box center [271, 175] width 49 height 17
click at [262, 179] on input "Neutral" at bounding box center [258, 175] width 7 height 7
radio input "true"
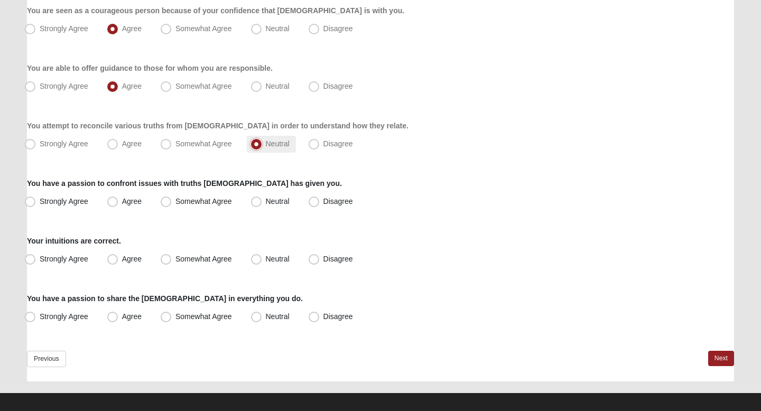
scroll to position [783, 0]
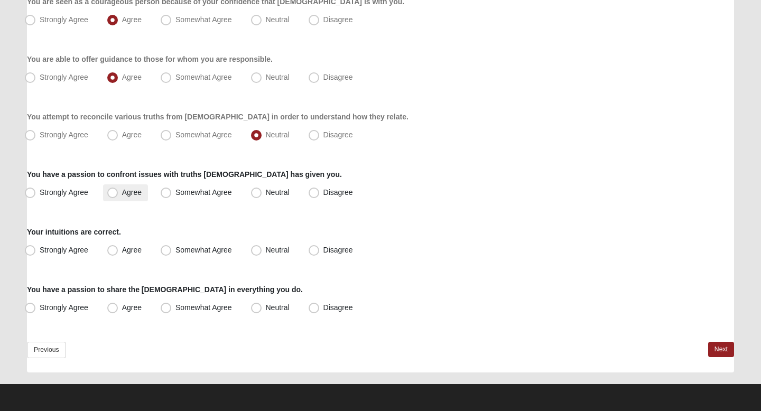
click at [122, 189] on span "Agree" at bounding box center [132, 192] width 20 height 8
click at [118, 189] on input "Agree" at bounding box center [115, 192] width 7 height 7
radio input "true"
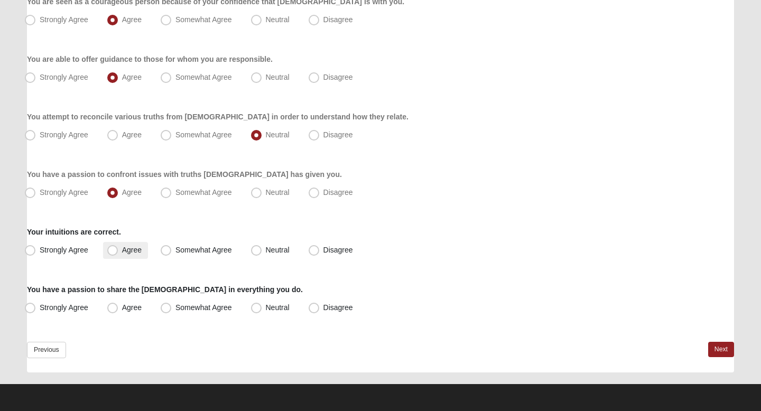
click at [122, 254] on span "Agree" at bounding box center [132, 250] width 20 height 8
click at [112, 254] on input "Agree" at bounding box center [115, 250] width 7 height 7
radio input "true"
click at [210, 309] on span "Somewhat Agree" at bounding box center [204, 307] width 57 height 8
click at [172, 309] on input "Somewhat Agree" at bounding box center [168, 308] width 7 height 7
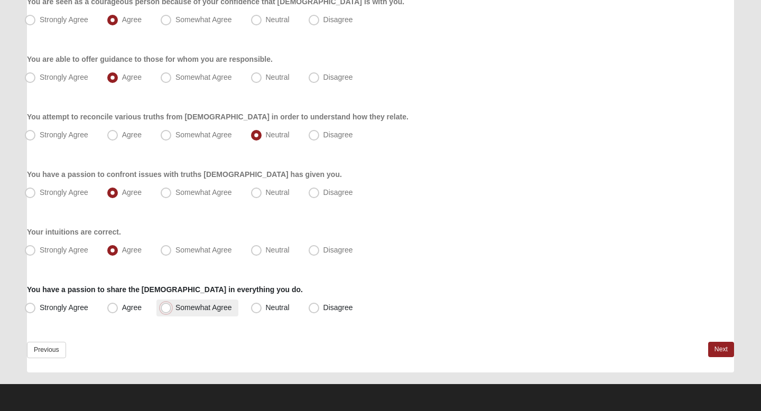
radio input "true"
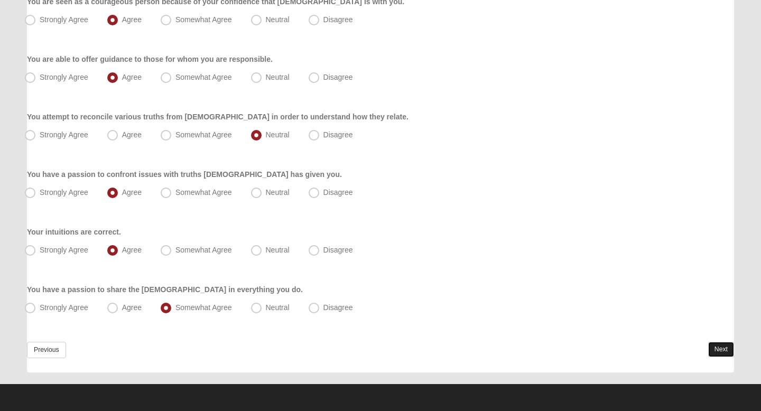
click at [721, 352] on link "Next" at bounding box center [721, 349] width 26 height 15
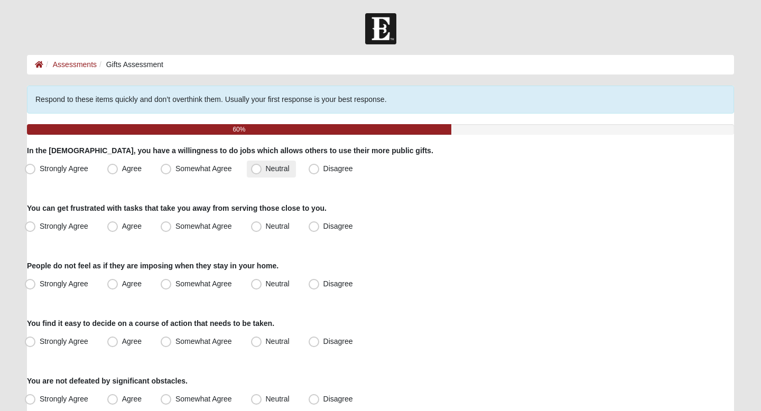
click at [281, 166] on span "Neutral" at bounding box center [278, 168] width 24 height 8
click at [262, 166] on input "Neutral" at bounding box center [258, 168] width 7 height 7
radio input "true"
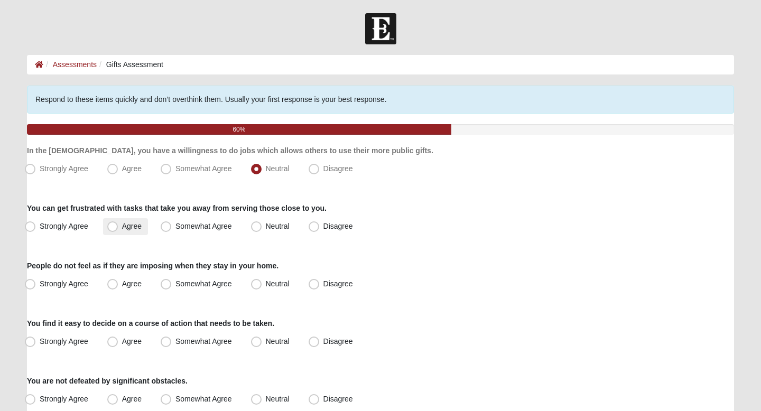
click at [130, 221] on label "Agree" at bounding box center [125, 226] width 45 height 17
click at [118, 223] on input "Agree" at bounding box center [115, 226] width 7 height 7
radio input "true"
click at [168, 275] on div "People do not feel as if they are imposing when they stay in your home. Strongl…" at bounding box center [380, 277] width 707 height 32
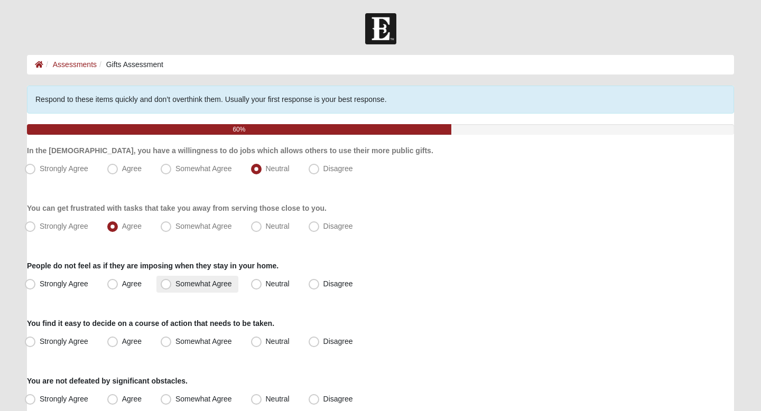
click at [176, 287] on span "Somewhat Agree" at bounding box center [204, 284] width 57 height 8
click at [167, 287] on input "Somewhat Agree" at bounding box center [168, 284] width 7 height 7
radio input "true"
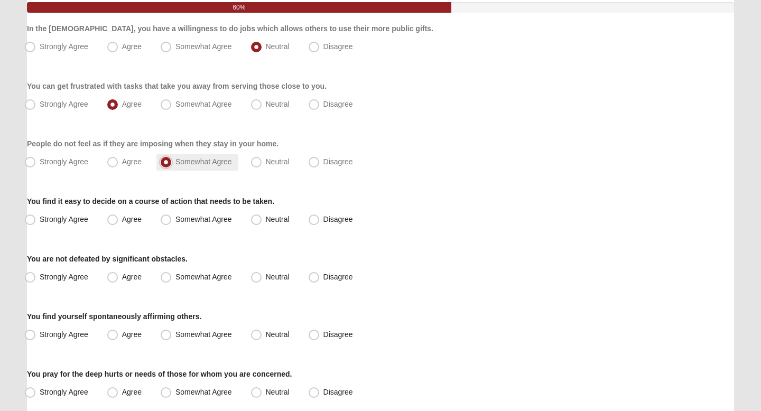
scroll to position [123, 0]
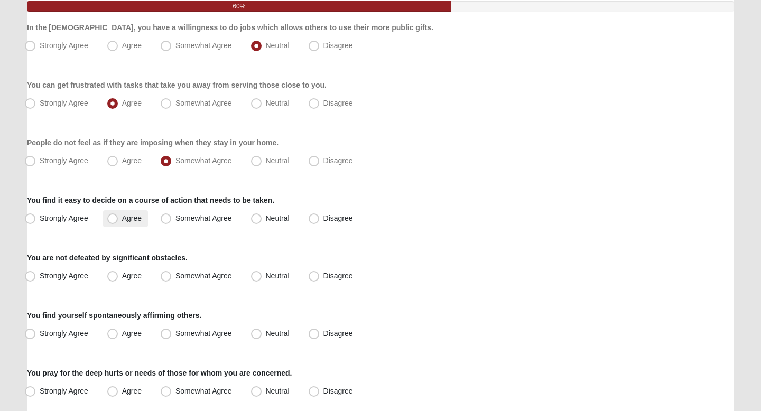
click at [133, 220] on span "Agree" at bounding box center [132, 218] width 20 height 8
click at [118, 220] on input "Agree" at bounding box center [115, 218] width 7 height 7
radio input "true"
click at [86, 224] on label "Strongly Agree" at bounding box center [58, 218] width 74 height 17
click at [36, 222] on input "Strongly Agree" at bounding box center [32, 218] width 7 height 7
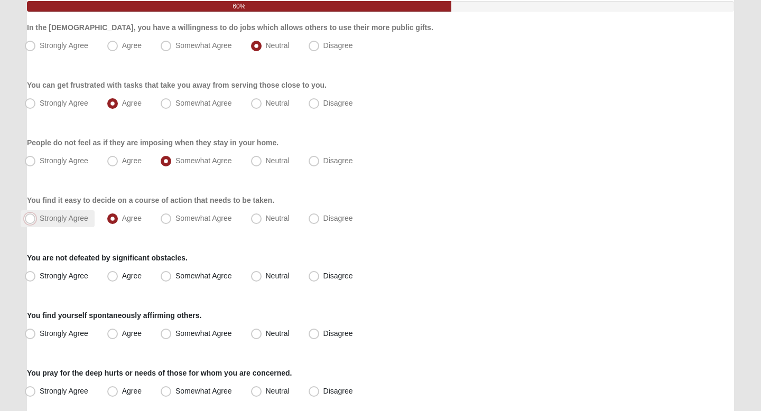
radio input "true"
click at [76, 280] on span "Strongly Agree" at bounding box center [64, 276] width 49 height 8
click at [36, 280] on input "Strongly Agree" at bounding box center [32, 276] width 7 height 7
radio input "true"
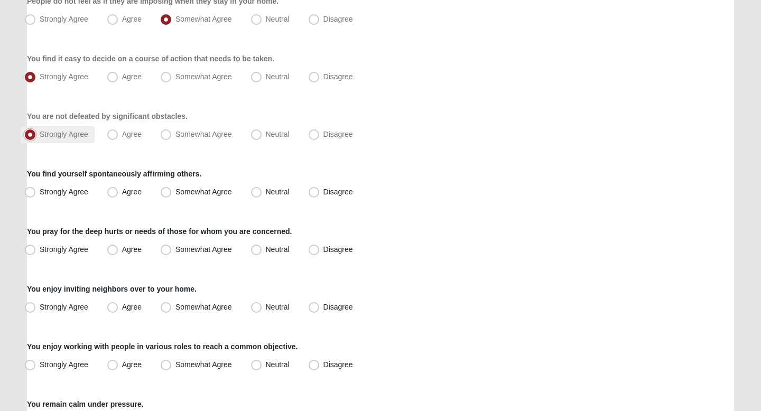
scroll to position [266, 0]
click at [129, 200] on div "Respond to these items quickly and don’t overthink them. Usually your first res…" at bounding box center [380, 355] width 707 height 1070
click at [128, 189] on span "Agree" at bounding box center [132, 191] width 20 height 8
click at [118, 189] on input "Agree" at bounding box center [115, 191] width 7 height 7
radio input "true"
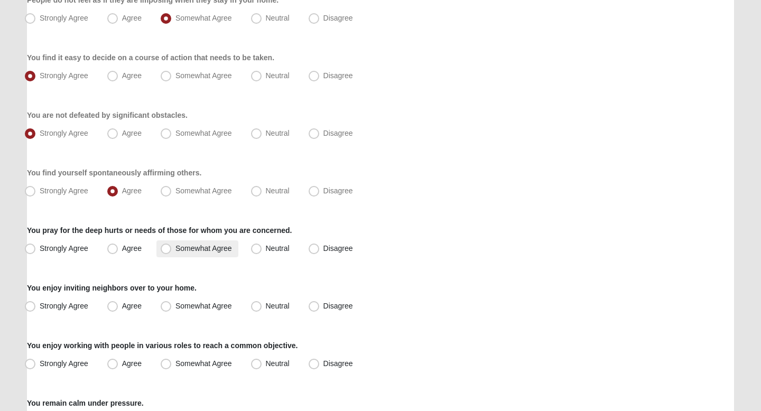
click at [210, 248] on span "Somewhat Agree" at bounding box center [204, 248] width 57 height 8
click at [172, 248] on input "Somewhat Agree" at bounding box center [168, 248] width 7 height 7
radio input "true"
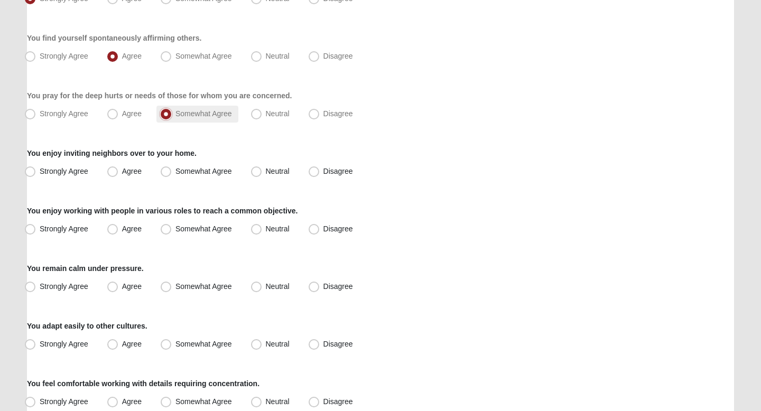
scroll to position [407, 0]
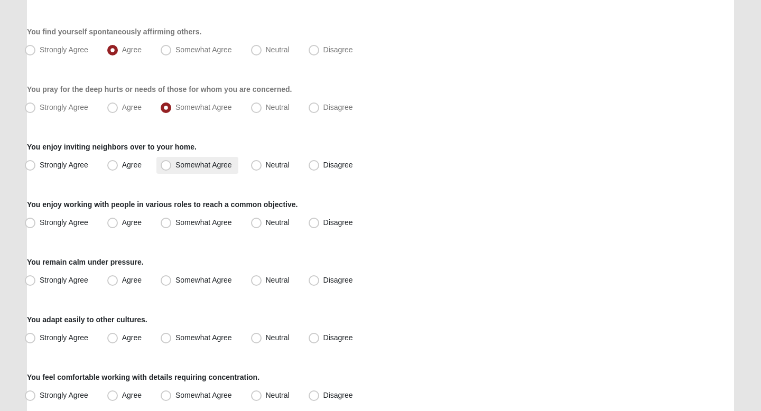
click at [202, 164] on span "Somewhat Agree" at bounding box center [204, 165] width 57 height 8
click at [172, 164] on input "Somewhat Agree" at bounding box center [168, 165] width 7 height 7
radio input "true"
click at [119, 228] on label "Agree" at bounding box center [125, 223] width 45 height 17
click at [118, 226] on input "Agree" at bounding box center [115, 222] width 7 height 7
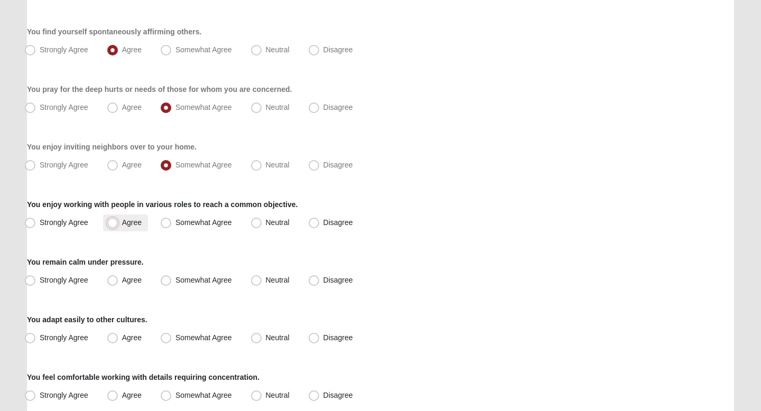
radio input "true"
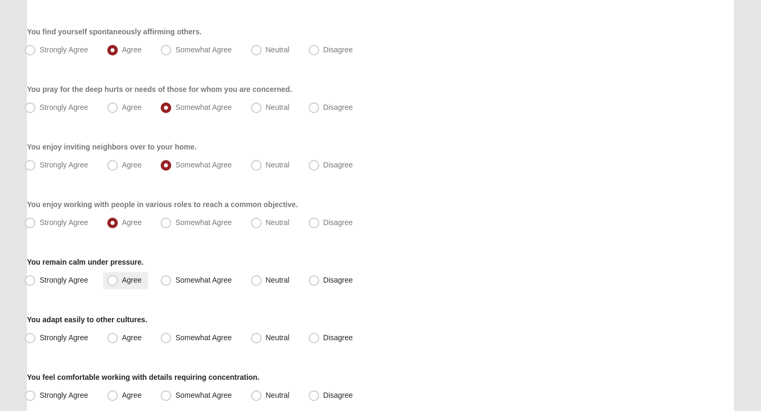
click at [122, 280] on span "Agree" at bounding box center [132, 280] width 20 height 8
click at [112, 280] on input "Agree" at bounding box center [115, 280] width 7 height 7
radio input "true"
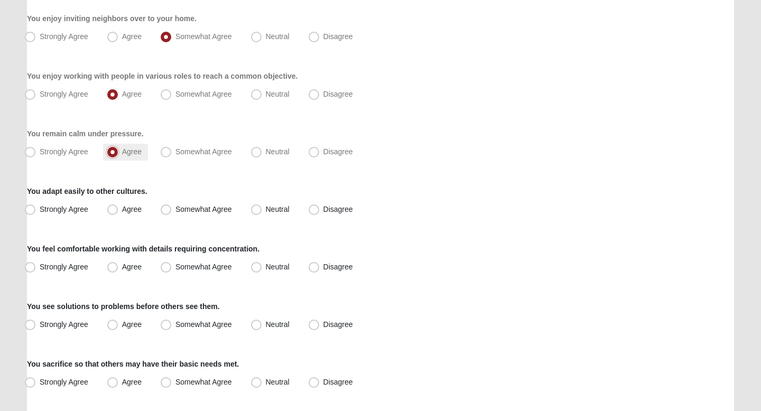
scroll to position [537, 0]
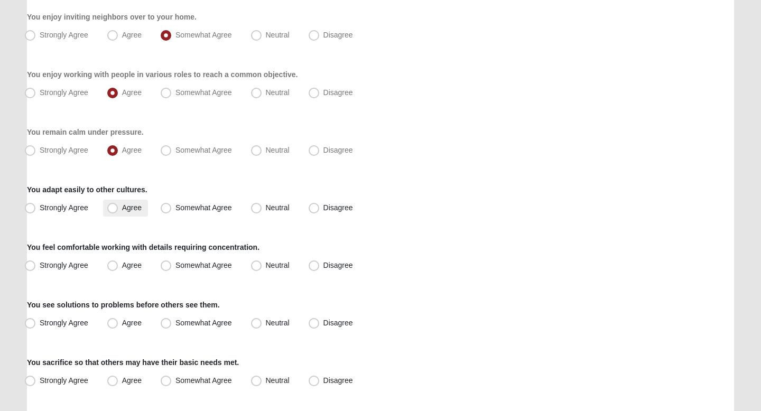
click at [131, 204] on span "Agree" at bounding box center [132, 208] width 20 height 8
click at [118, 205] on input "Agree" at bounding box center [115, 208] width 7 height 7
radio input "true"
click at [182, 214] on label "Somewhat Agree" at bounding box center [197, 208] width 82 height 17
click at [172, 211] on input "Somewhat Agree" at bounding box center [168, 208] width 7 height 7
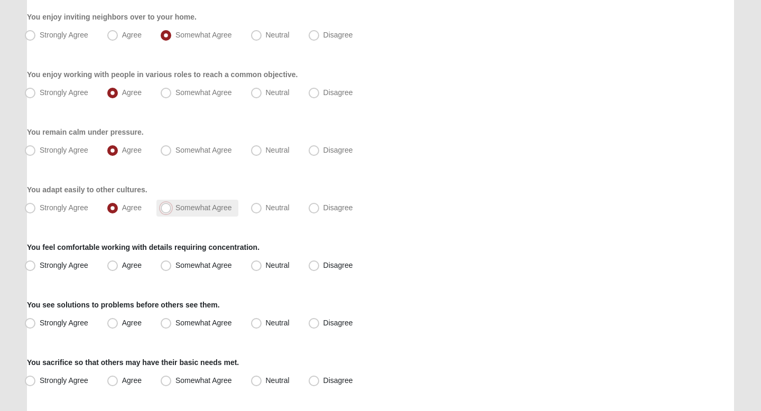
radio input "true"
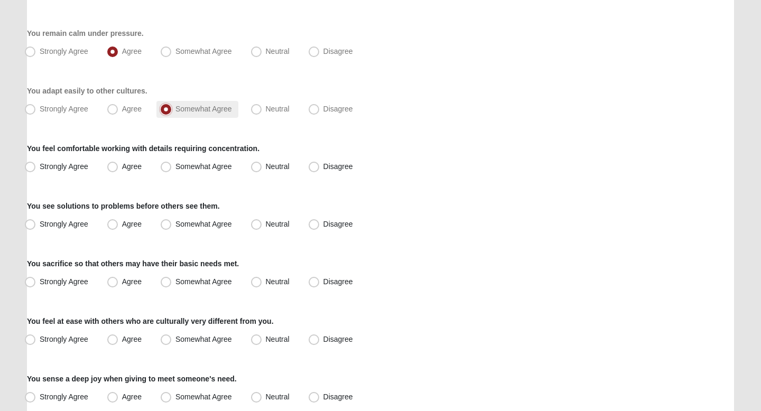
scroll to position [638, 0]
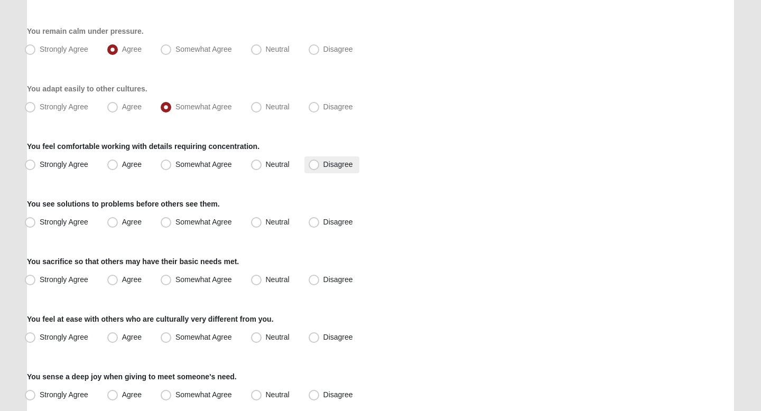
click at [328, 168] on span "Disagree" at bounding box center [339, 164] width 30 height 8
click at [320, 168] on input "Disagree" at bounding box center [316, 164] width 7 height 7
radio input "true"
click at [266, 165] on span "Neutral" at bounding box center [278, 164] width 24 height 8
click at [259, 165] on input "Neutral" at bounding box center [258, 164] width 7 height 7
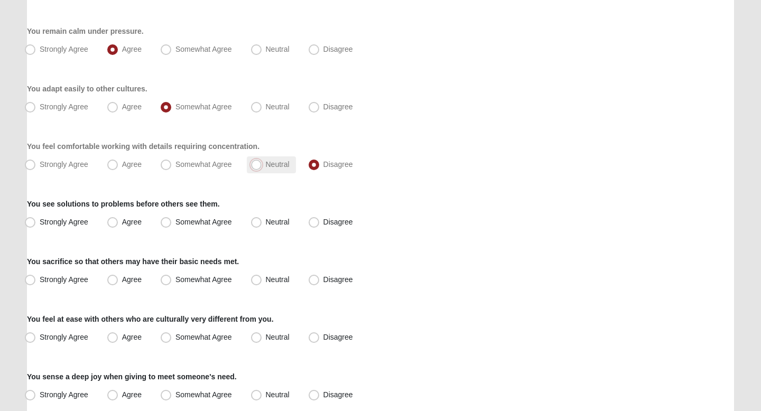
radio input "true"
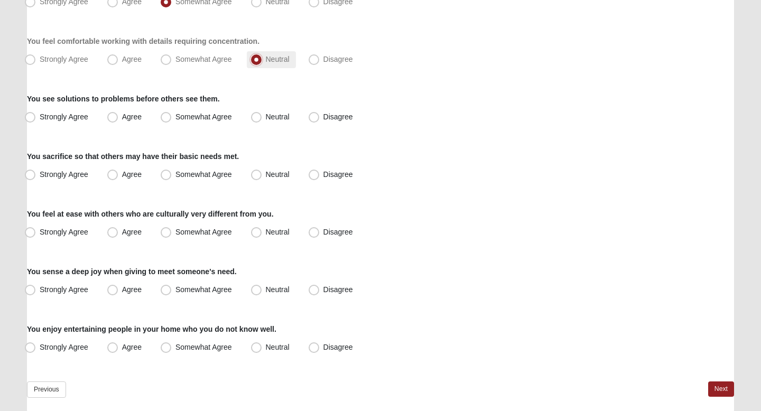
scroll to position [746, 0]
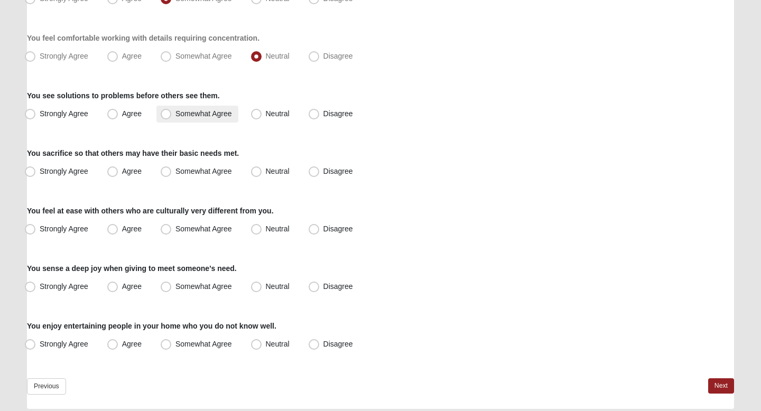
click at [187, 119] on label "Somewhat Agree" at bounding box center [197, 114] width 82 height 17
click at [172, 117] on input "Somewhat Agree" at bounding box center [168, 113] width 7 height 7
radio input "true"
click at [130, 118] on label "Agree" at bounding box center [125, 114] width 45 height 17
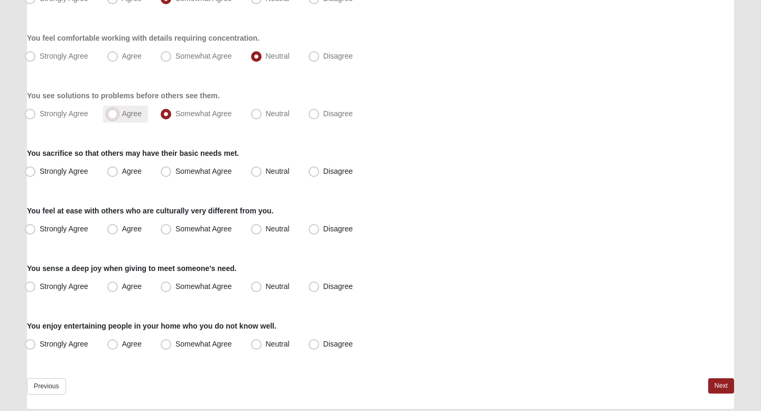
click at [118, 117] on input "Agree" at bounding box center [115, 113] width 7 height 7
radio input "true"
click at [188, 172] on span "Somewhat Agree" at bounding box center [204, 171] width 57 height 8
click at [172, 172] on input "Somewhat Agree" at bounding box center [168, 171] width 7 height 7
radio input "true"
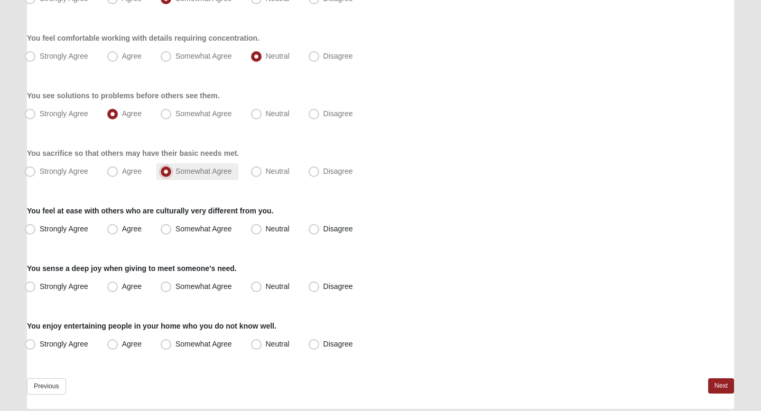
scroll to position [783, 0]
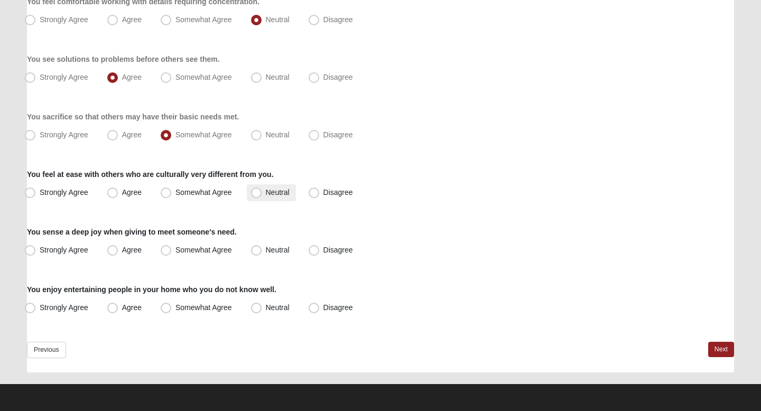
click at [257, 199] on label "Neutral" at bounding box center [271, 193] width 49 height 17
click at [257, 196] on input "Neutral" at bounding box center [258, 192] width 7 height 7
radio input "true"
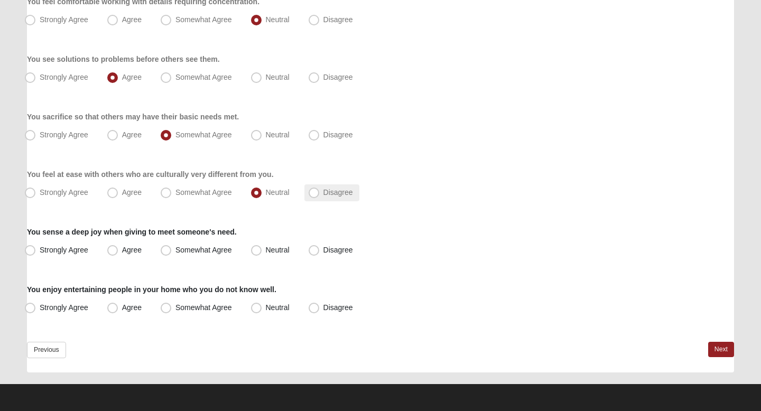
click at [324, 196] on span "Disagree" at bounding box center [339, 192] width 30 height 8
click at [313, 196] on input "Disagree" at bounding box center [316, 192] width 7 height 7
radio input "true"
click at [139, 251] on span "Agree" at bounding box center [132, 250] width 20 height 8
click at [118, 251] on input "Agree" at bounding box center [115, 250] width 7 height 7
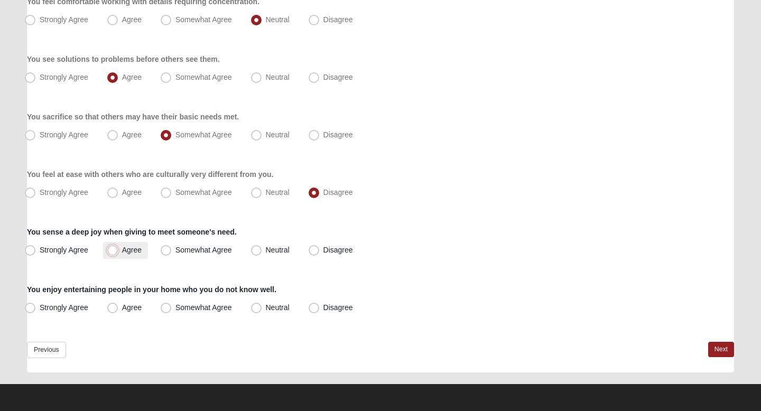
radio input "true"
click at [271, 311] on span "Neutral" at bounding box center [278, 307] width 24 height 8
click at [262, 311] on input "Neutral" at bounding box center [258, 308] width 7 height 7
radio input "true"
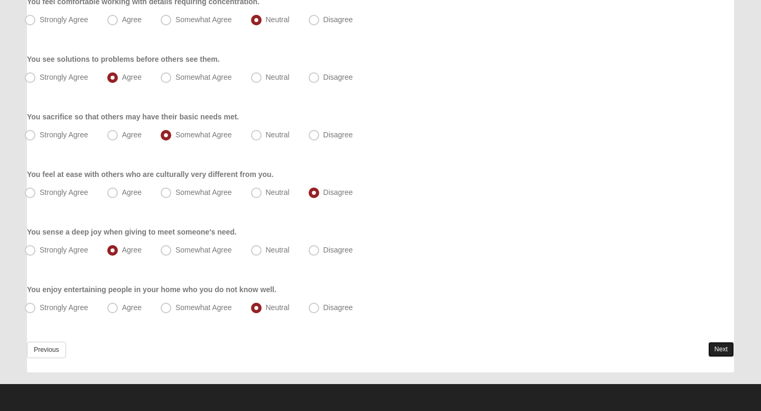
click at [722, 352] on link "Next" at bounding box center [721, 349] width 26 height 15
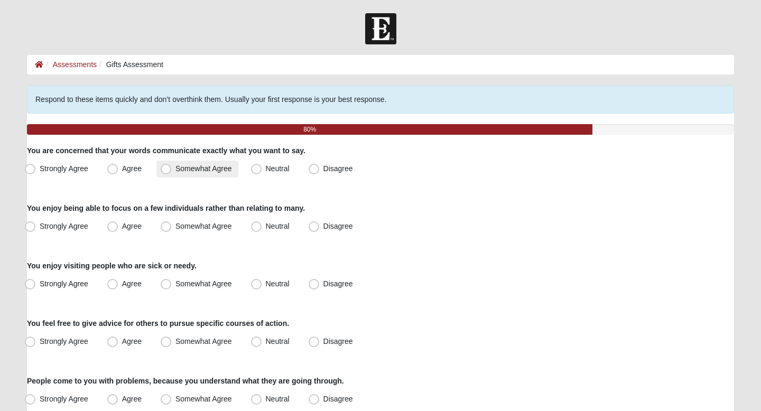
click at [180, 167] on span "Somewhat Agree" at bounding box center [204, 168] width 57 height 8
click at [172, 167] on input "Somewhat Agree" at bounding box center [168, 168] width 7 height 7
radio input "true"
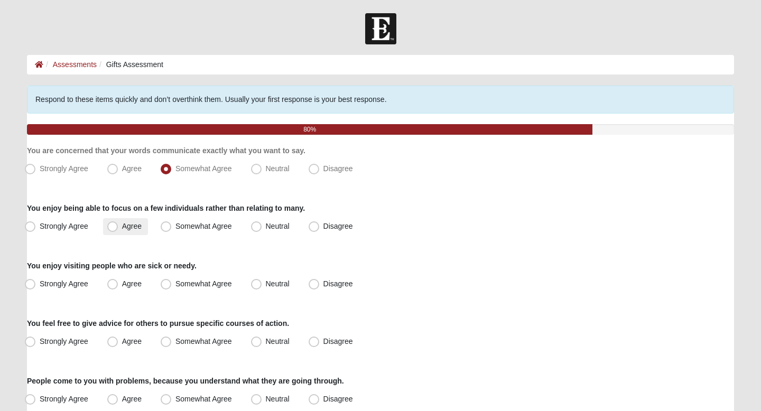
click at [122, 230] on span "Agree" at bounding box center [132, 226] width 20 height 8
click at [112, 230] on input "Agree" at bounding box center [115, 226] width 7 height 7
radio input "true"
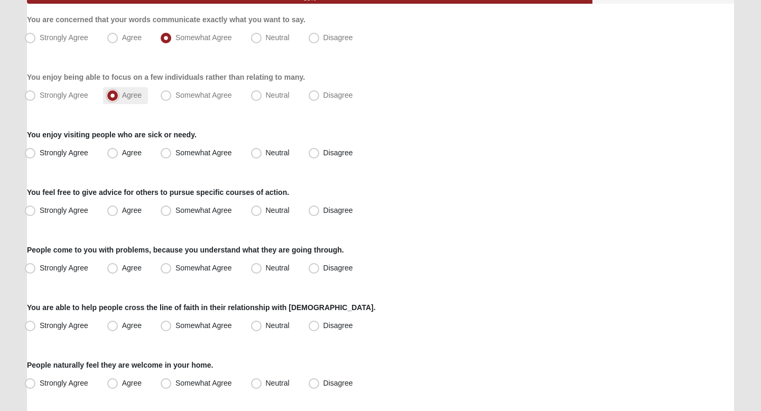
scroll to position [132, 0]
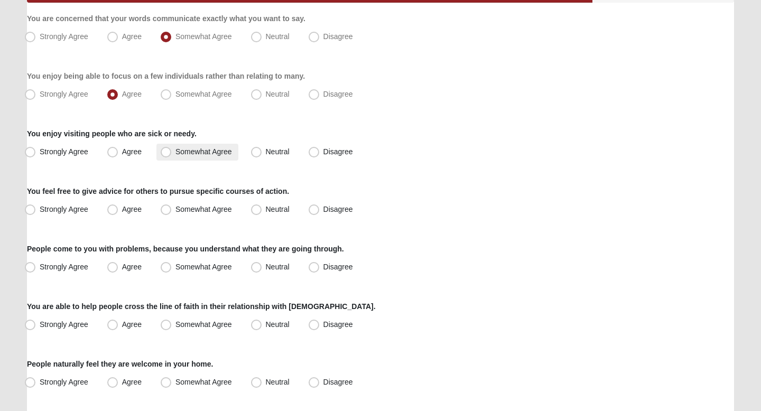
click at [186, 158] on label "Somewhat Agree" at bounding box center [197, 152] width 82 height 17
click at [172, 155] on input "Somewhat Agree" at bounding box center [168, 152] width 7 height 7
radio input "true"
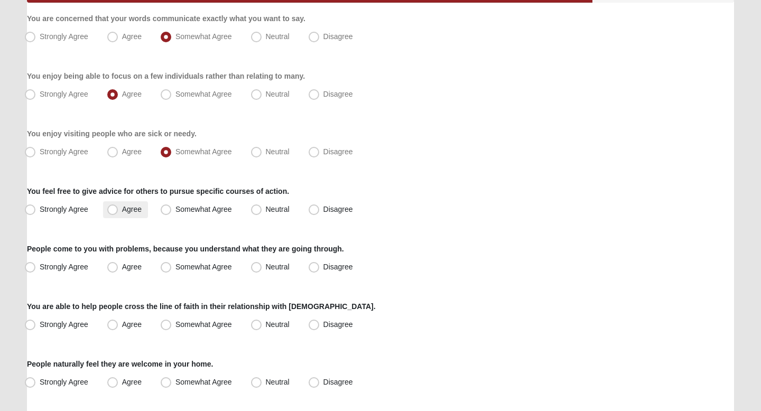
click at [127, 213] on span "Agree" at bounding box center [132, 209] width 20 height 8
click at [118, 213] on input "Agree" at bounding box center [115, 209] width 7 height 7
radio input "true"
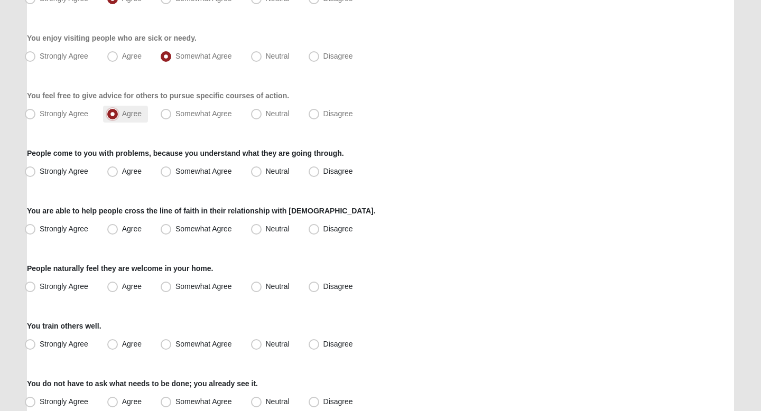
scroll to position [230, 0]
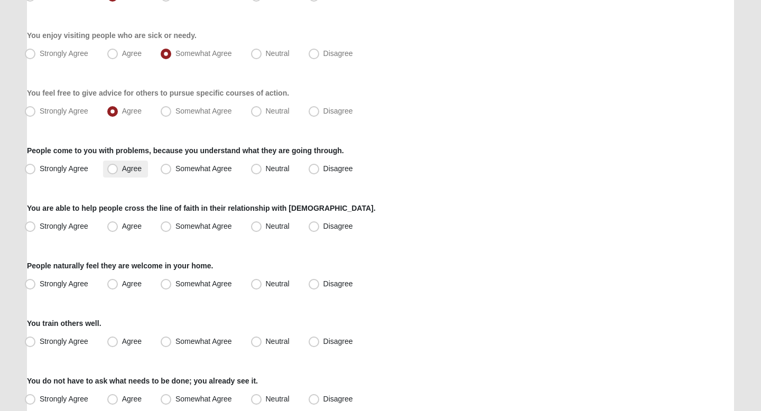
click at [125, 170] on span "Agree" at bounding box center [132, 168] width 20 height 8
click at [118, 170] on input "Agree" at bounding box center [115, 168] width 7 height 7
radio input "true"
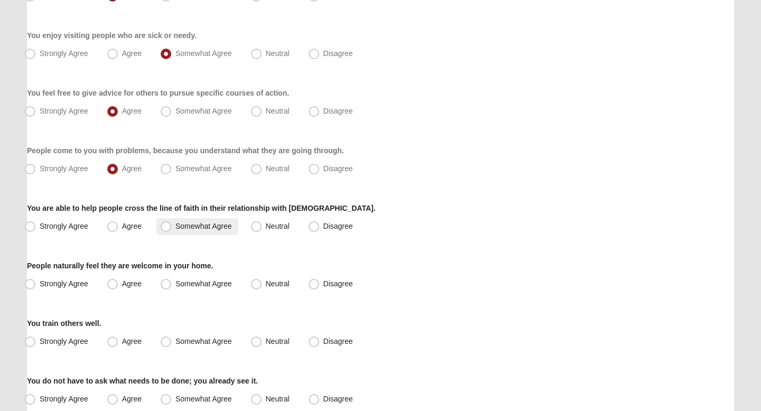
click at [192, 233] on label "Somewhat Agree" at bounding box center [197, 226] width 82 height 17
click at [172, 230] on input "Somewhat Agree" at bounding box center [168, 226] width 7 height 7
radio input "true"
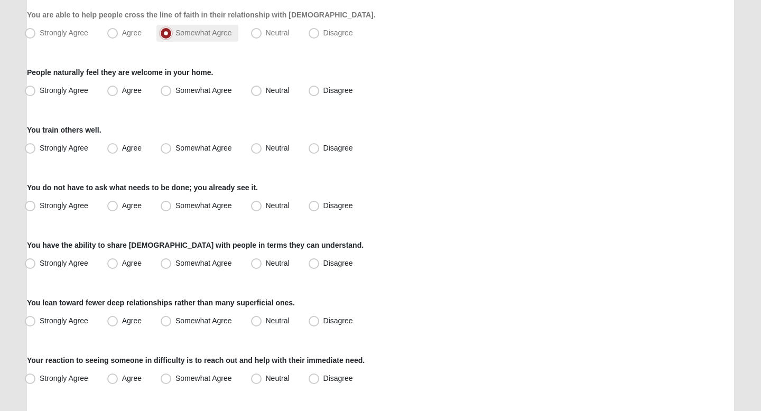
scroll to position [428, 0]
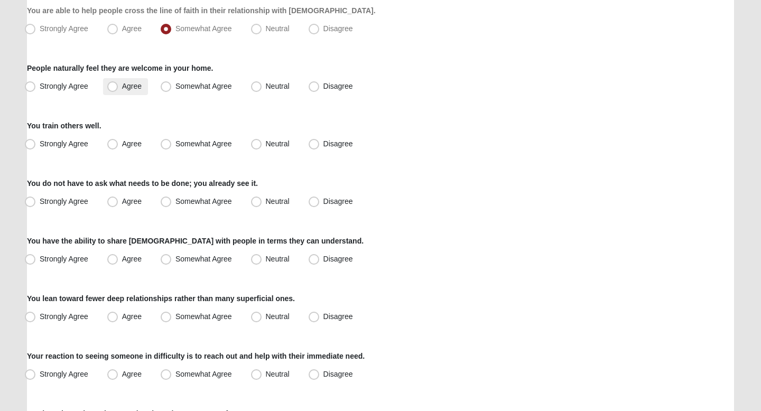
click at [108, 94] on label "Agree" at bounding box center [125, 86] width 45 height 17
click at [112, 90] on input "Agree" at bounding box center [115, 86] width 7 height 7
radio input "true"
click at [129, 149] on label "Agree" at bounding box center [125, 144] width 45 height 17
click at [118, 147] on input "Agree" at bounding box center [115, 144] width 7 height 7
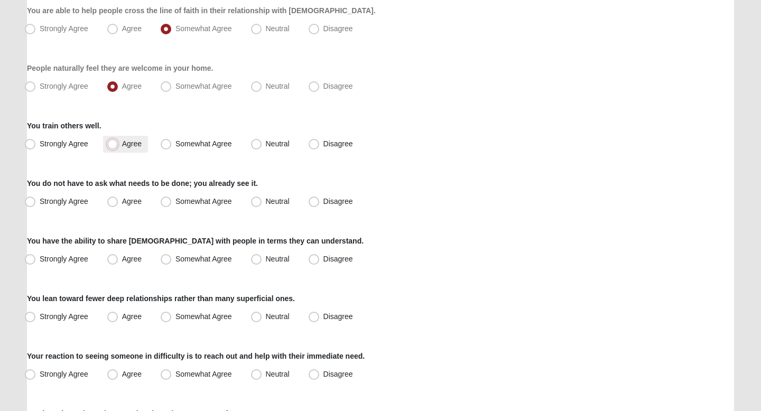
radio input "true"
click at [70, 205] on span "Strongly Agree" at bounding box center [64, 201] width 49 height 8
click at [36, 205] on input "Strongly Agree" at bounding box center [32, 201] width 7 height 7
radio input "true"
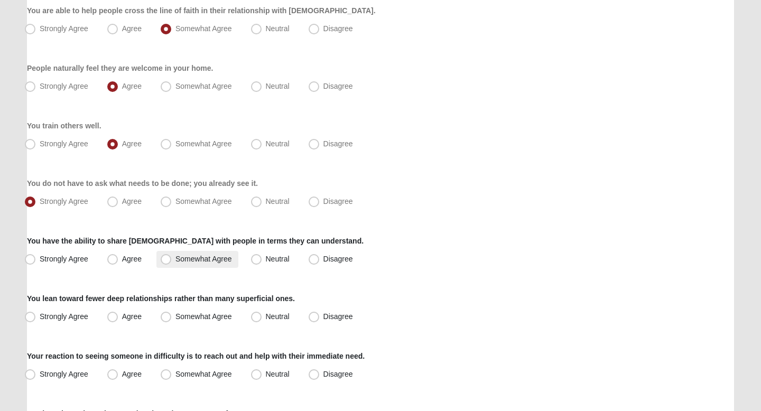
click at [190, 260] on span "Somewhat Agree" at bounding box center [204, 259] width 57 height 8
click at [172, 260] on input "Somewhat Agree" at bounding box center [168, 259] width 7 height 7
radio input "true"
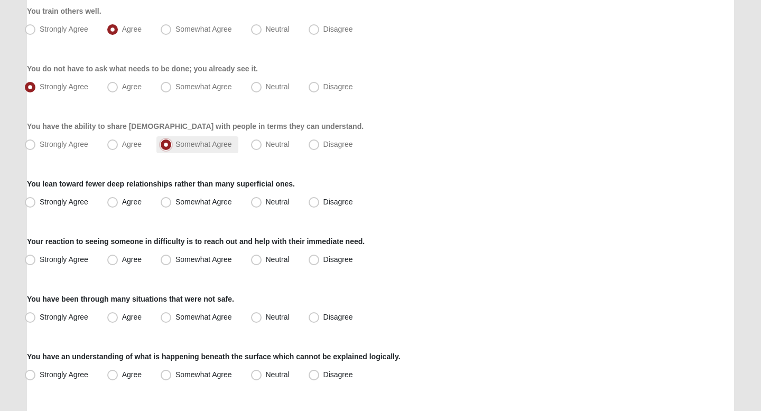
scroll to position [546, 0]
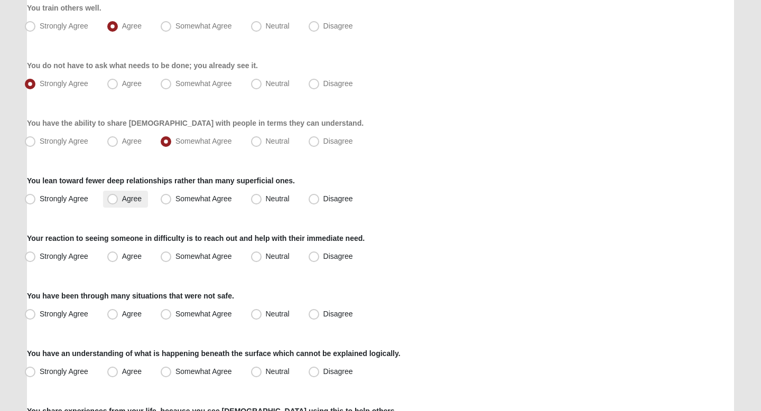
click at [131, 196] on span "Agree" at bounding box center [132, 199] width 20 height 8
click at [118, 196] on input "Agree" at bounding box center [115, 199] width 7 height 7
radio input "true"
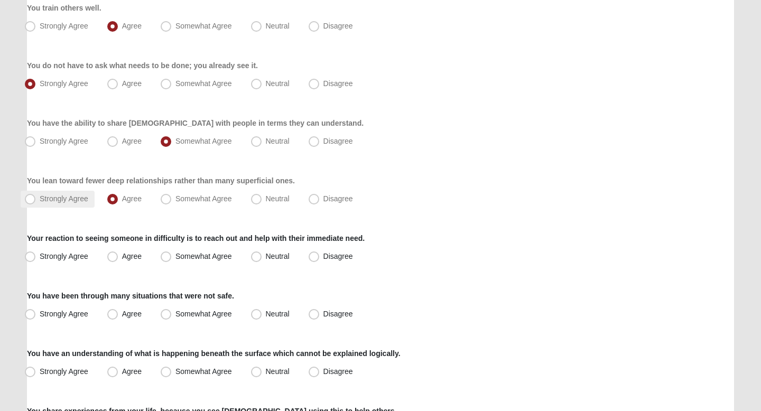
click at [74, 201] on span "Strongly Agree" at bounding box center [64, 199] width 49 height 8
click at [36, 201] on input "Strongly Agree" at bounding box center [32, 199] width 7 height 7
radio input "true"
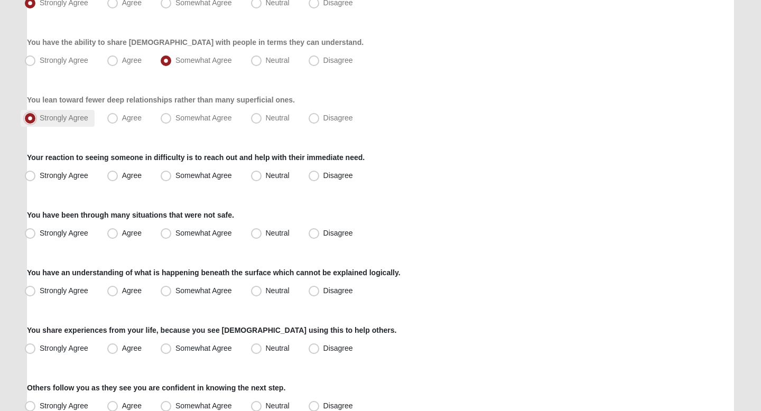
scroll to position [628, 0]
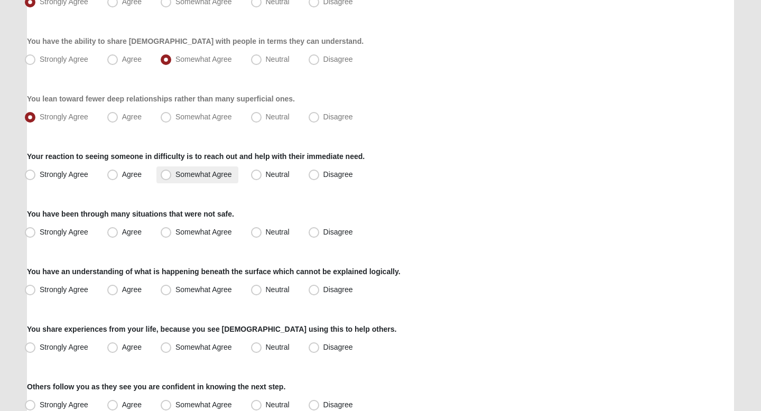
click at [172, 181] on label "Somewhat Agree" at bounding box center [197, 175] width 82 height 17
click at [172, 178] on input "Somewhat Agree" at bounding box center [168, 174] width 7 height 7
radio input "true"
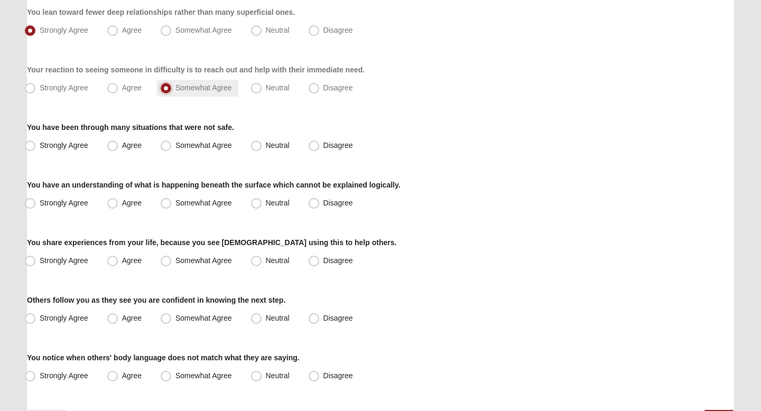
scroll to position [716, 0]
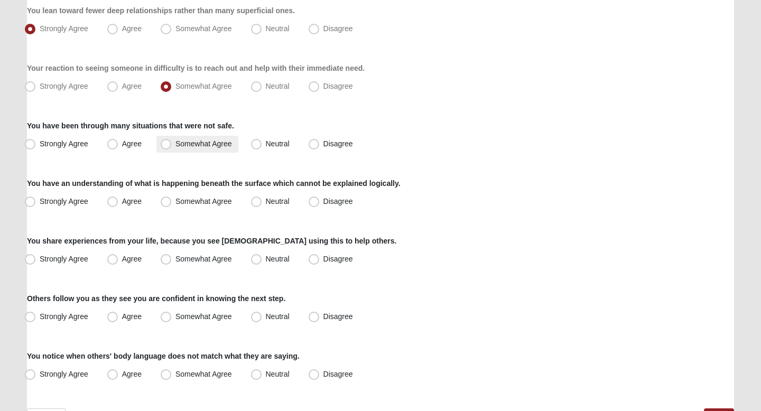
click at [176, 144] on span "Somewhat Agree" at bounding box center [204, 144] width 57 height 8
click at [169, 144] on input "Somewhat Agree" at bounding box center [168, 144] width 7 height 7
radio input "true"
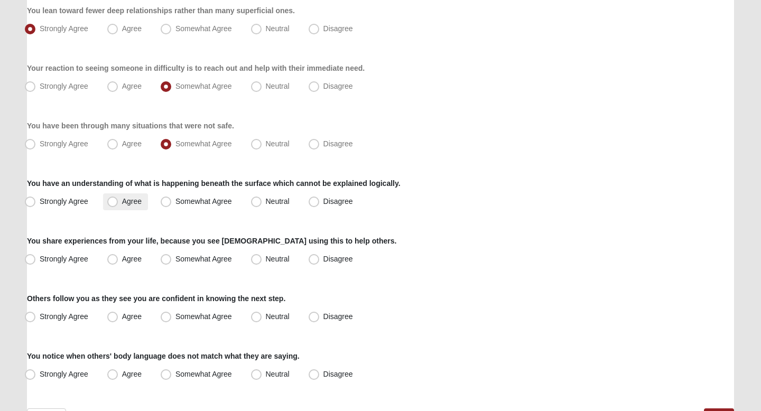
click at [130, 206] on label "Agree" at bounding box center [125, 201] width 45 height 17
click at [118, 205] on input "Agree" at bounding box center [115, 201] width 7 height 7
radio input "true"
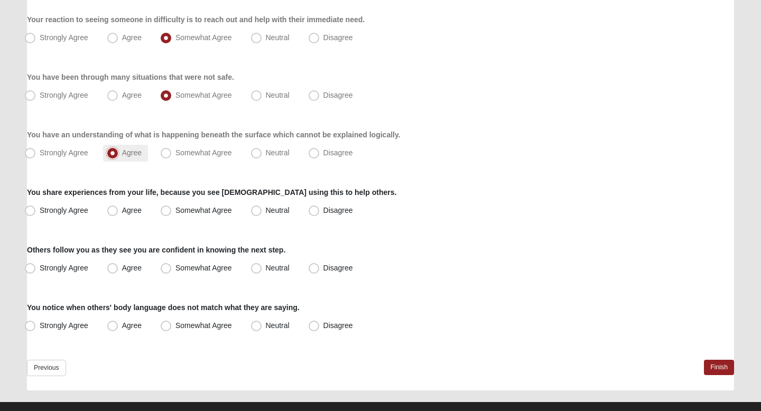
scroll to position [783, 0]
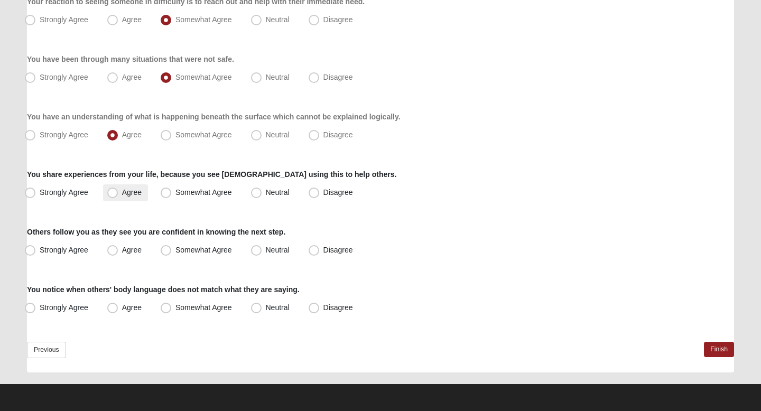
click at [126, 189] on span "Agree" at bounding box center [132, 192] width 20 height 8
click at [118, 189] on input "Agree" at bounding box center [115, 192] width 7 height 7
radio input "true"
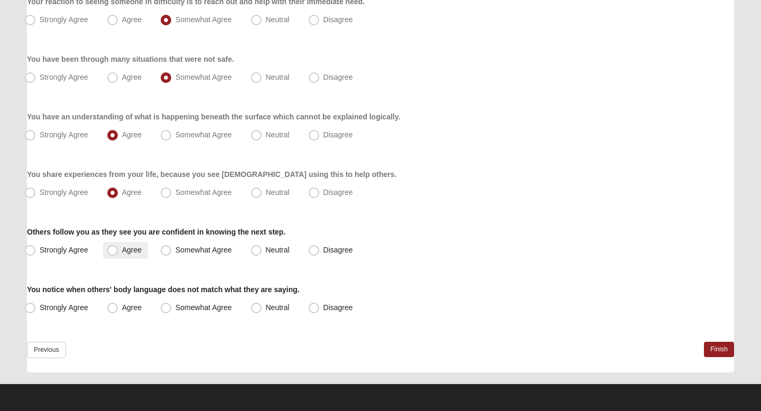
click at [139, 248] on span "Agree" at bounding box center [132, 250] width 20 height 8
click at [118, 248] on input "Agree" at bounding box center [115, 250] width 7 height 7
radio input "true"
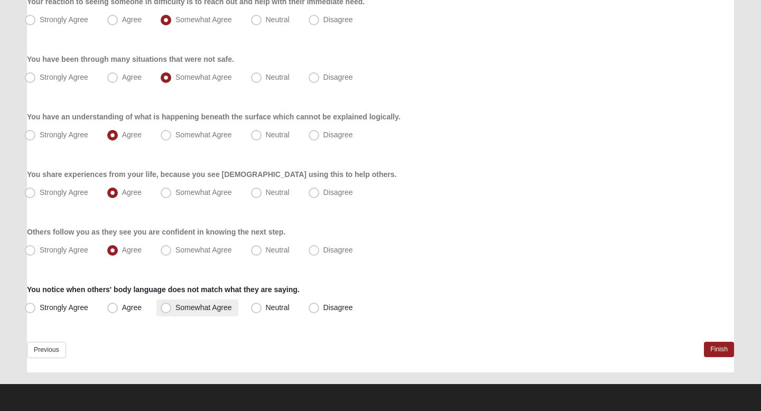
click at [200, 302] on label "Somewhat Agree" at bounding box center [197, 308] width 82 height 17
click at [172, 305] on input "Somewhat Agree" at bounding box center [168, 308] width 7 height 7
radio input "true"
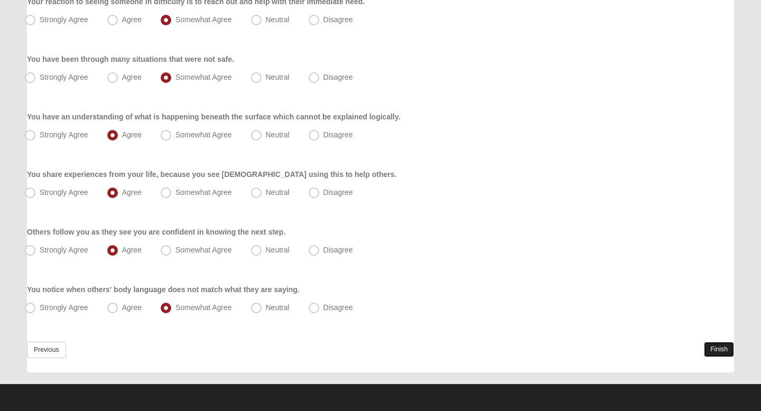
click at [724, 351] on link "Finish" at bounding box center [719, 349] width 30 height 15
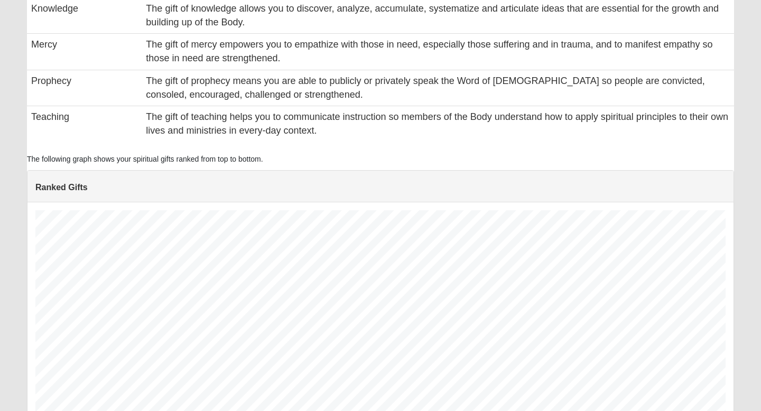
scroll to position [801, 0]
